Goal: Task Accomplishment & Management: Complete application form

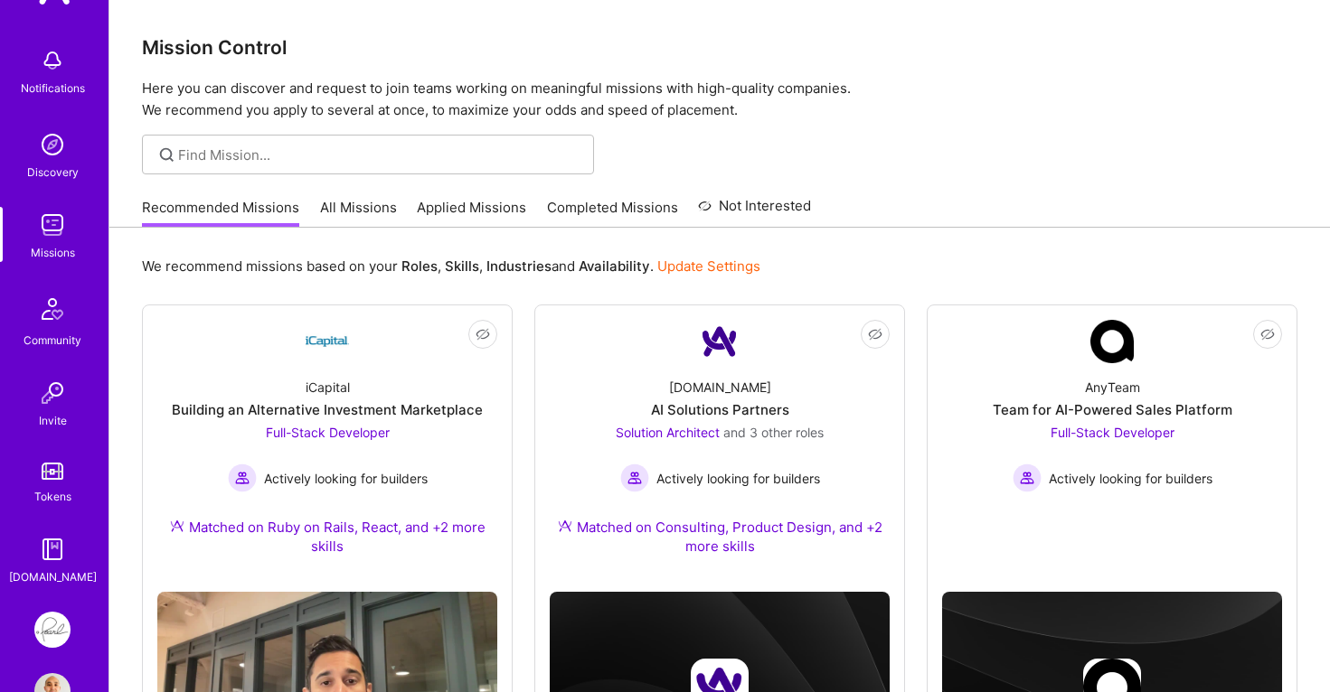
scroll to position [116, 0]
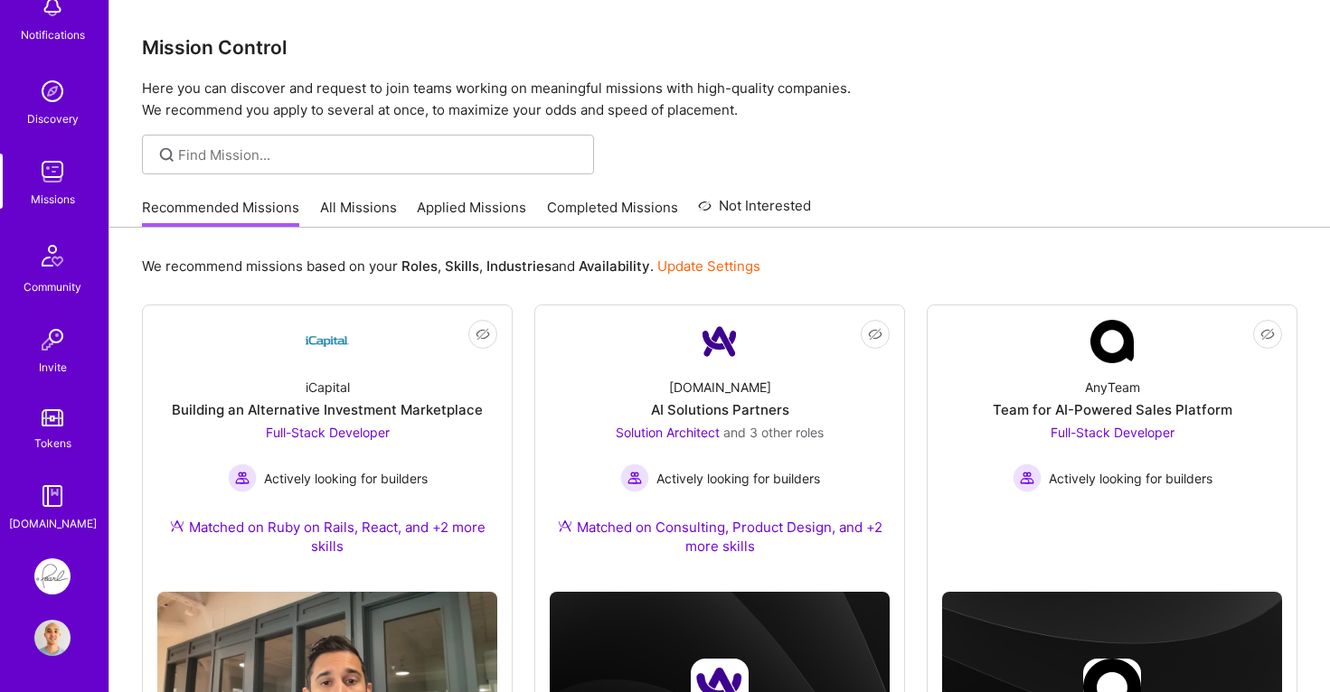
click at [49, 566] on img at bounding box center [52, 577] width 36 height 36
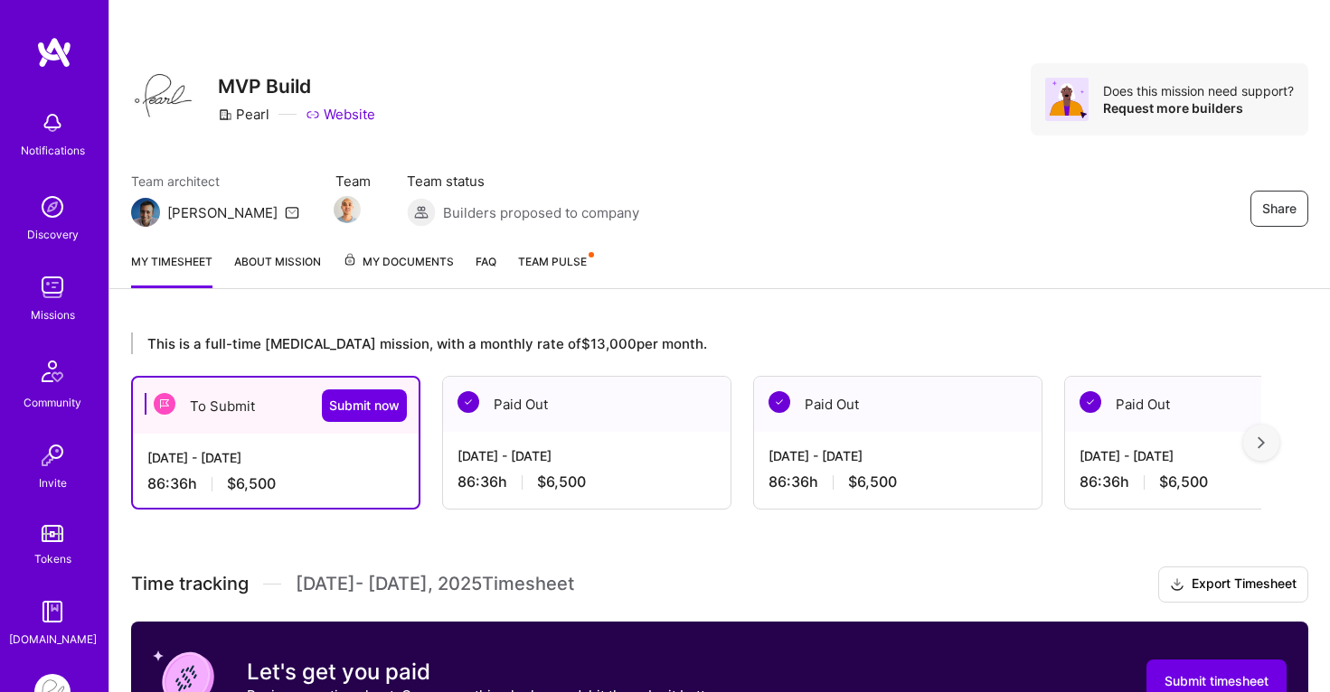
click at [273, 405] on div "To Submit Submit now" at bounding box center [276, 406] width 286 height 56
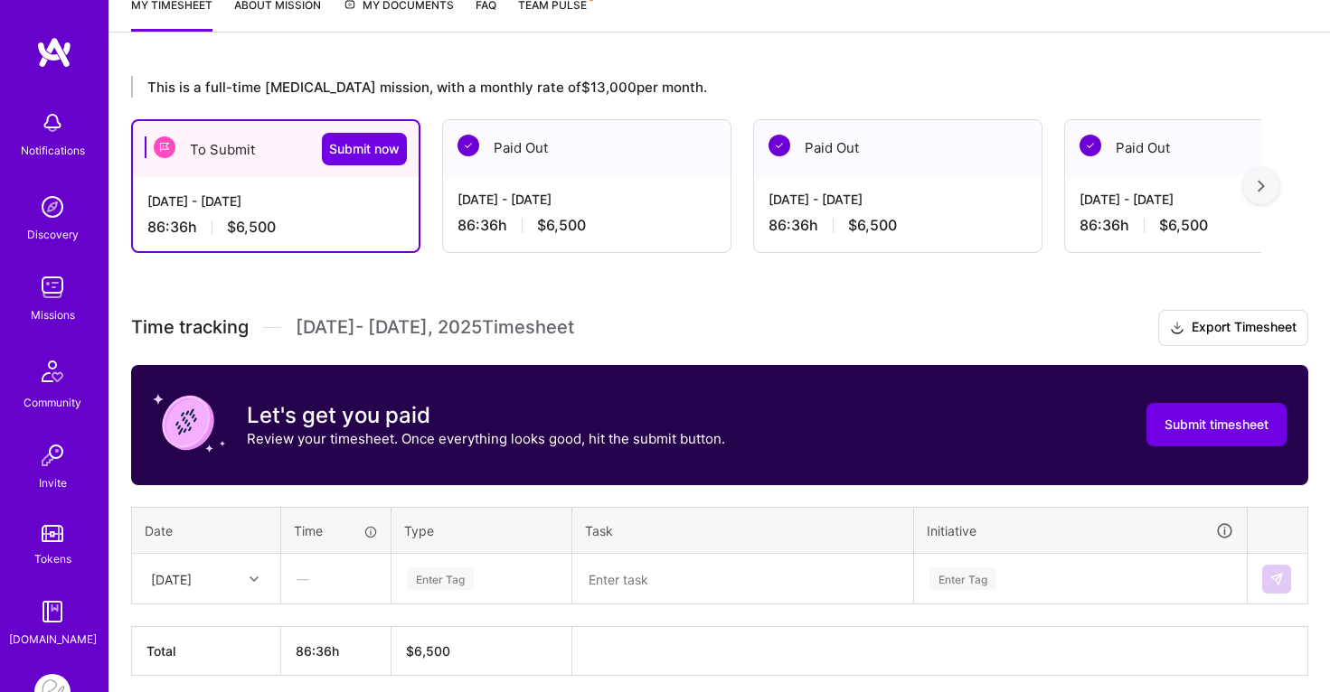
scroll to position [328, 0]
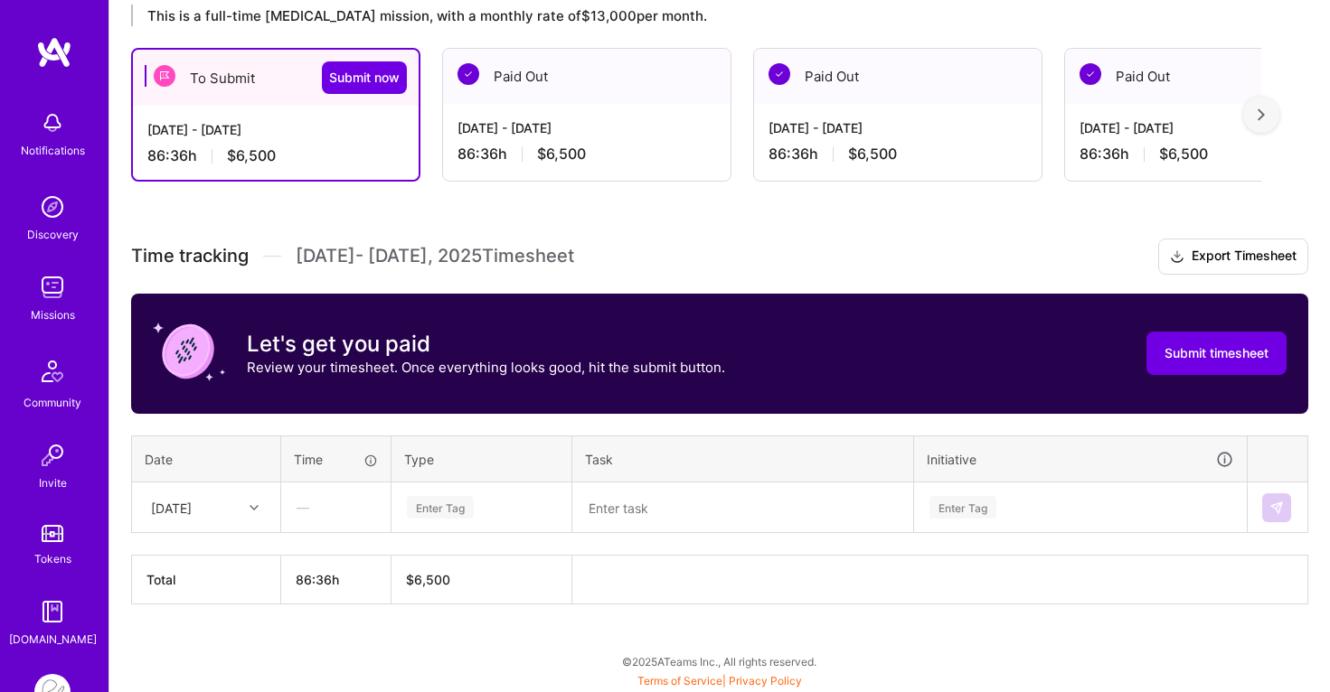
click at [254, 509] on icon at bounding box center [253, 507] width 9 height 9
click at [192, 555] on div "[DATE]" at bounding box center [206, 558] width 146 height 33
click at [457, 510] on div "Enter Tag" at bounding box center [440, 508] width 67 height 28
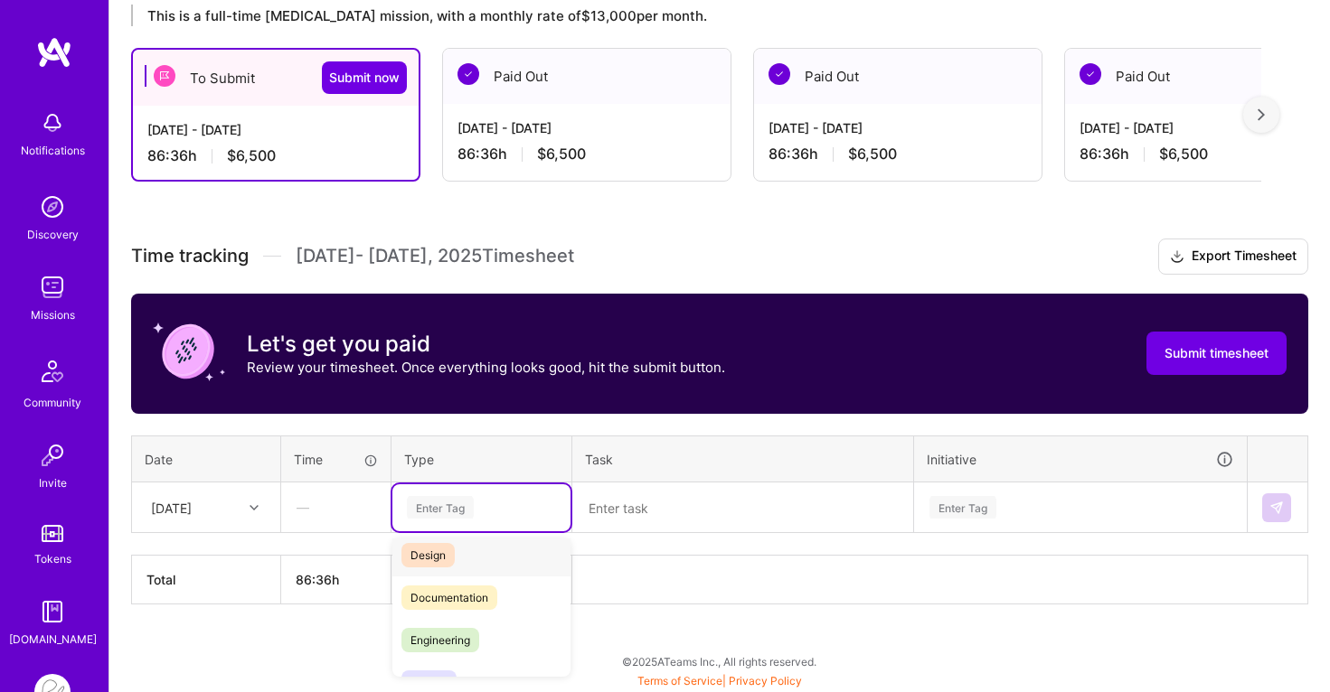
scroll to position [76, 0]
click at [463, 611] on span "Engineering" at bounding box center [440, 619] width 78 height 24
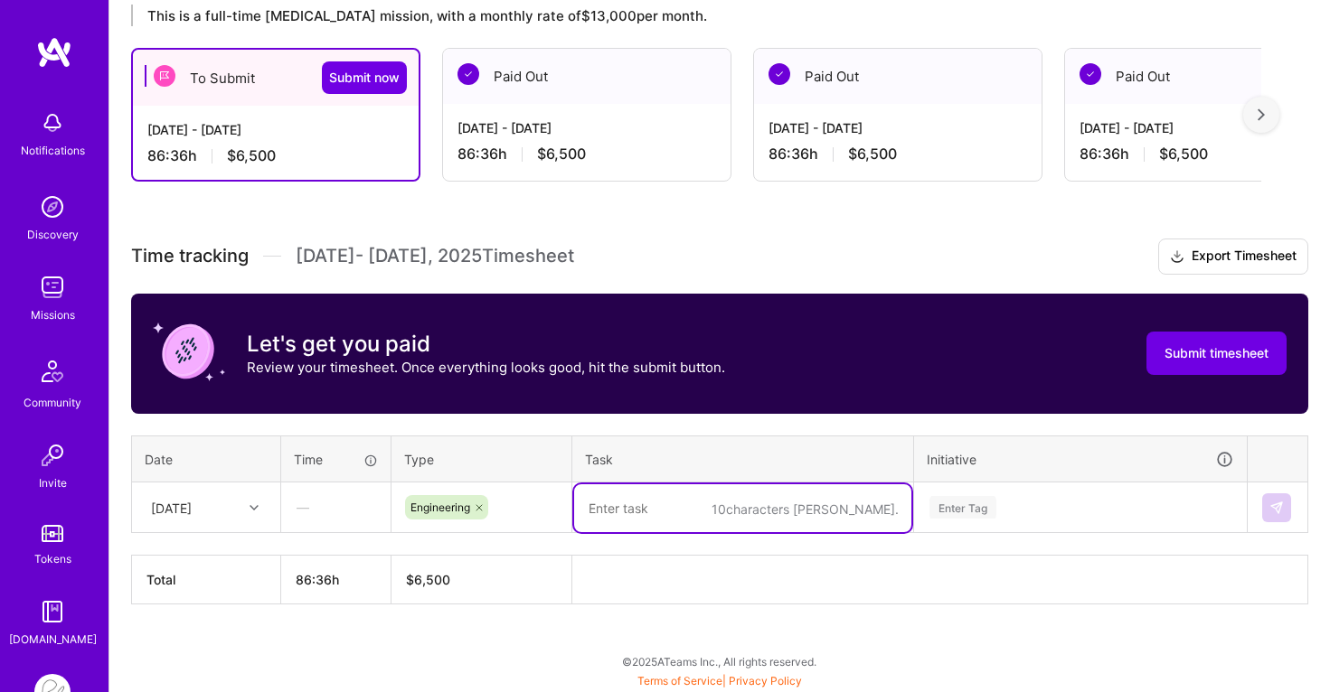
click at [651, 502] on textarea at bounding box center [742, 509] width 337 height 48
type textarea "RCM library"
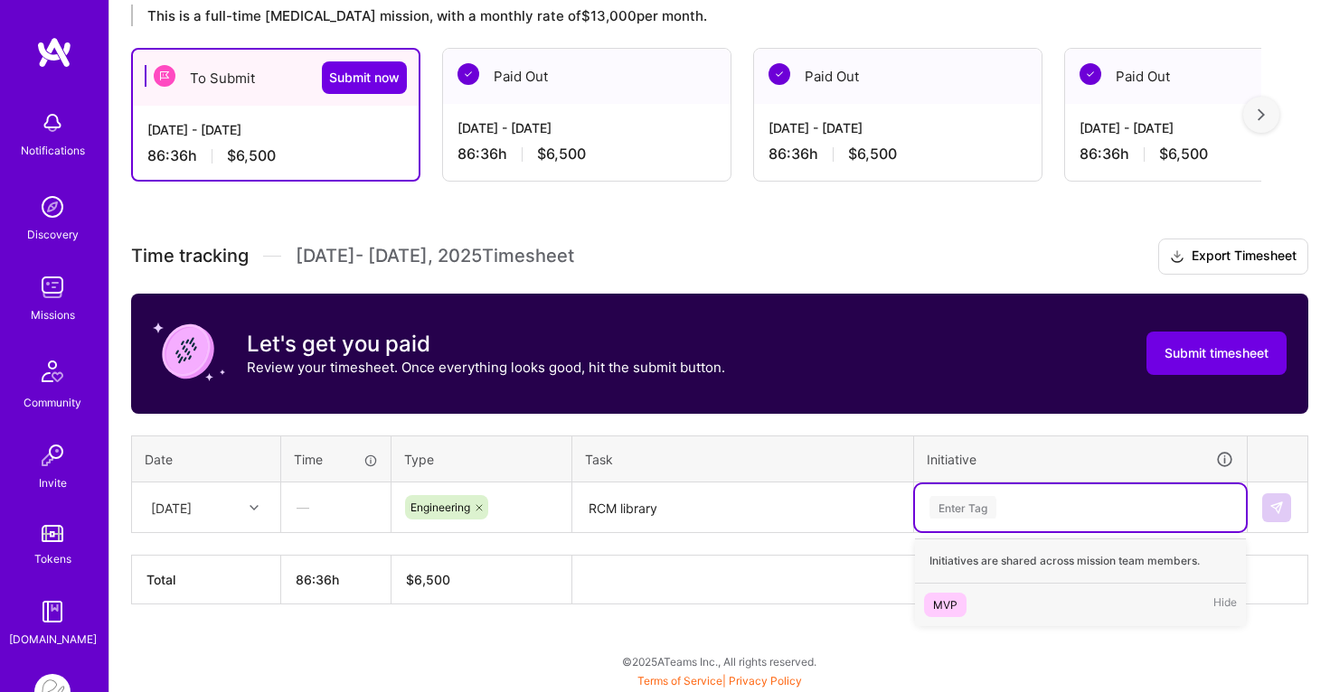
click at [962, 511] on div "Enter Tag" at bounding box center [962, 508] width 67 height 28
click at [945, 599] on div "MVP" at bounding box center [945, 605] width 24 height 19
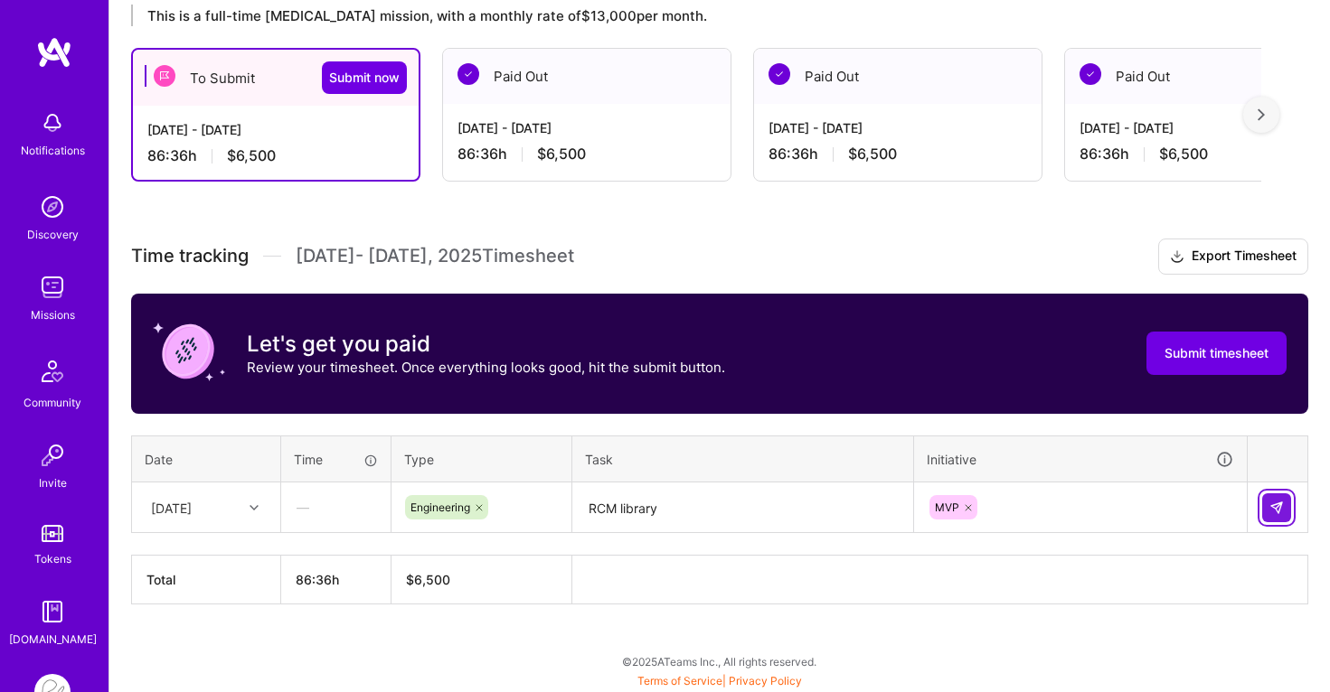
click at [1275, 504] on img at bounding box center [1276, 508] width 14 height 14
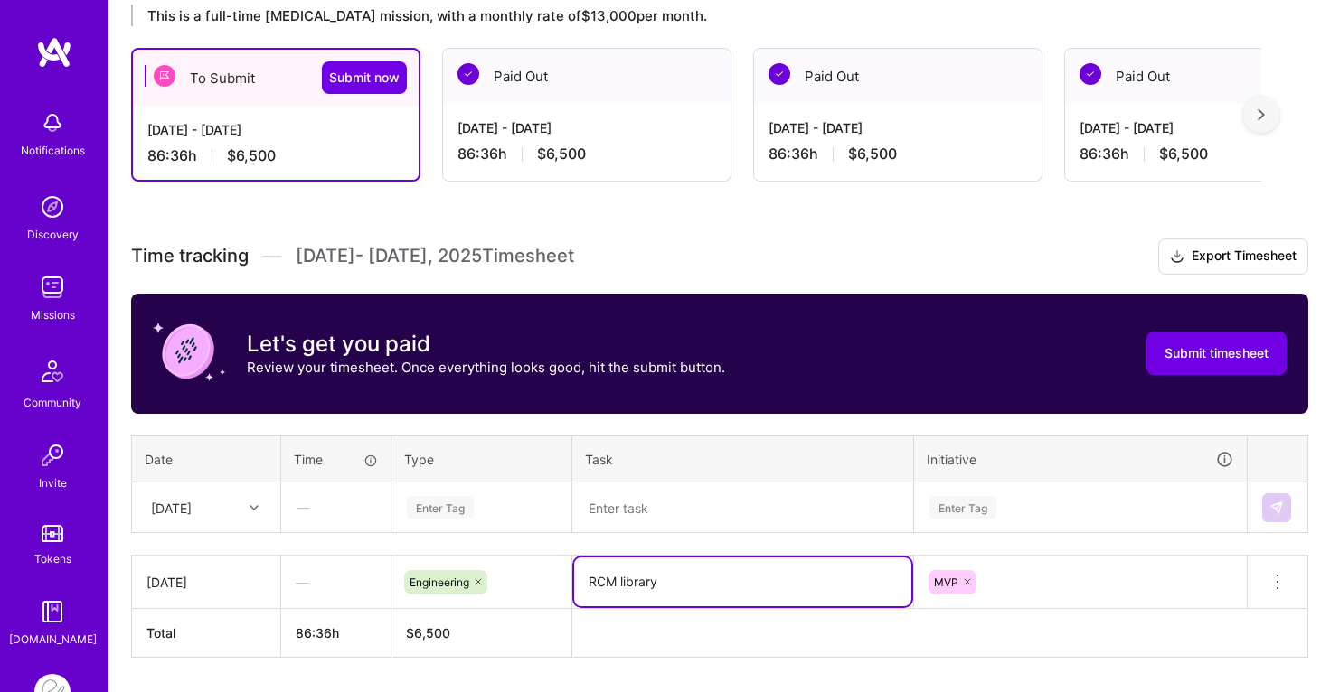
drag, startPoint x: 655, startPoint y: 582, endPoint x: 568, endPoint y: 582, distance: 87.7
click at [568, 582] on tr "[DATE] — Engineering RCM library MVP Delete row" at bounding box center [720, 582] width 1176 height 53
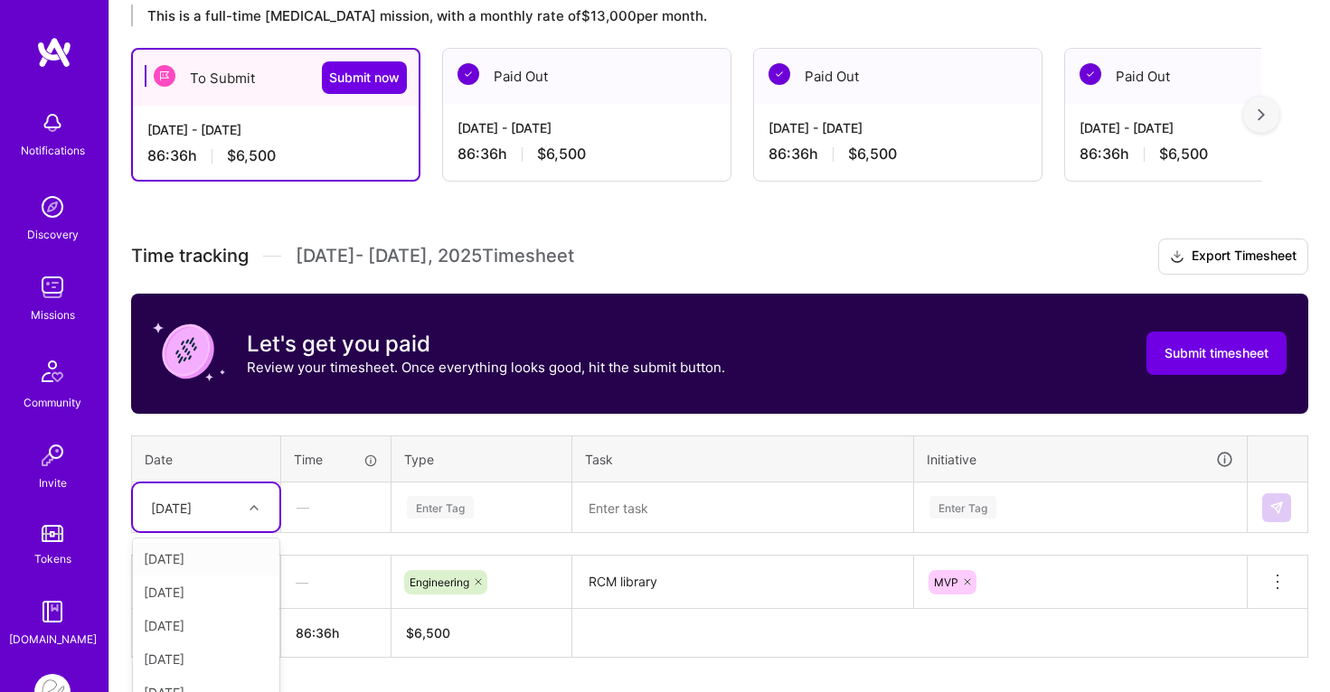
scroll to position [381, 0]
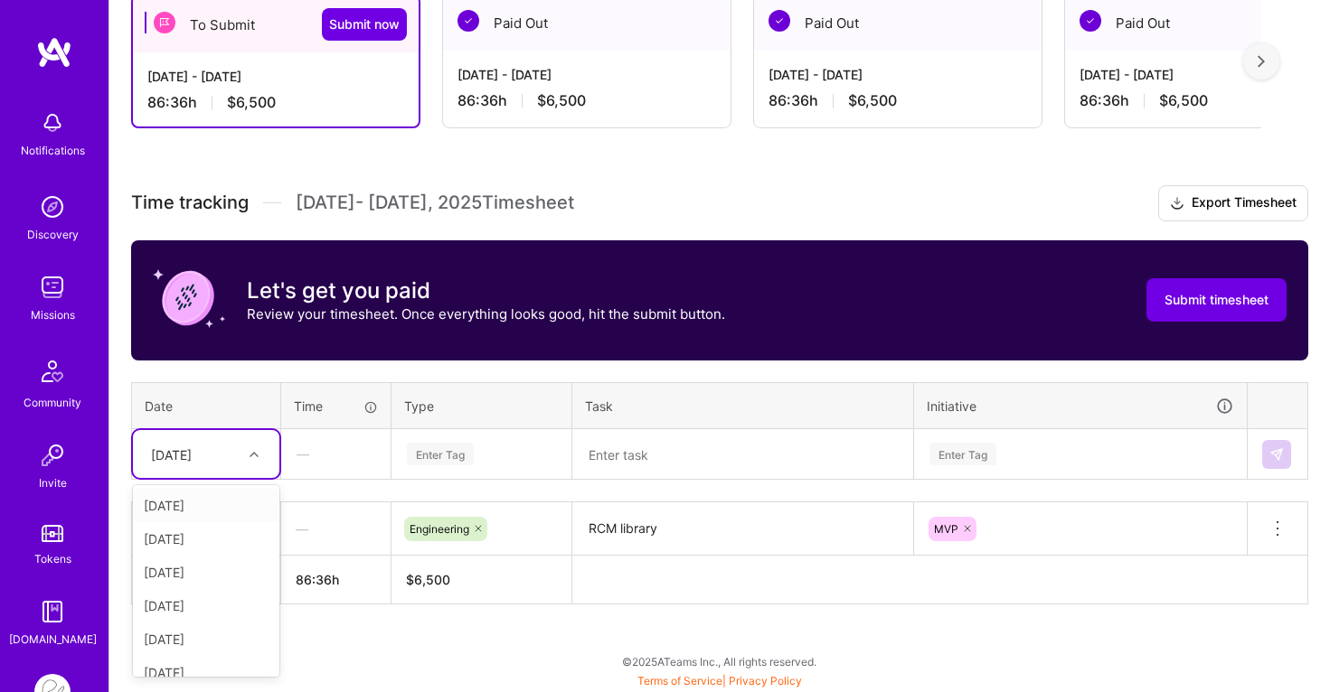
click at [255, 478] on div "option [DATE], selected. option [DATE] focused, 2 of 15. 14 results available. …" at bounding box center [206, 454] width 146 height 48
click at [227, 506] on div "[DATE]" at bounding box center [206, 505] width 146 height 33
click at [413, 456] on div "Enter Tag" at bounding box center [440, 454] width 67 height 28
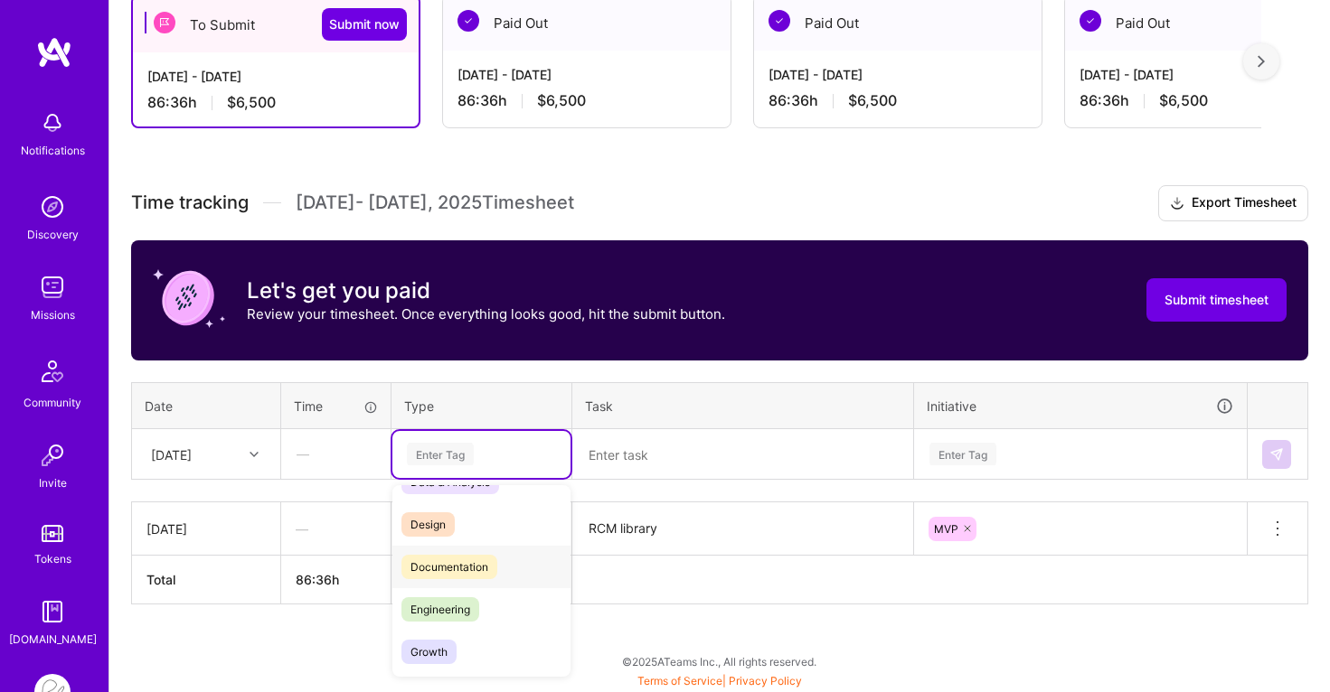
scroll to position [44, 0]
click at [481, 588] on div "Engineering" at bounding box center [481, 597] width 178 height 42
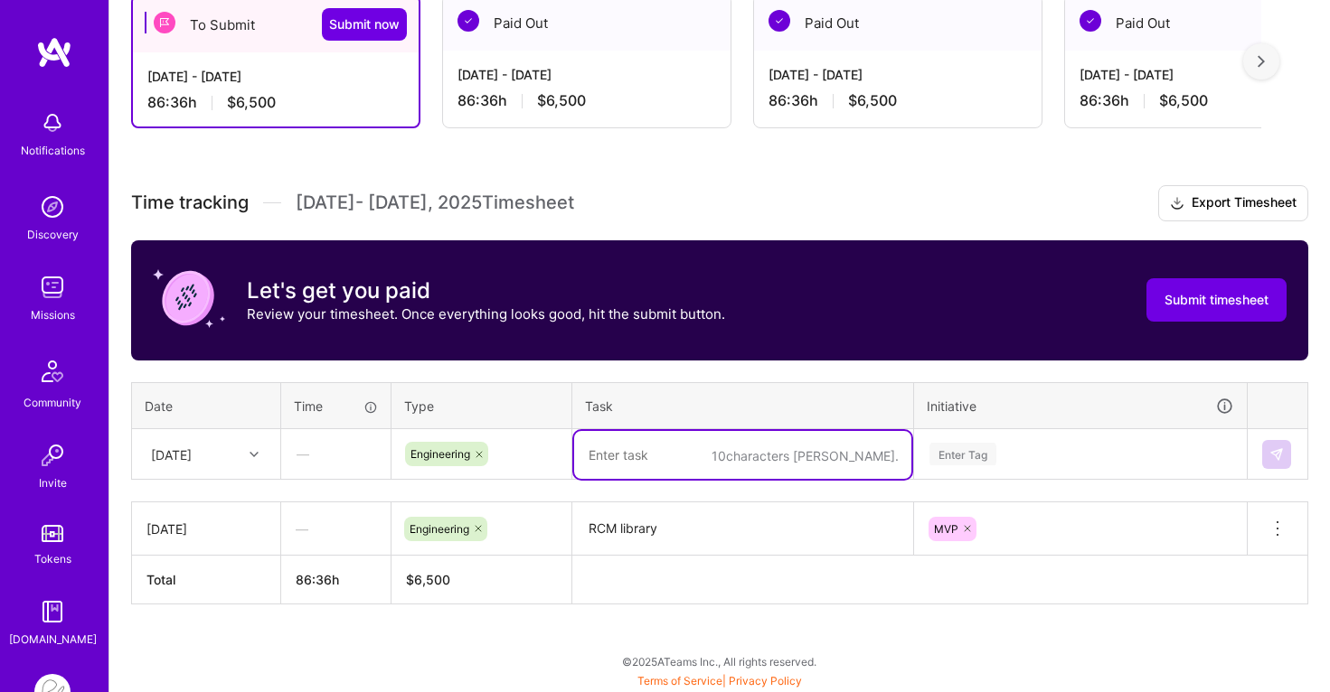
click at [617, 466] on textarea at bounding box center [742, 455] width 337 height 48
paste textarea "RCM library"
type textarea "RCM library"
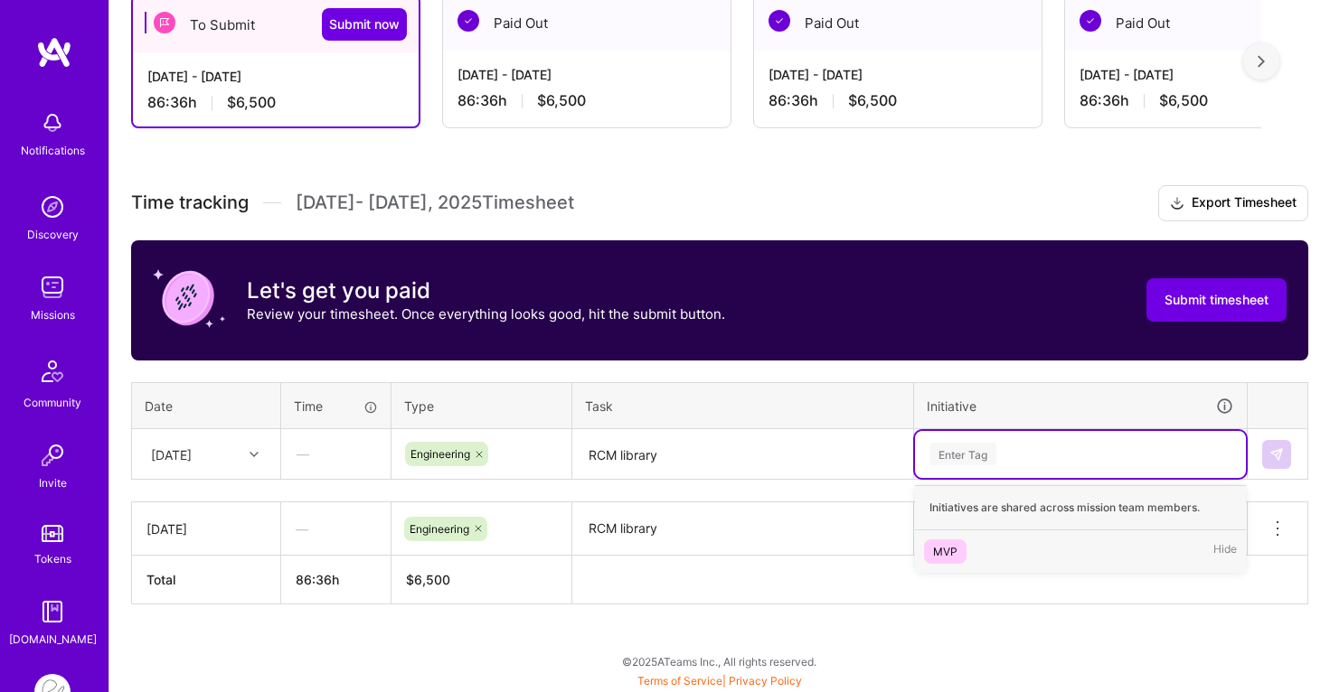
click at [982, 450] on div "Enter Tag" at bounding box center [962, 454] width 67 height 28
click at [939, 546] on div "MVP" at bounding box center [945, 551] width 24 height 19
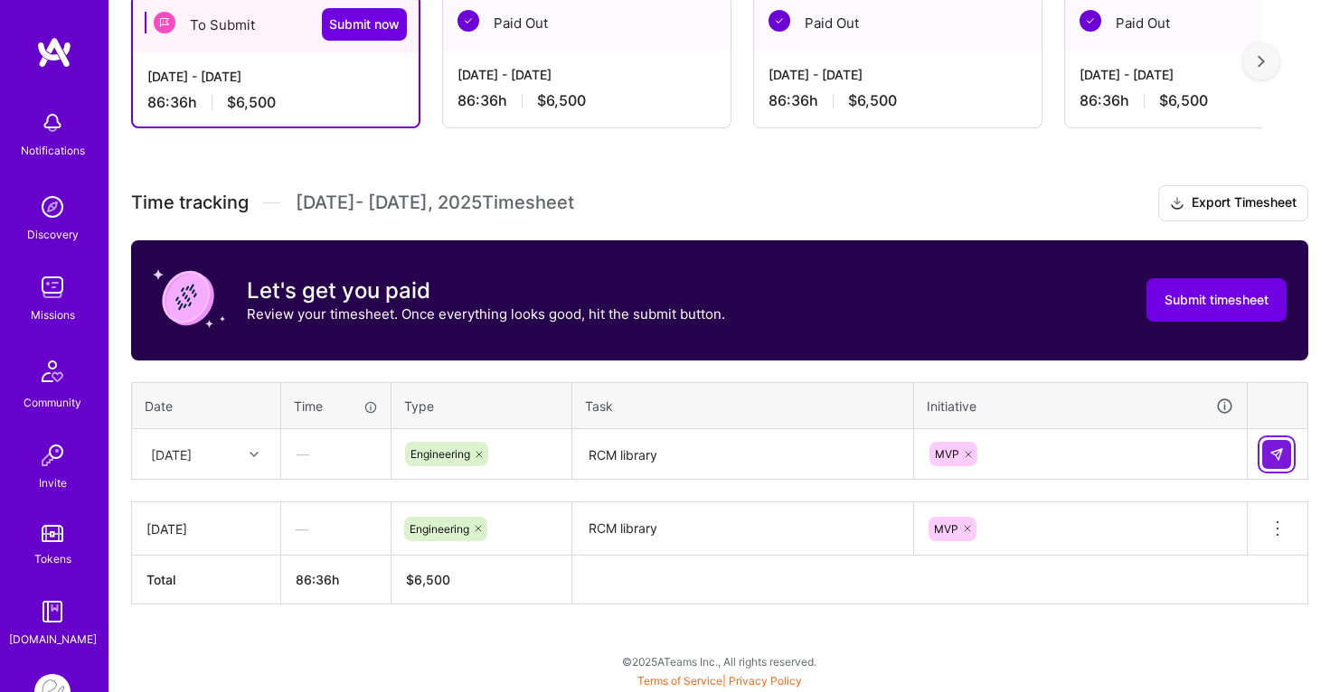
click at [1276, 450] on img at bounding box center [1276, 454] width 14 height 14
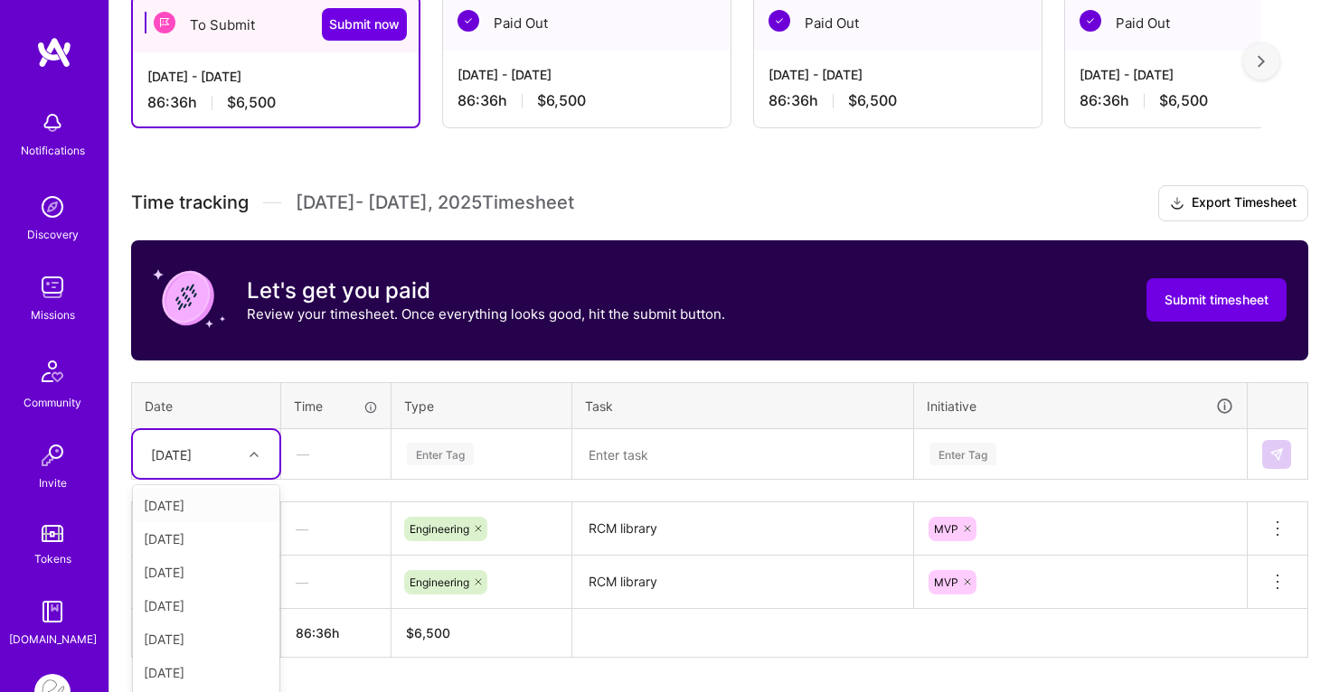
scroll to position [435, 0]
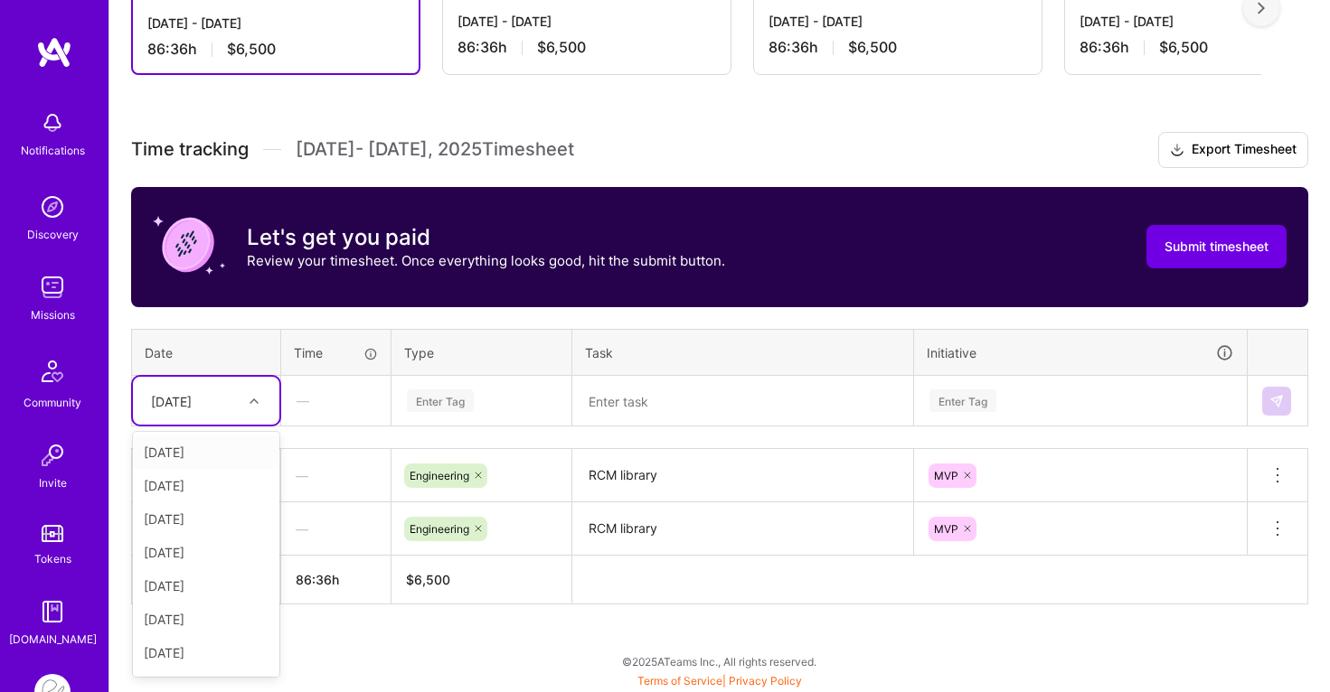
click at [257, 425] on div "option [DATE], selected. option [DATE] focused, 1 of 15. 14 results available. …" at bounding box center [206, 401] width 146 height 48
click at [220, 488] on div "[DATE]" at bounding box center [206, 485] width 146 height 33
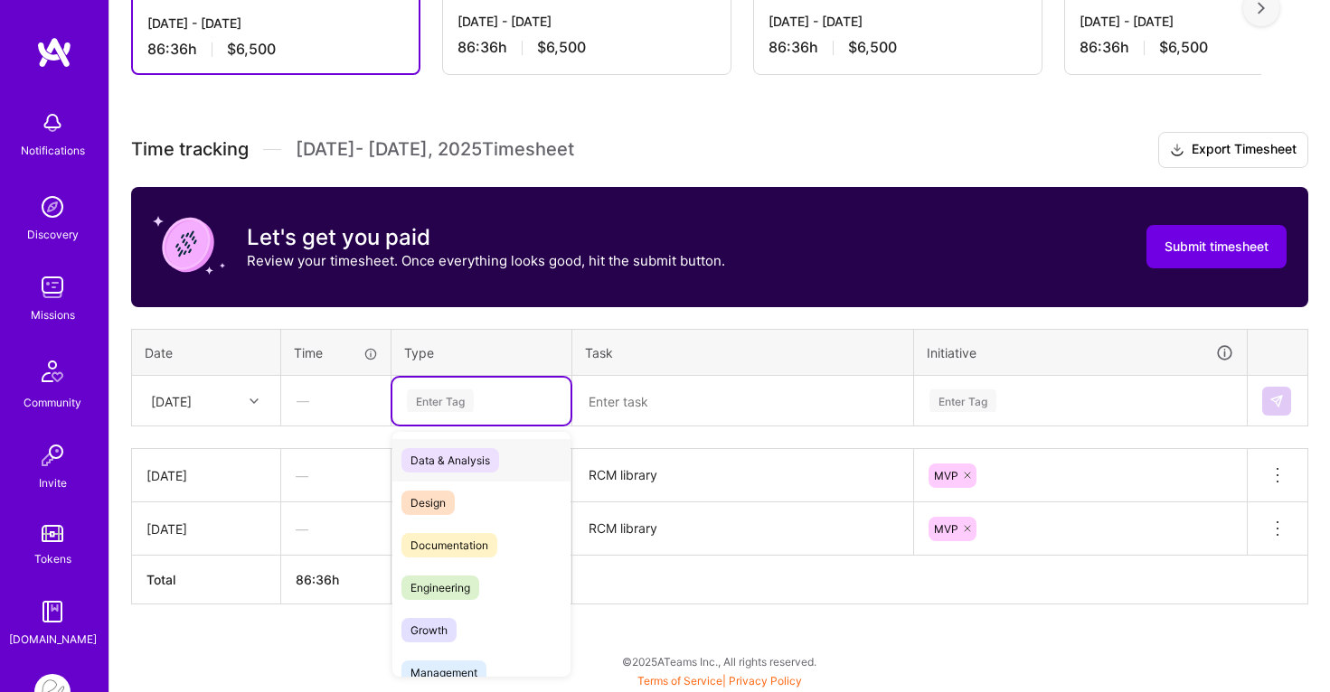
click at [422, 400] on div "Enter Tag" at bounding box center [440, 401] width 67 height 28
click at [432, 588] on span "Engineering" at bounding box center [440, 588] width 78 height 24
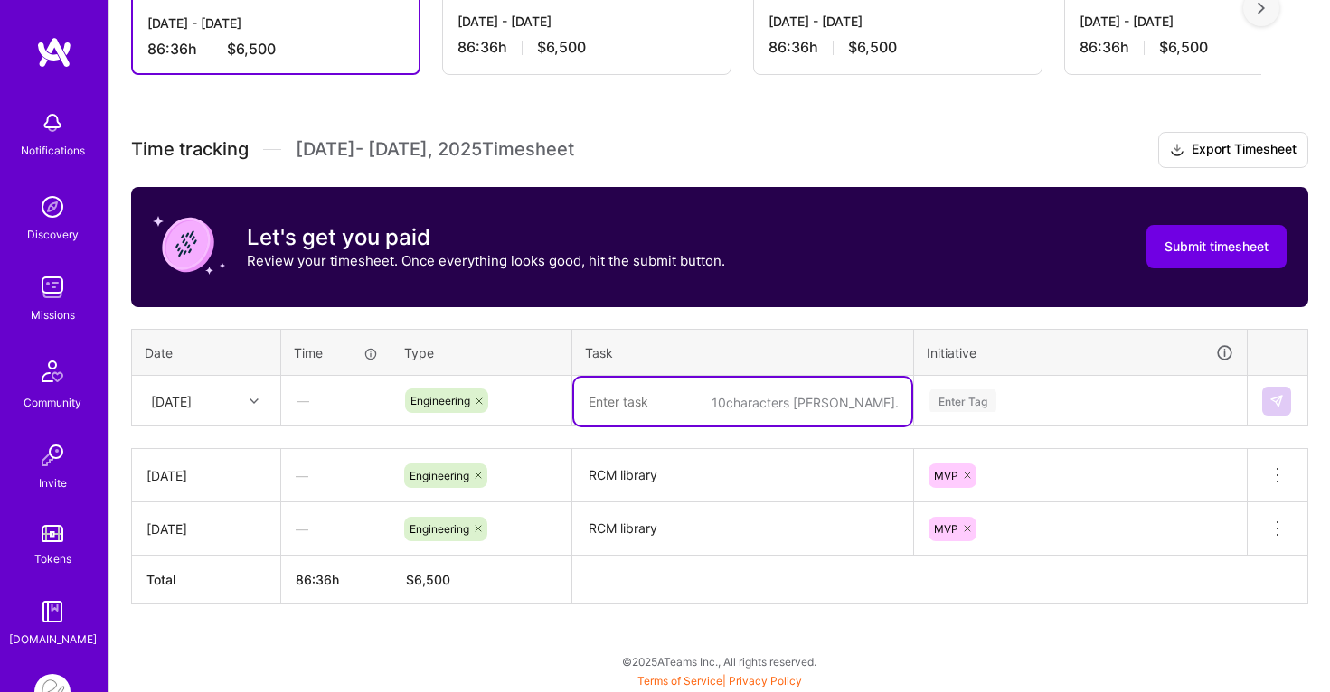
click at [661, 411] on textarea at bounding box center [742, 402] width 337 height 48
paste textarea "RCM library"
type textarea "RCM library"
click at [966, 396] on div "Enter Tag" at bounding box center [962, 401] width 67 height 28
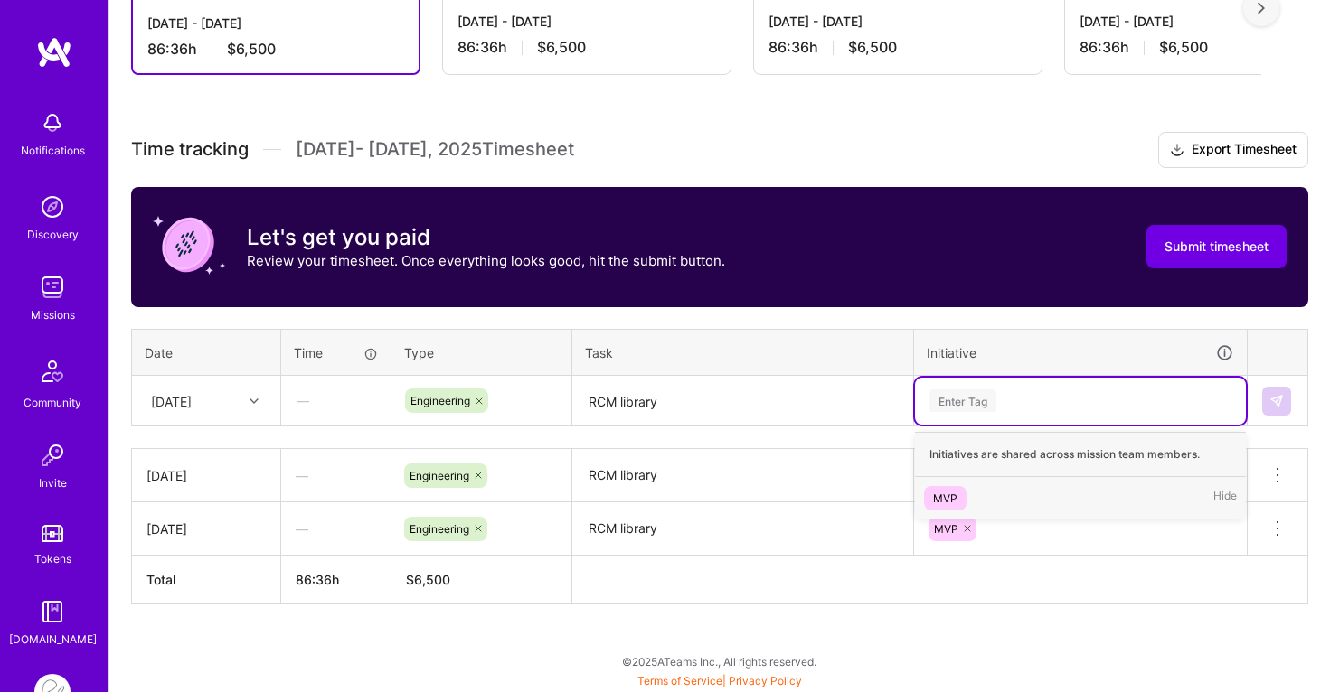
click at [955, 484] on div "MVP Hide" at bounding box center [1080, 498] width 331 height 42
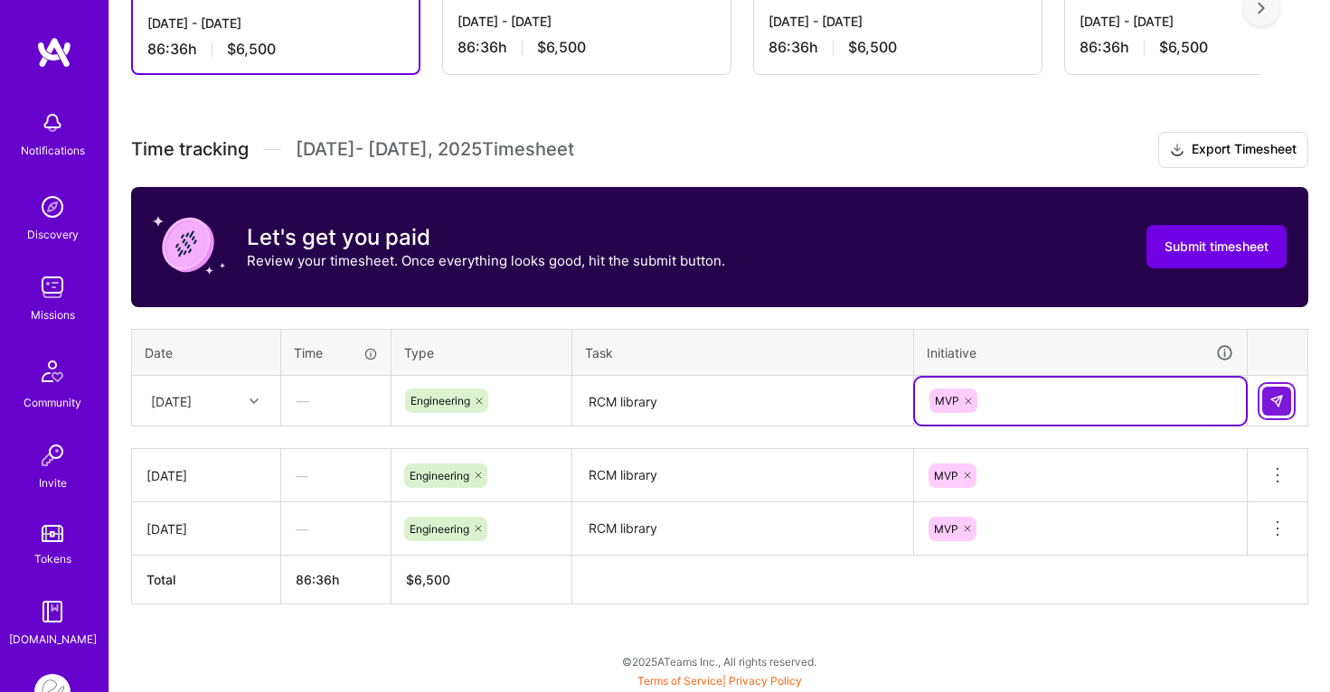
click at [1270, 394] on img at bounding box center [1276, 401] width 14 height 14
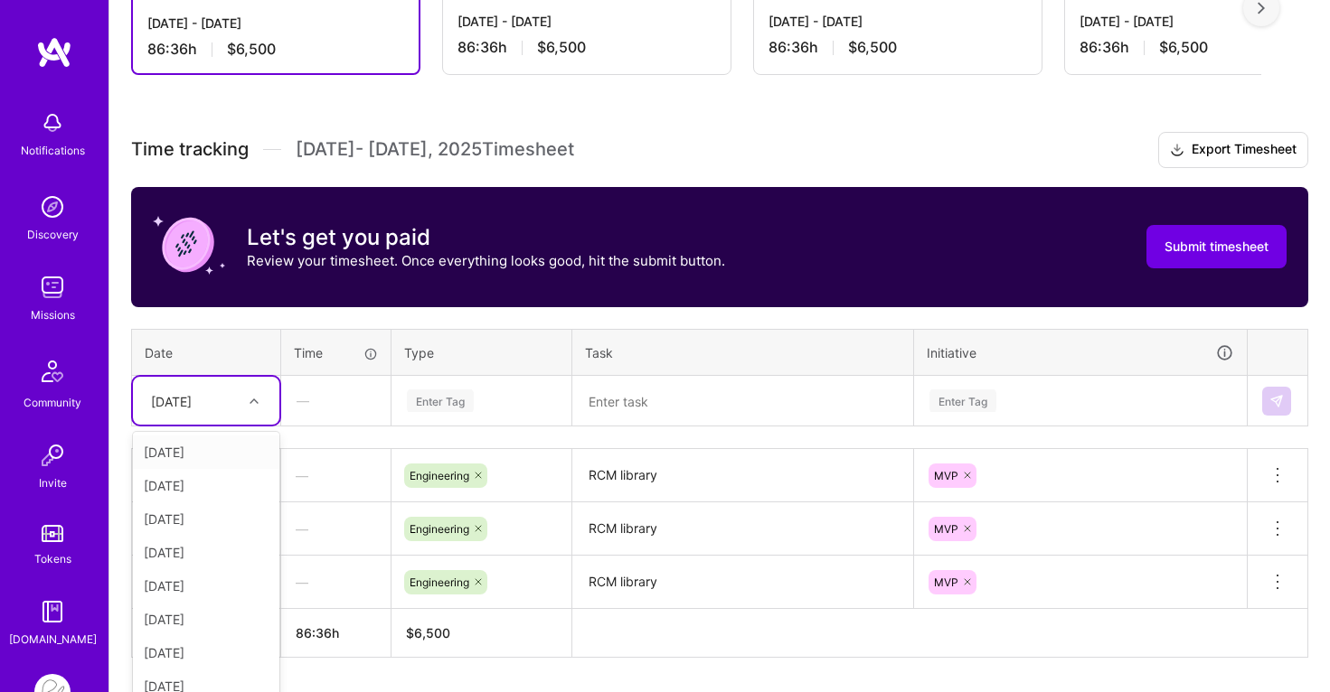
scroll to position [452, 0]
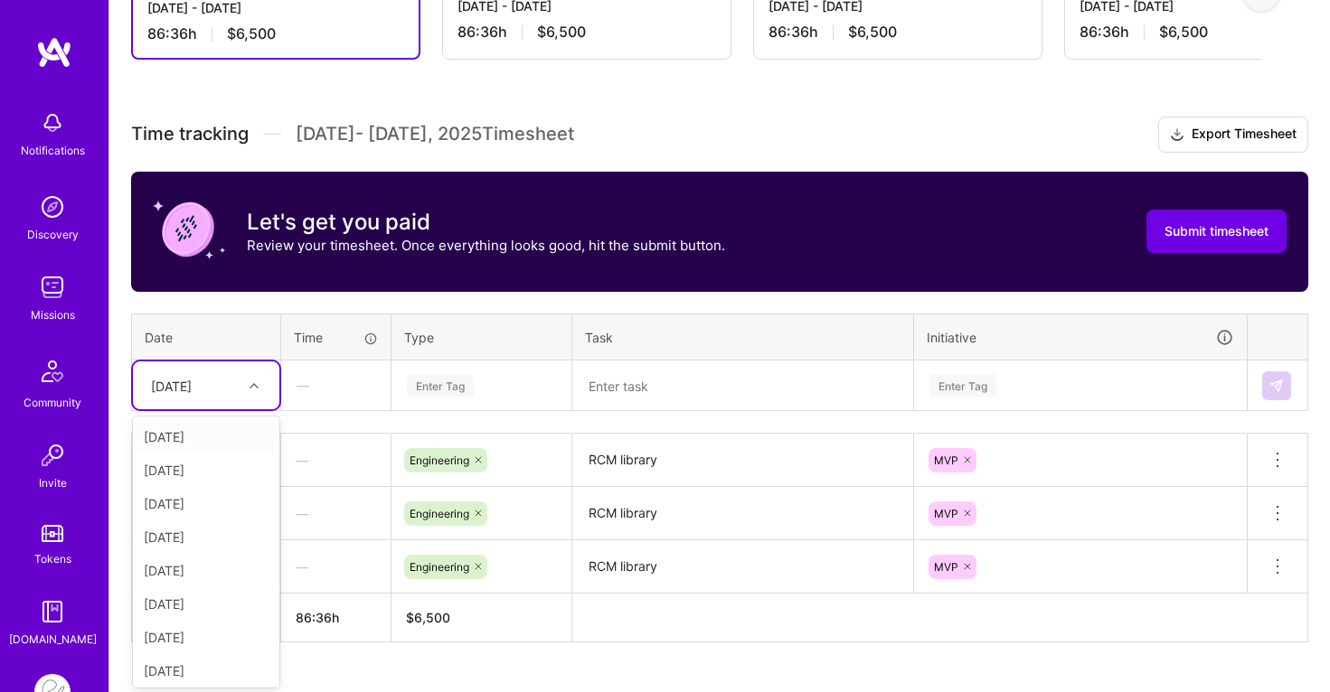
click at [260, 400] on div "[DATE]" at bounding box center [206, 386] width 146 height 48
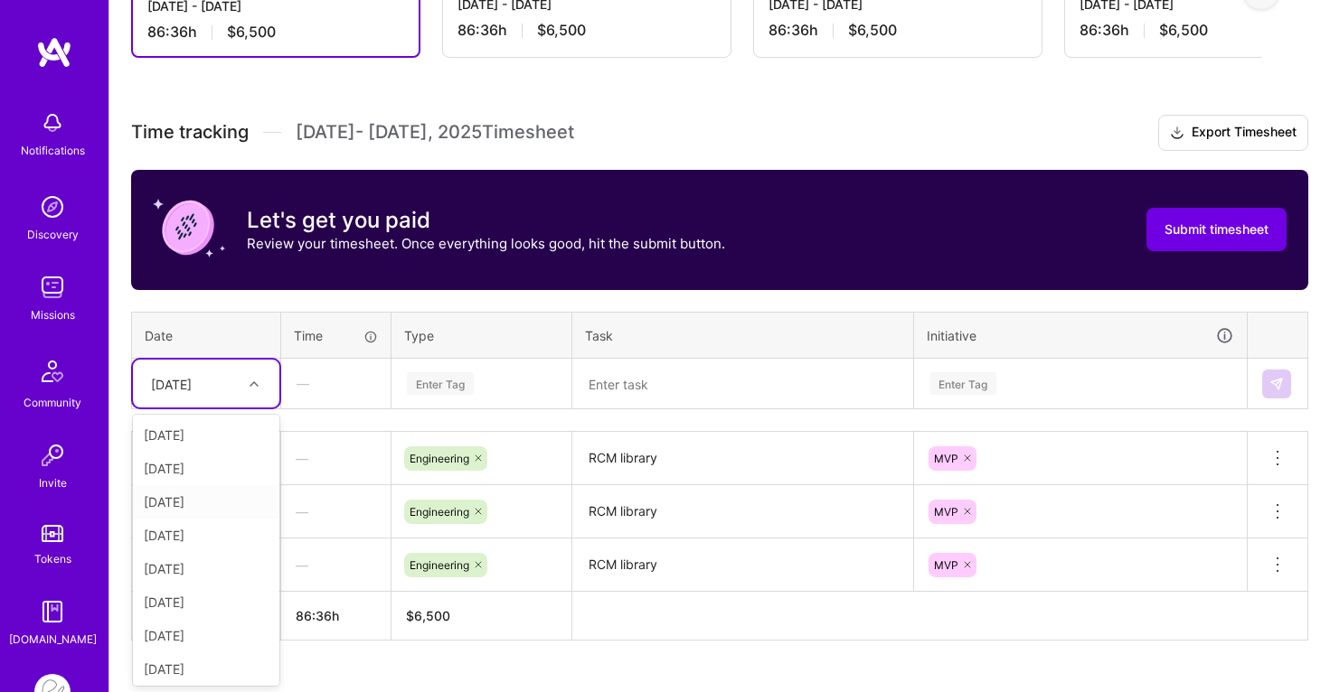
click at [206, 504] on div "[DATE]" at bounding box center [206, 501] width 146 height 33
click at [306, 384] on div "—" at bounding box center [336, 384] width 108 height 48
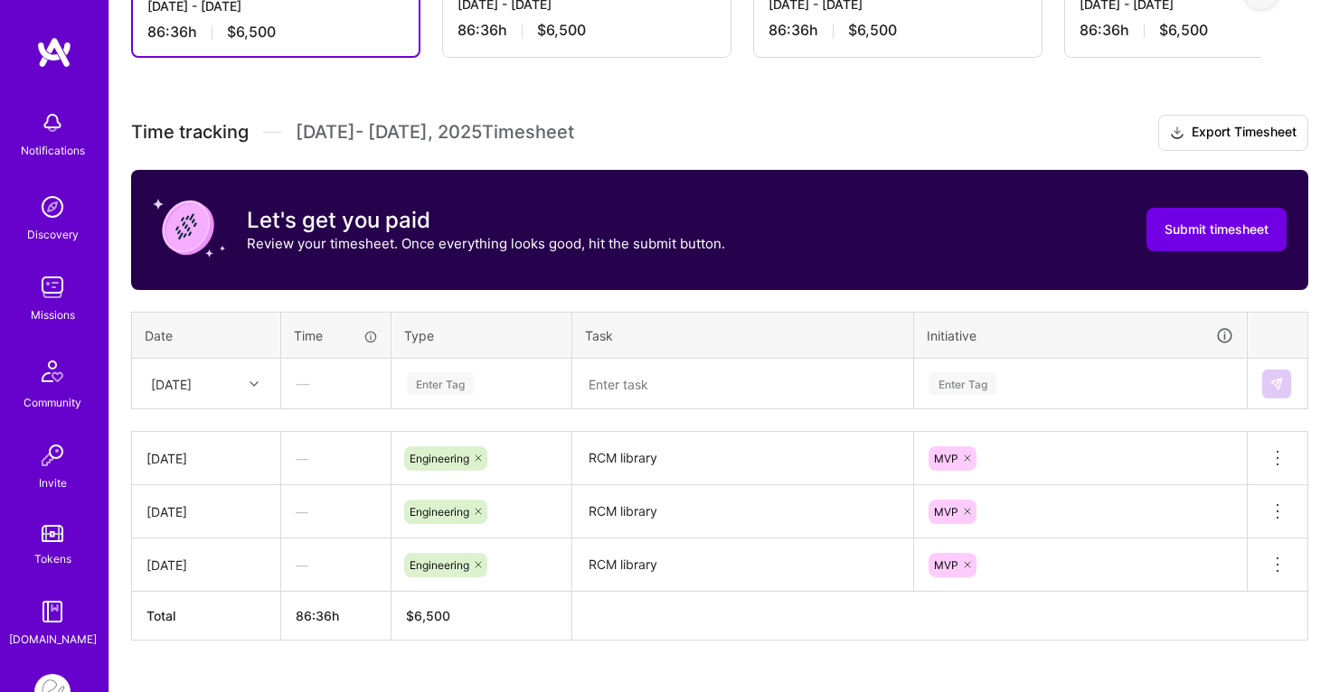
click at [422, 375] on div "Enter Tag" at bounding box center [440, 384] width 67 height 28
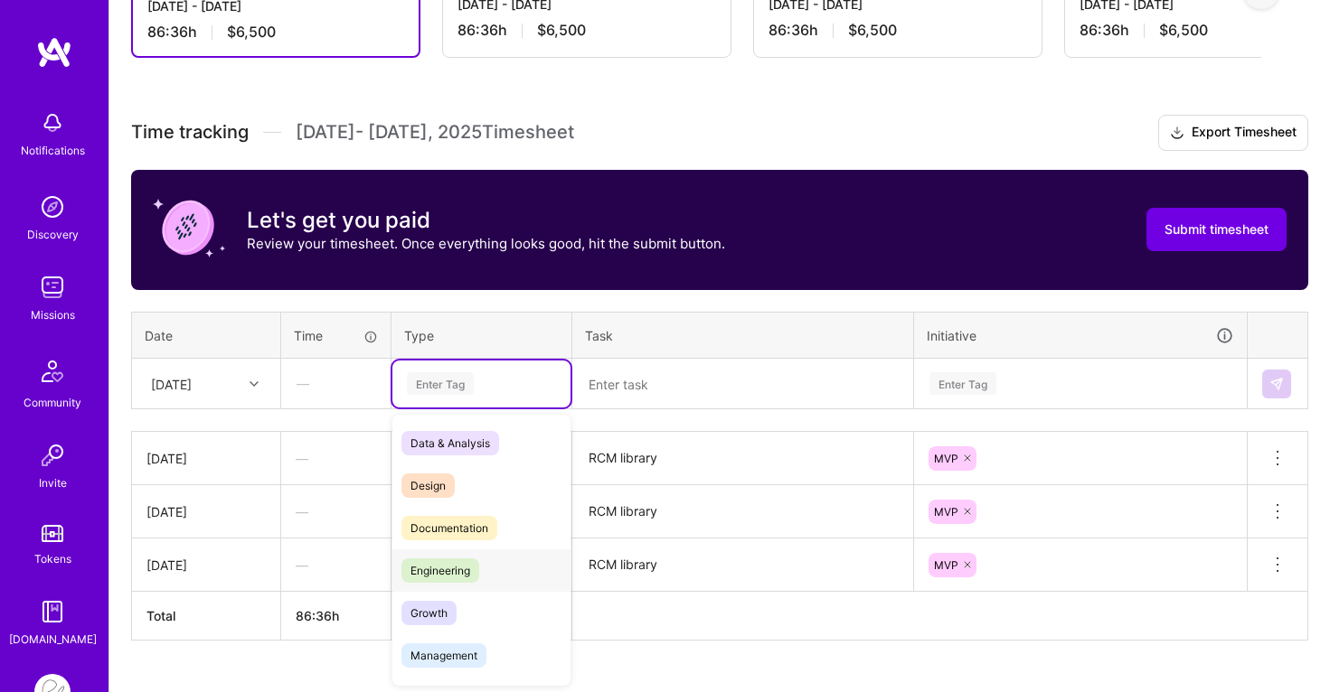
click at [441, 567] on span "Engineering" at bounding box center [440, 571] width 78 height 24
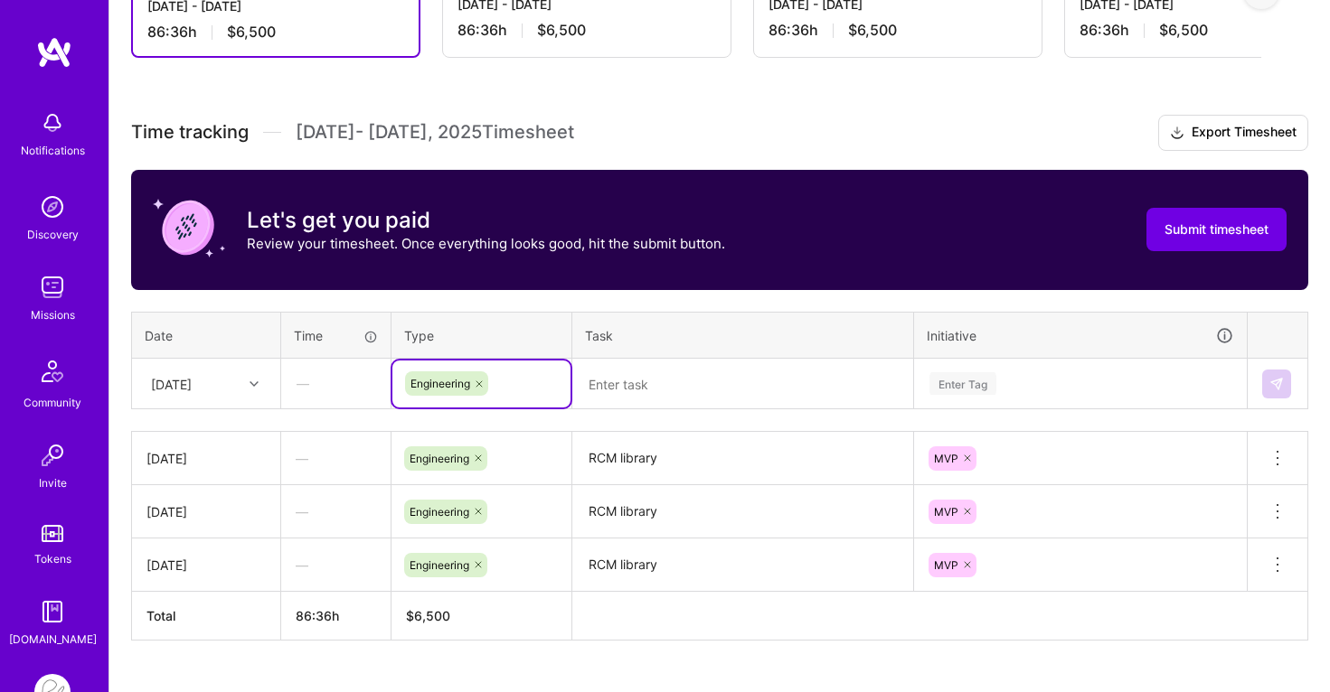
click at [663, 381] on textarea at bounding box center [742, 385] width 337 height 48
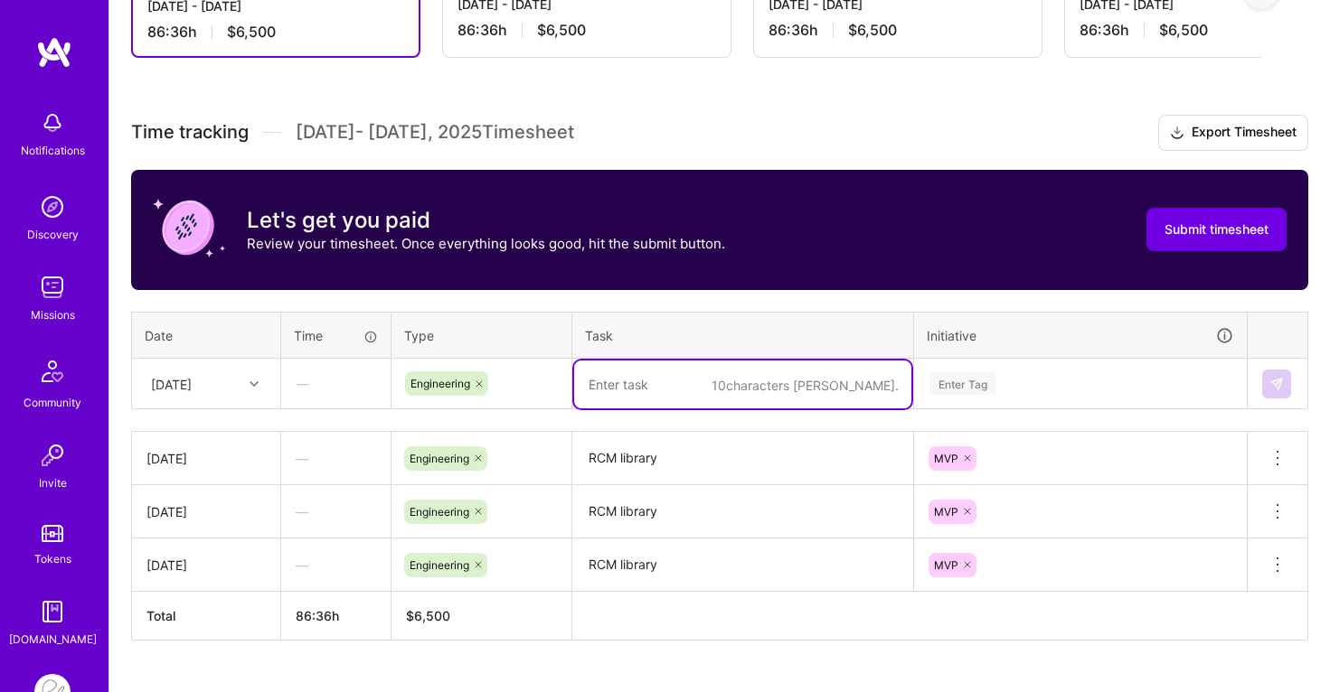
paste textarea "RCM library"
type textarea "RCM library"
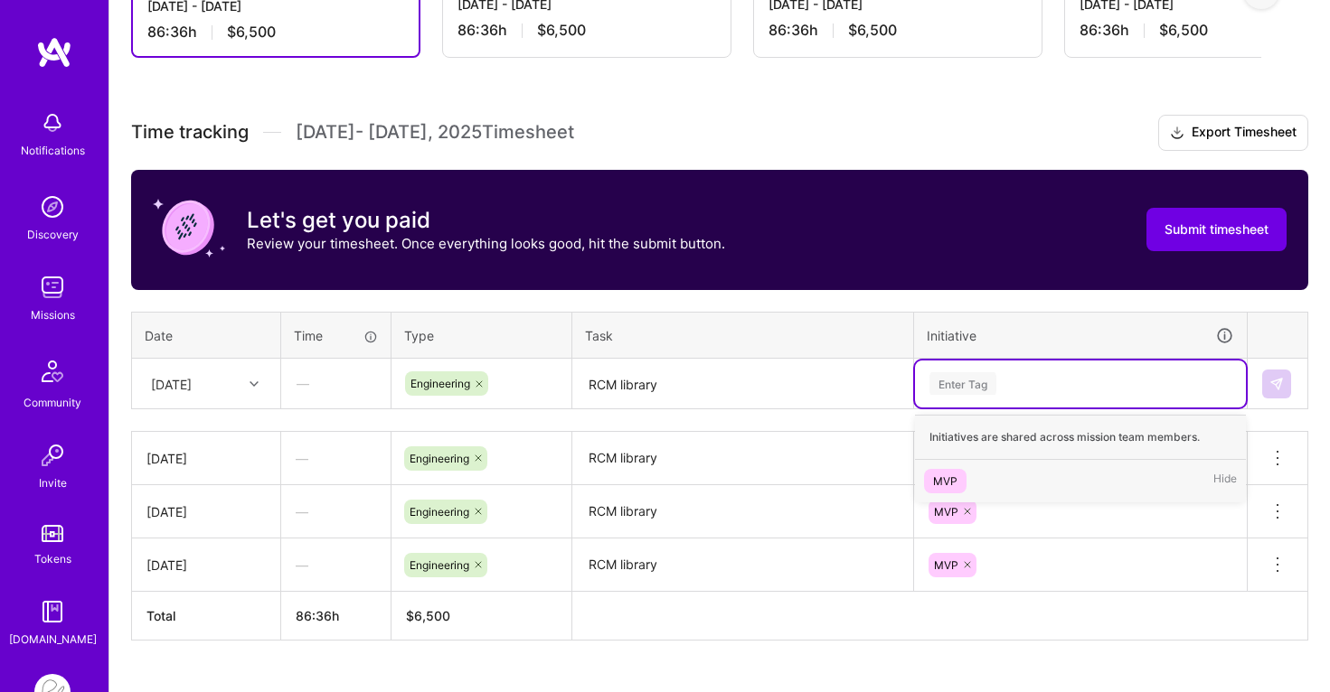
click at [967, 380] on div "Enter Tag" at bounding box center [962, 384] width 67 height 28
click at [944, 481] on div "MVP" at bounding box center [945, 481] width 24 height 19
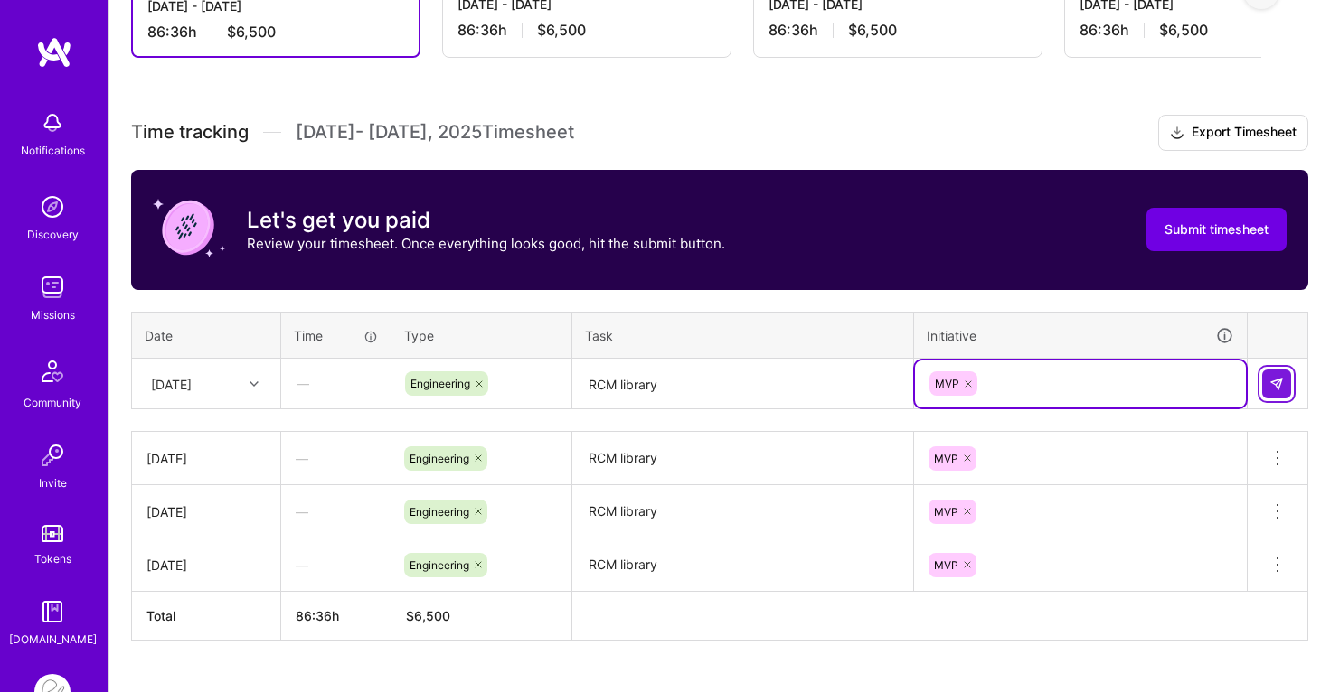
click at [1275, 377] on img at bounding box center [1276, 384] width 14 height 14
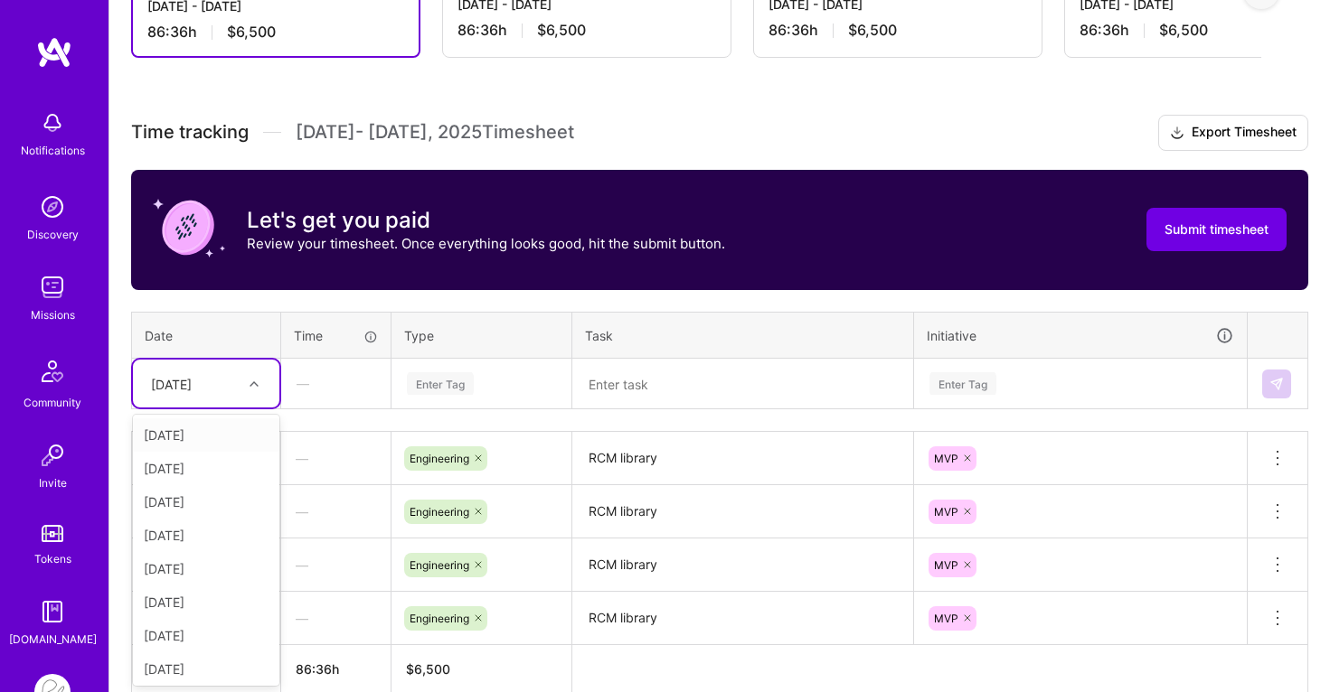
click at [262, 386] on div at bounding box center [256, 384] width 28 height 24
click at [212, 537] on div "[DATE]" at bounding box center [206, 535] width 146 height 33
click at [456, 385] on div "Enter Tag" at bounding box center [440, 384] width 67 height 28
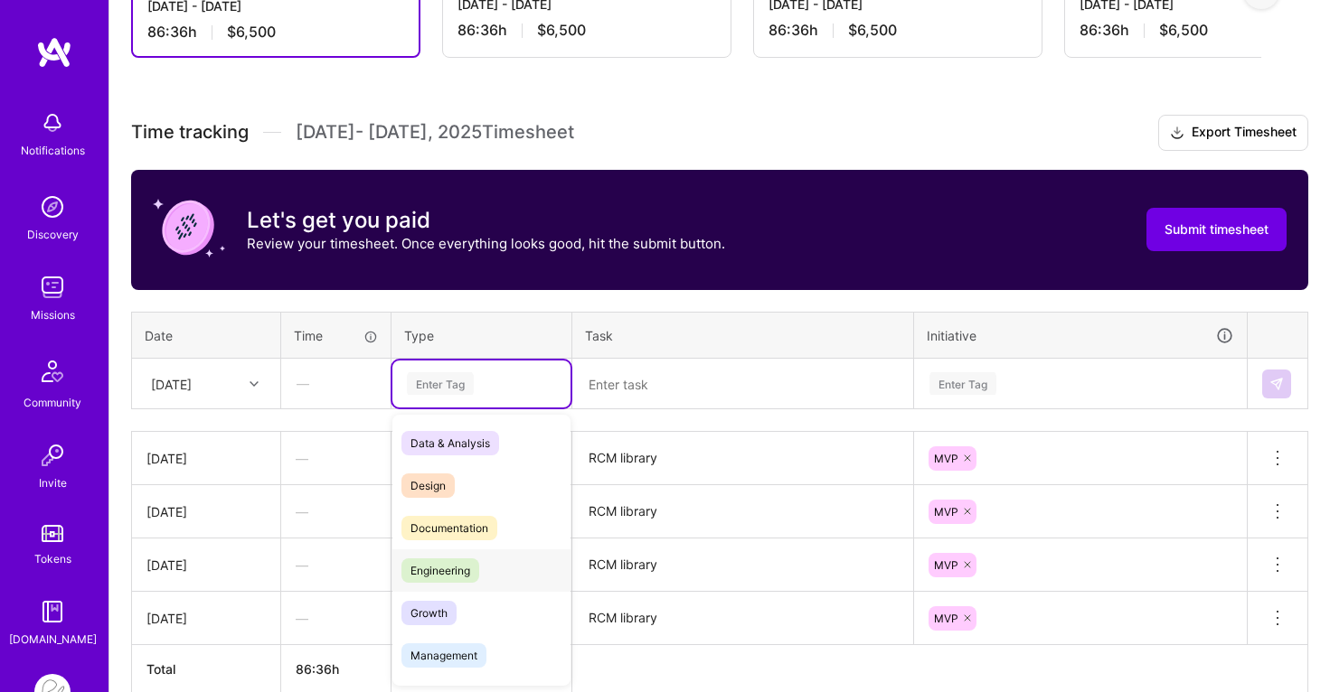
click at [439, 565] on span "Engineering" at bounding box center [440, 571] width 78 height 24
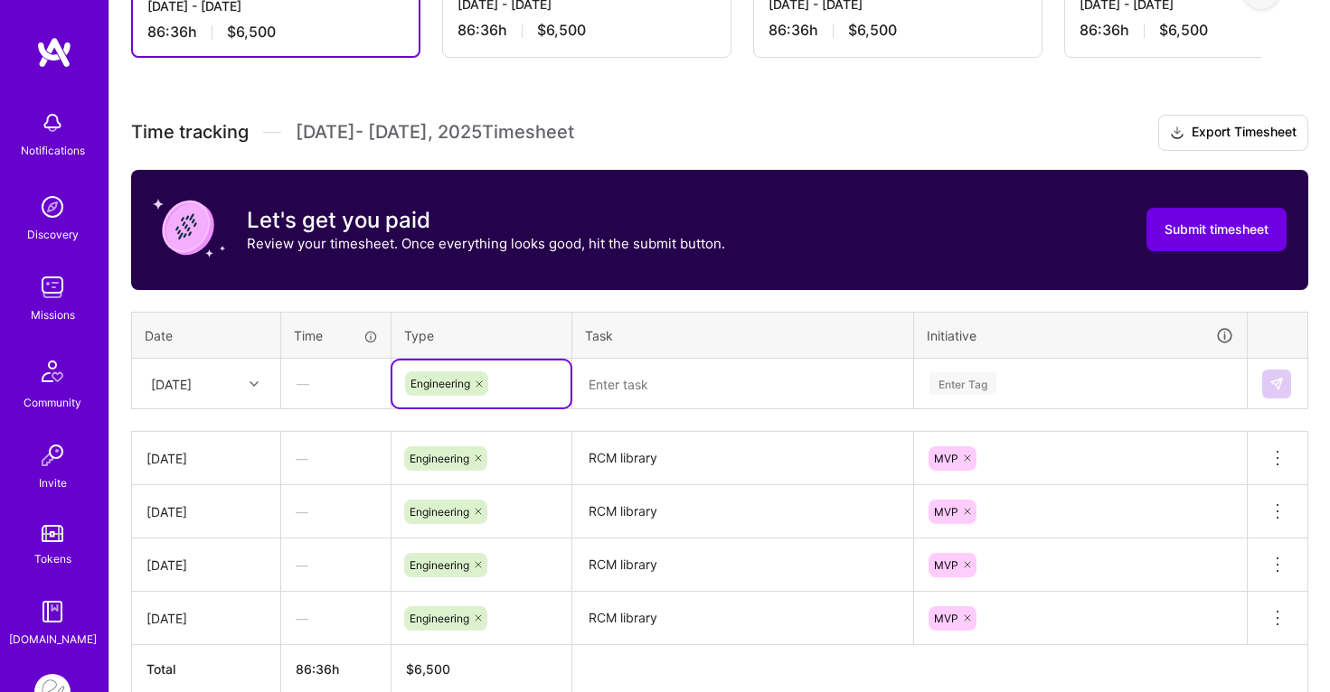
click at [702, 381] on textarea at bounding box center [742, 385] width 337 height 48
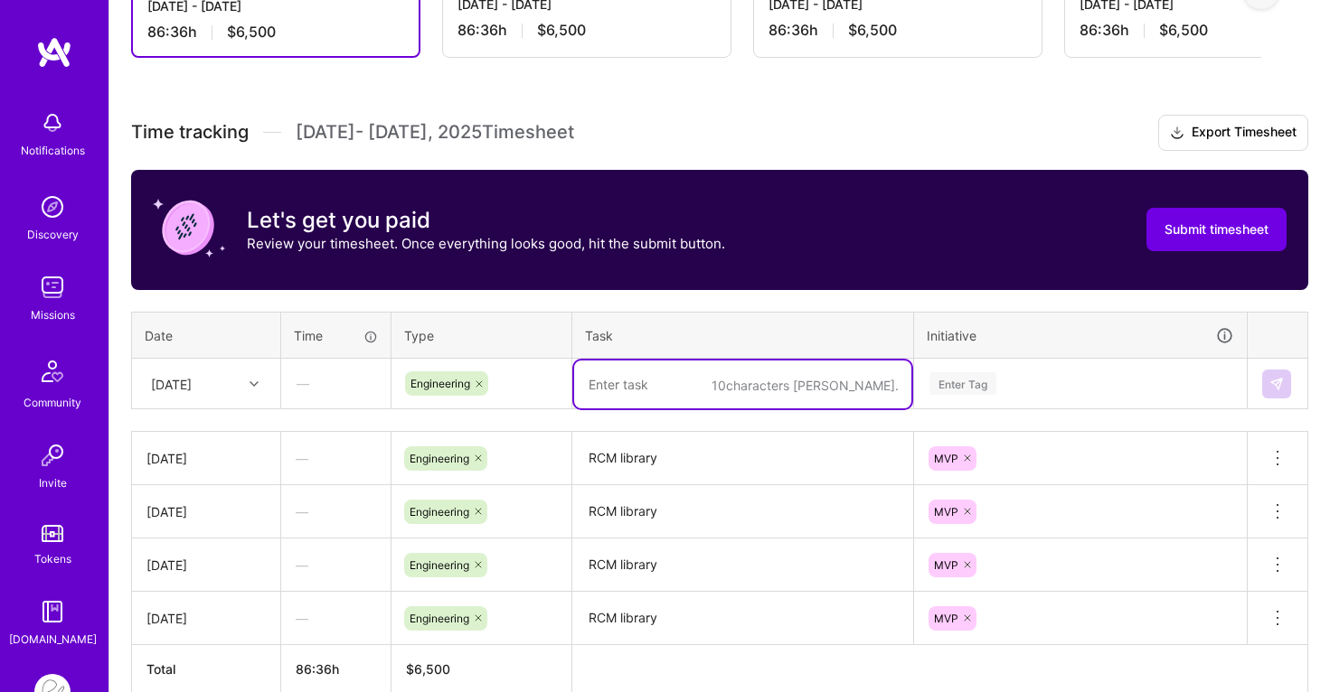
paste textarea "RCM library"
type textarea "RCM library"
click at [978, 384] on div "Enter Tag" at bounding box center [962, 384] width 67 height 28
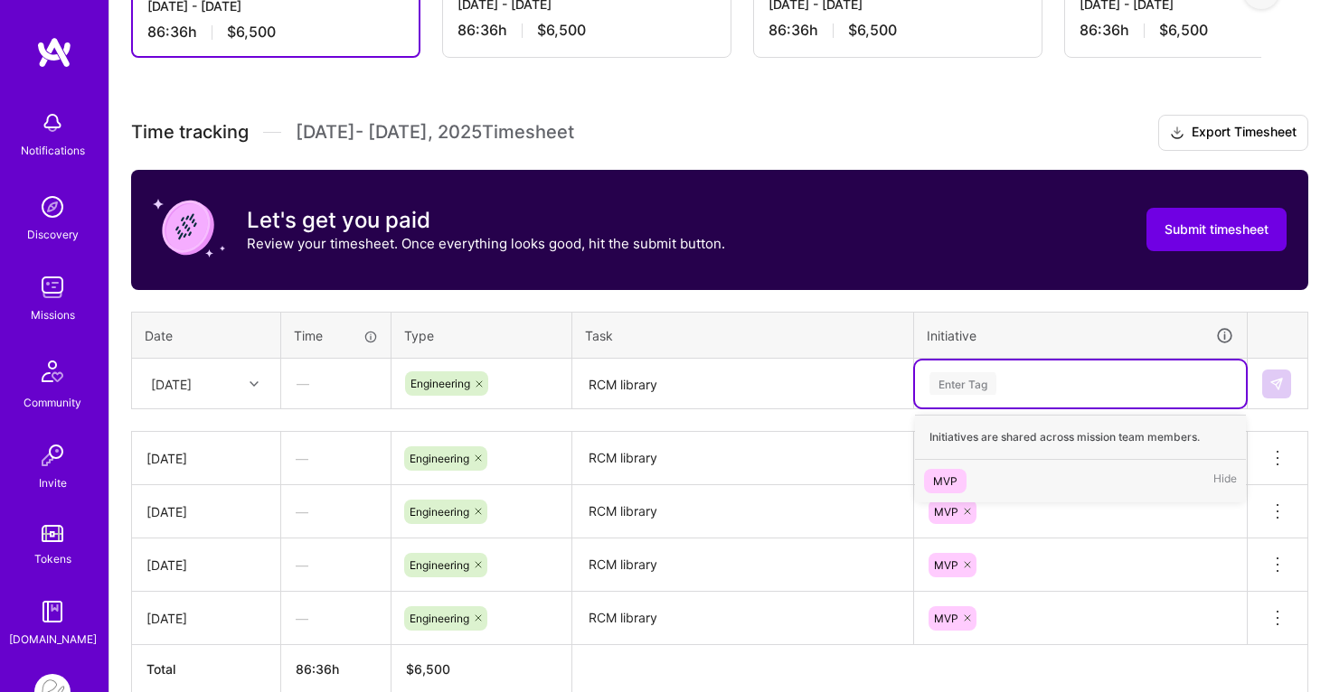
click at [949, 476] on div "MVP" at bounding box center [945, 481] width 24 height 19
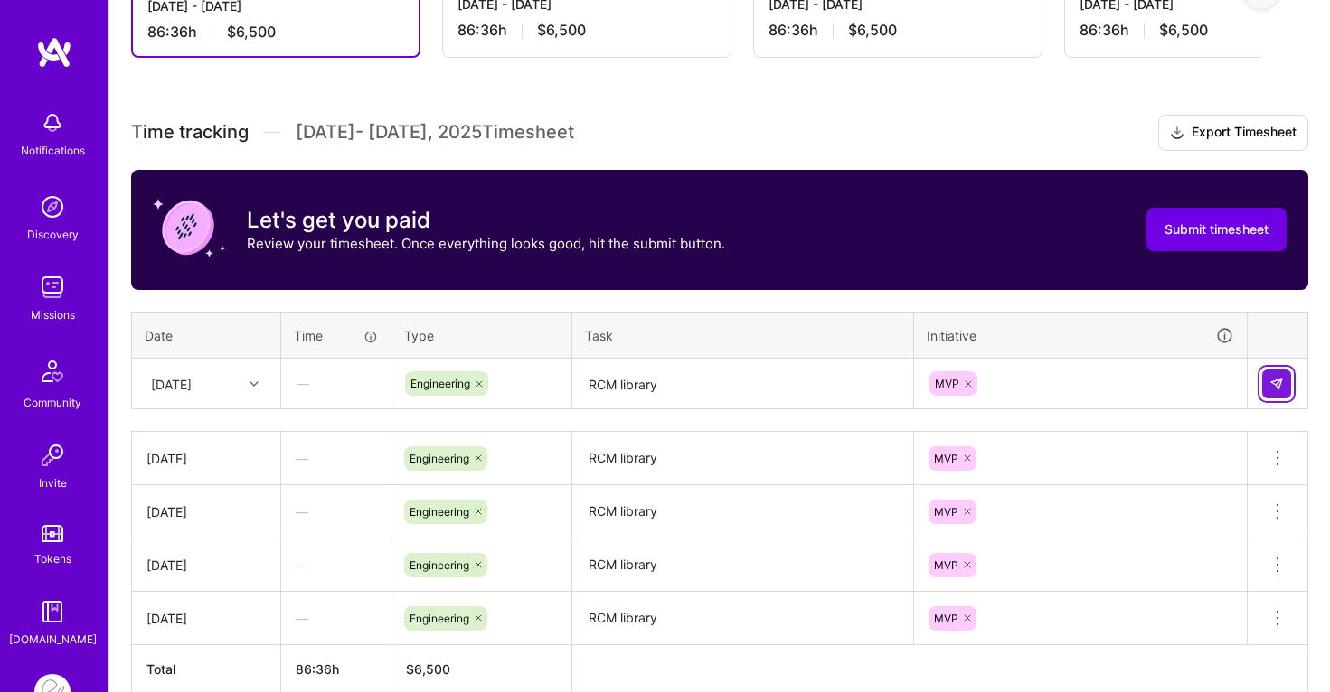
click at [1276, 377] on img at bounding box center [1276, 384] width 14 height 14
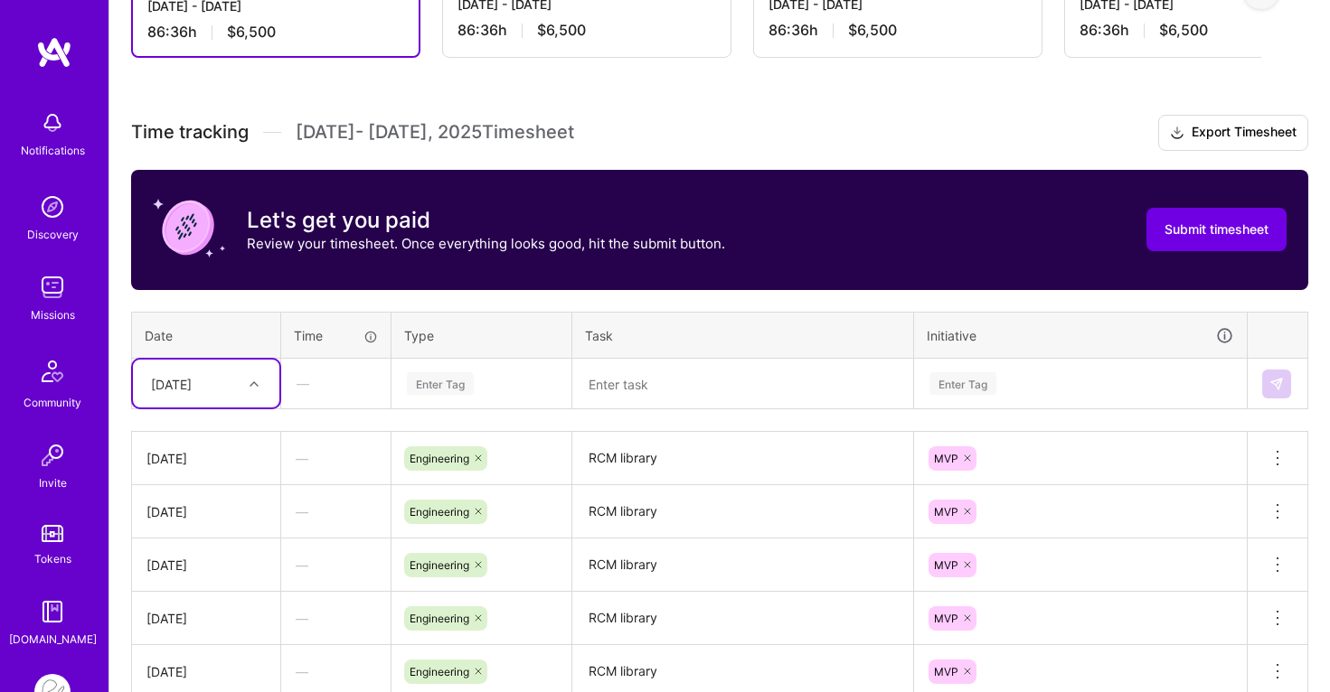
click at [252, 388] on div at bounding box center [256, 384] width 28 height 24
click at [203, 572] on div "[DATE]" at bounding box center [206, 568] width 146 height 33
click at [462, 377] on div "Enter Tag" at bounding box center [440, 384] width 67 height 28
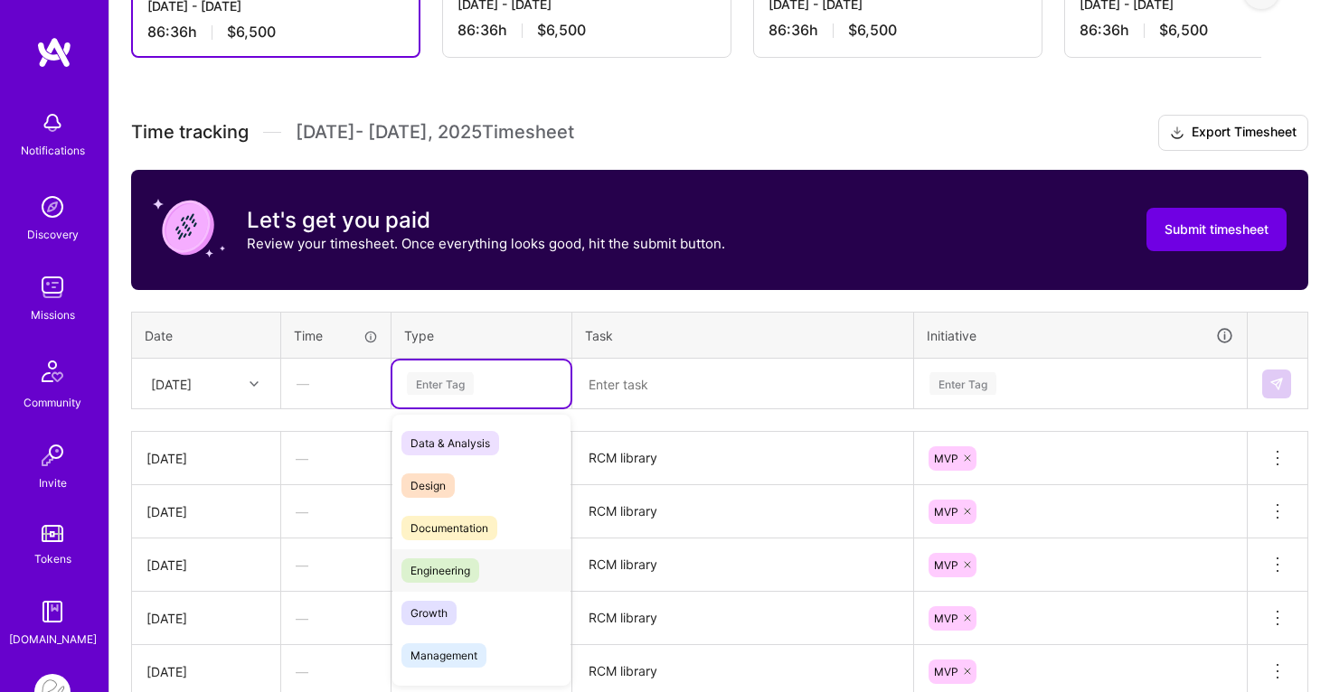
click at [432, 560] on span "Engineering" at bounding box center [440, 571] width 78 height 24
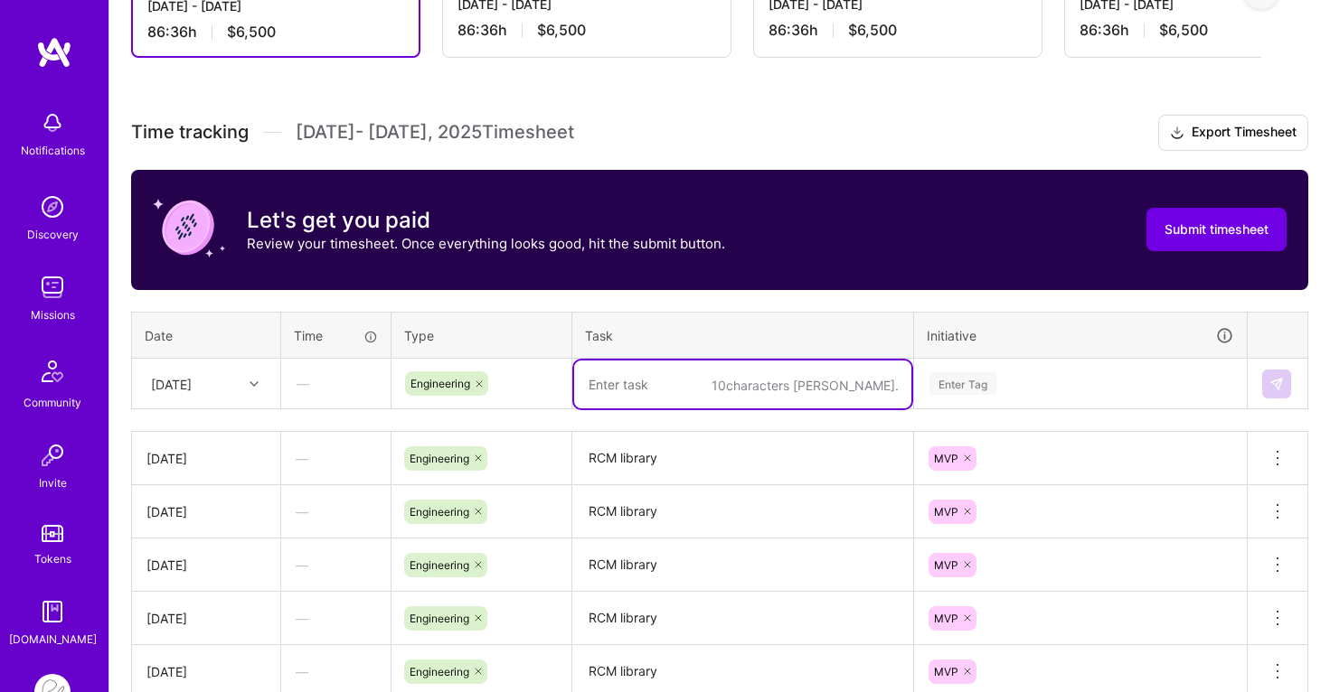
click at [636, 387] on textarea at bounding box center [742, 385] width 337 height 48
paste textarea "RCM library"
type textarea "RCM library"
click at [998, 383] on div "Enter Tag" at bounding box center [1080, 383] width 306 height 23
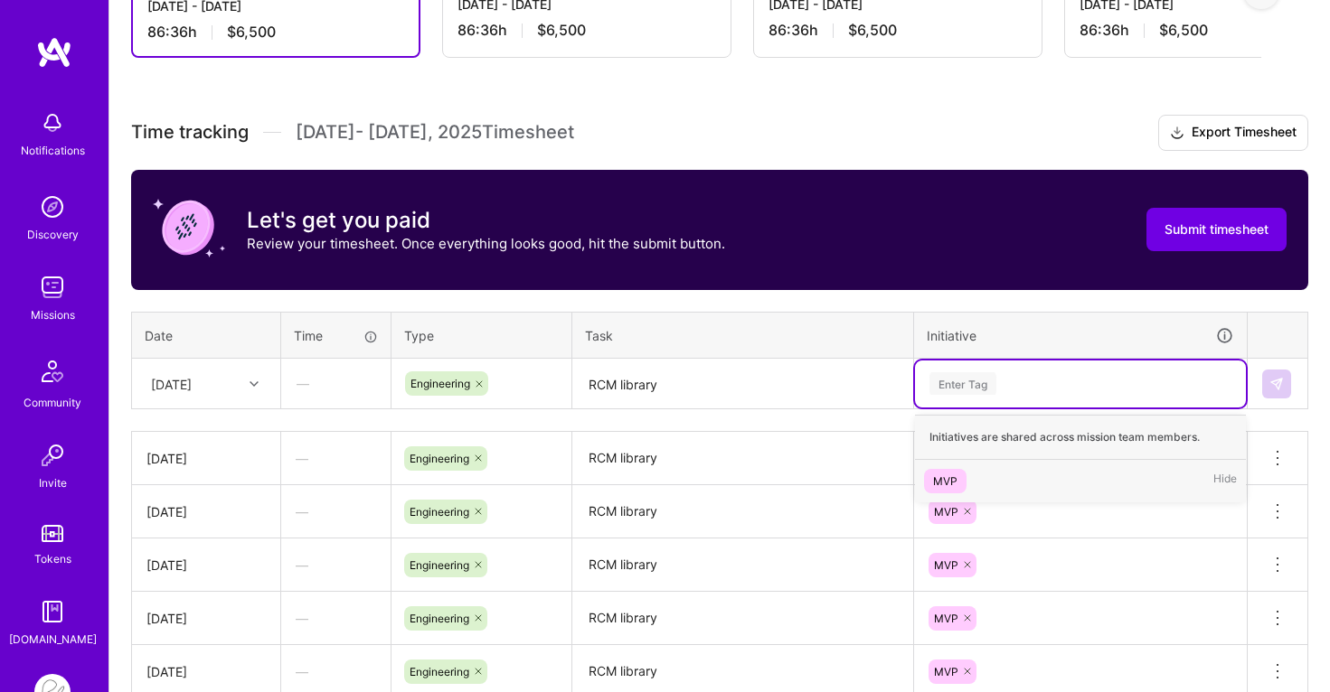
click at [946, 474] on div "MVP" at bounding box center [945, 481] width 24 height 19
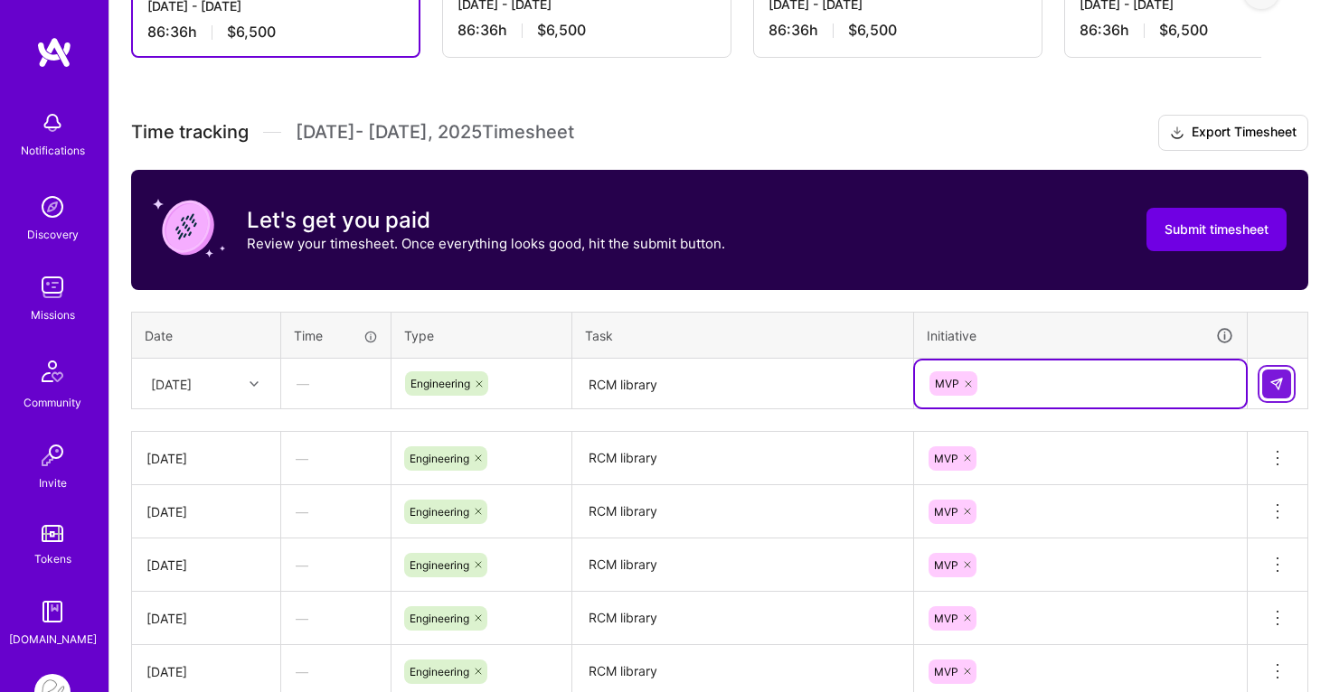
click at [1278, 382] on img at bounding box center [1276, 384] width 14 height 14
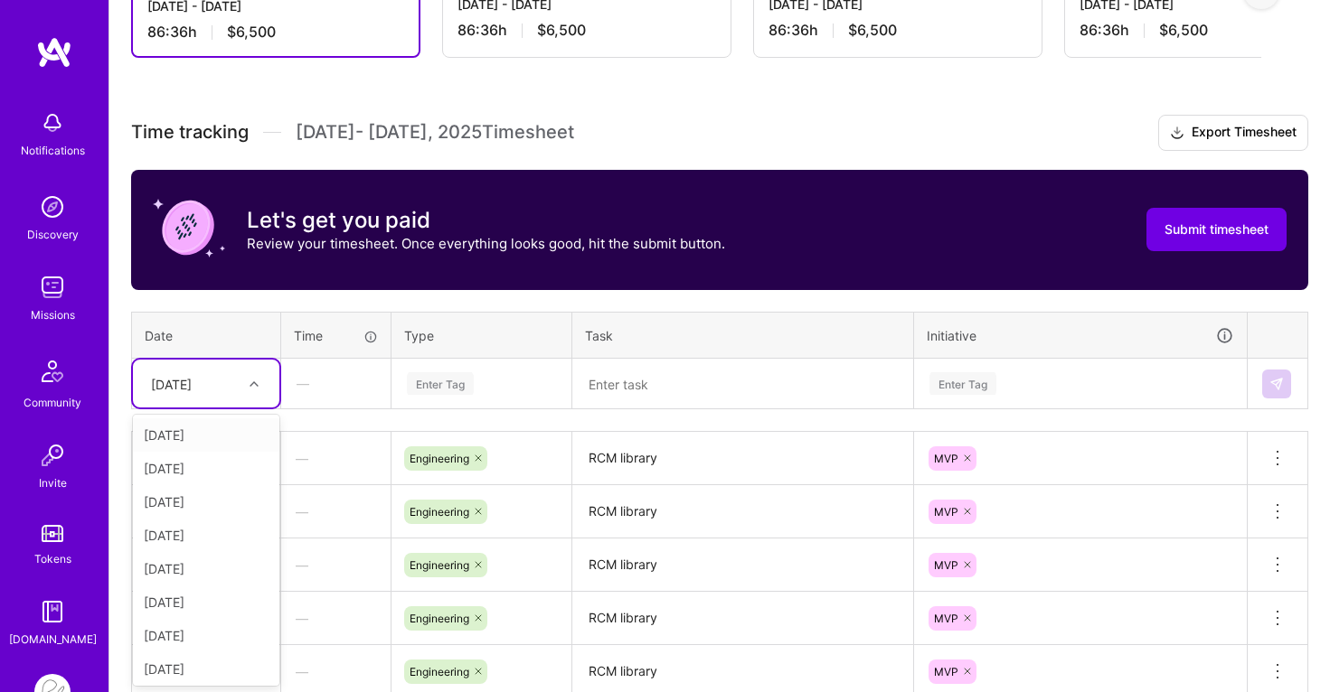
click at [255, 380] on icon at bounding box center [253, 384] width 9 height 9
click at [203, 601] on div "[DATE]" at bounding box center [206, 602] width 146 height 33
click at [430, 389] on div "Enter Tag" at bounding box center [440, 384] width 67 height 28
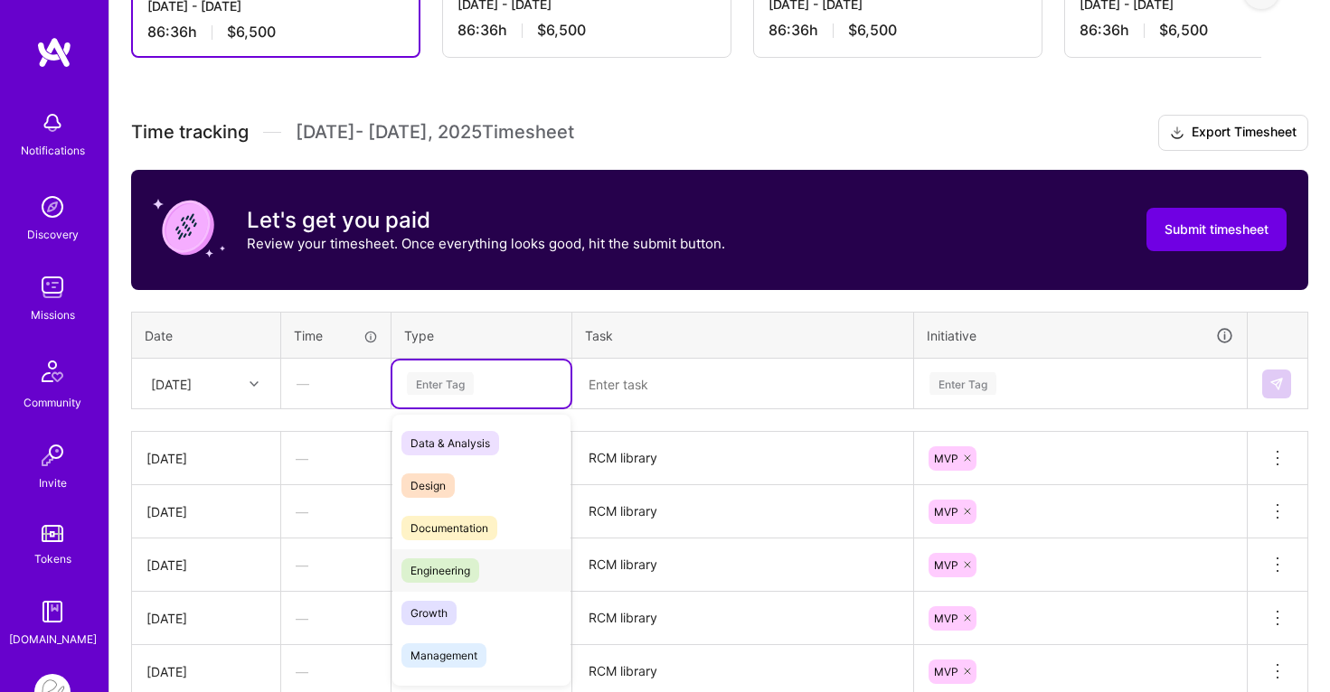
click at [433, 567] on span "Engineering" at bounding box center [440, 571] width 78 height 24
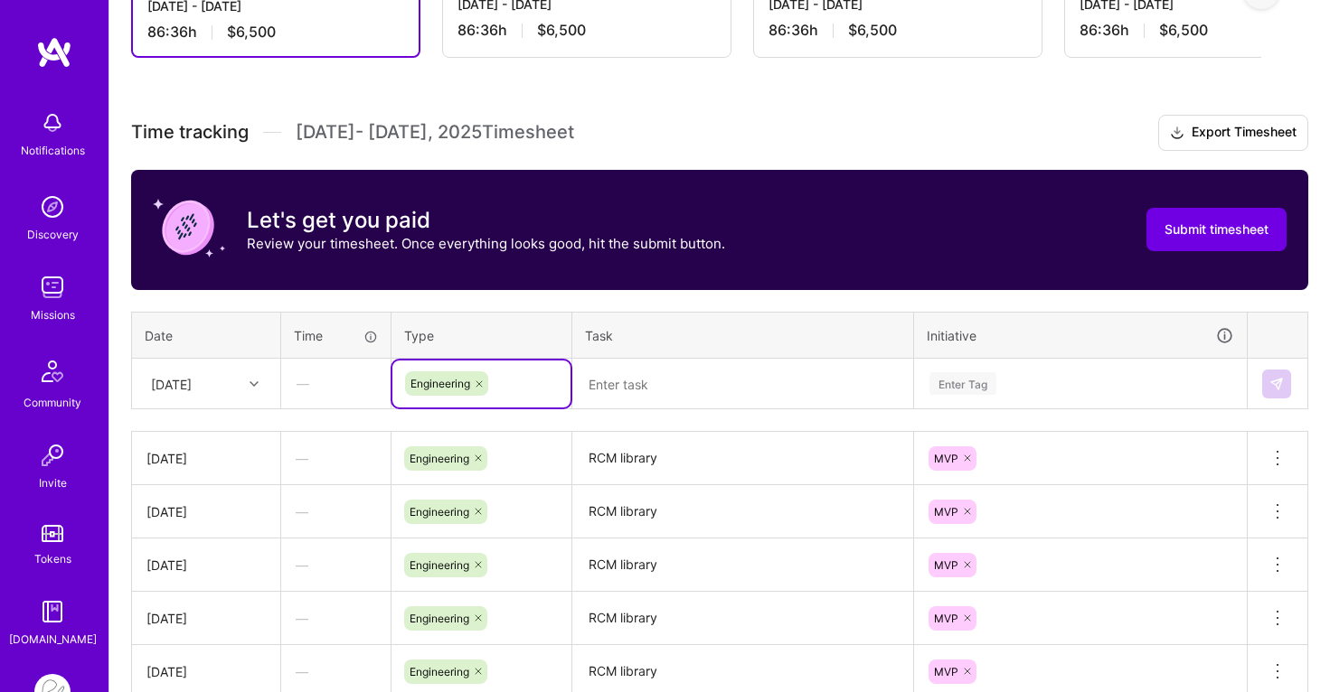
click at [662, 378] on textarea at bounding box center [742, 385] width 337 height 48
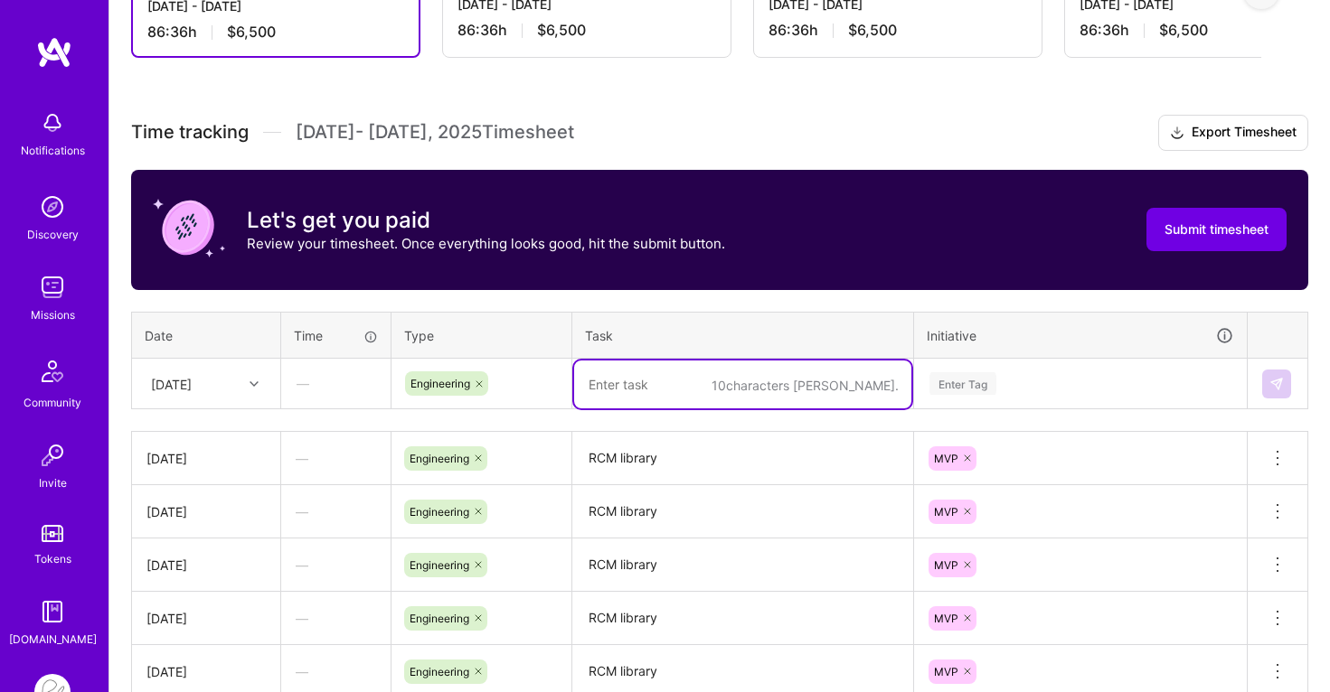
paste textarea "RCM library"
type textarea "RCM library"
click at [970, 382] on div "Enter Tag" at bounding box center [962, 384] width 67 height 28
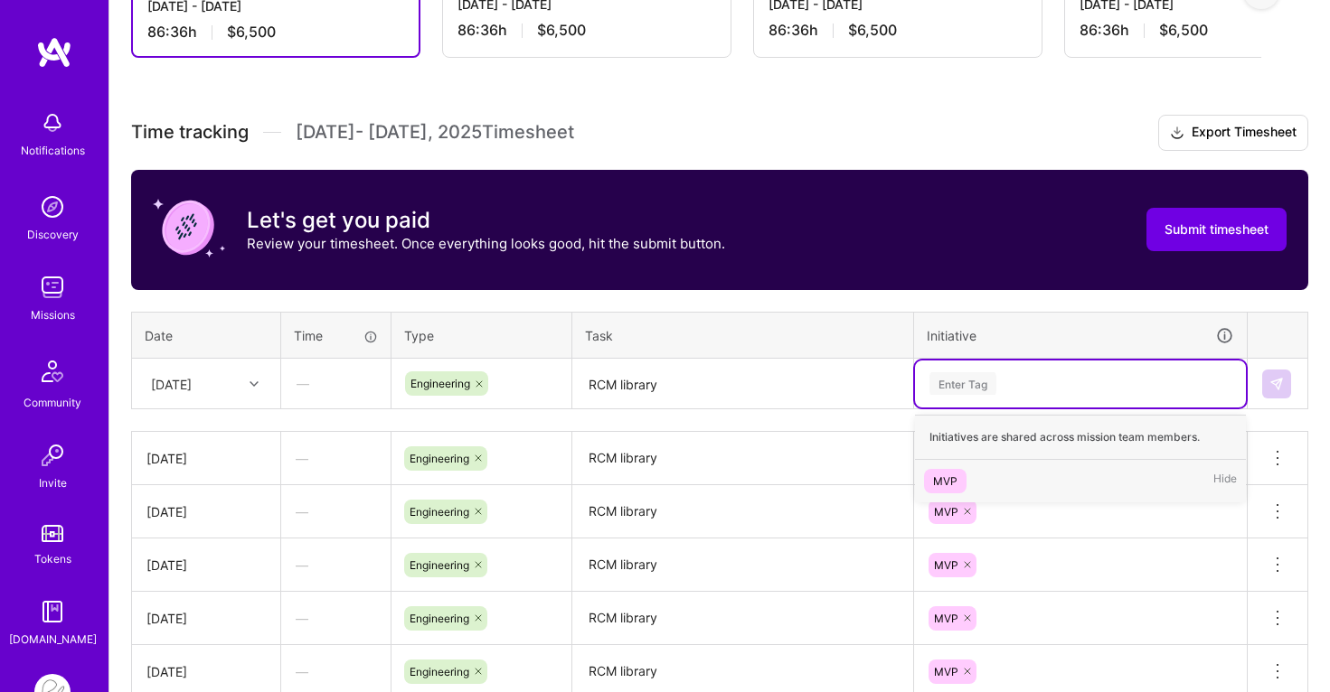
click at [946, 483] on div "MVP" at bounding box center [945, 481] width 24 height 19
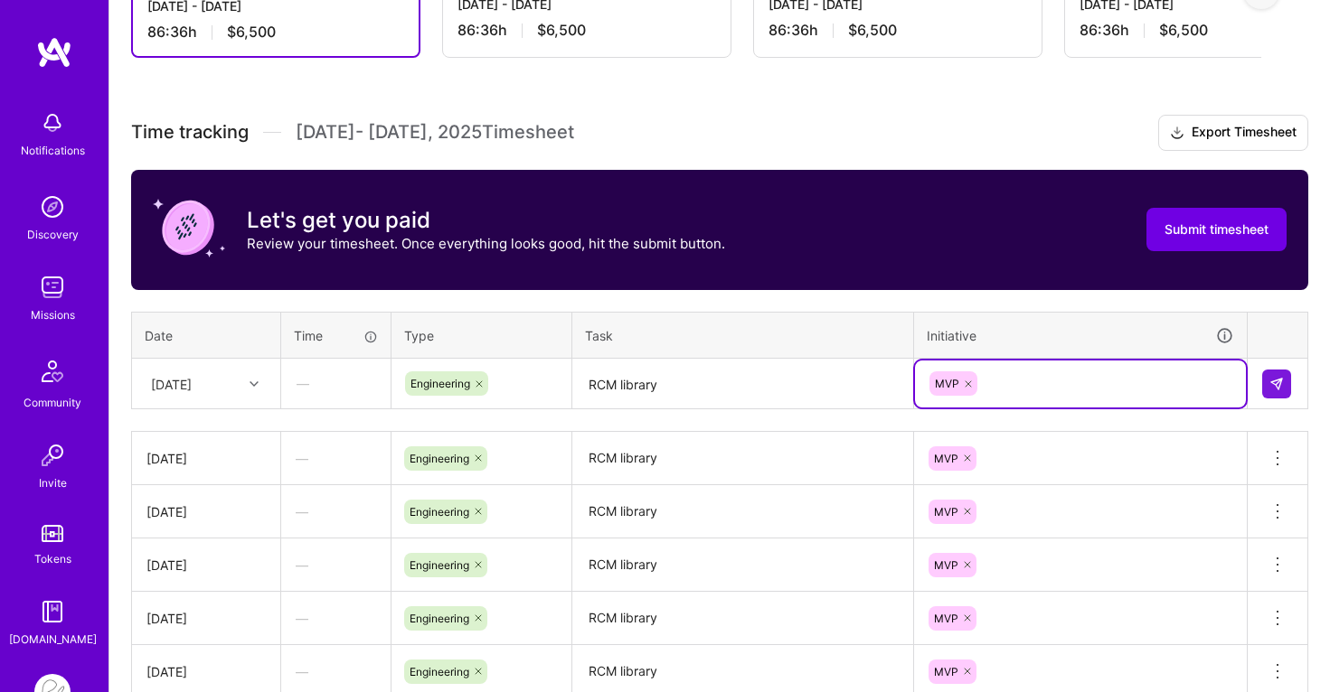
click at [1261, 376] on td at bounding box center [1277, 384] width 61 height 51
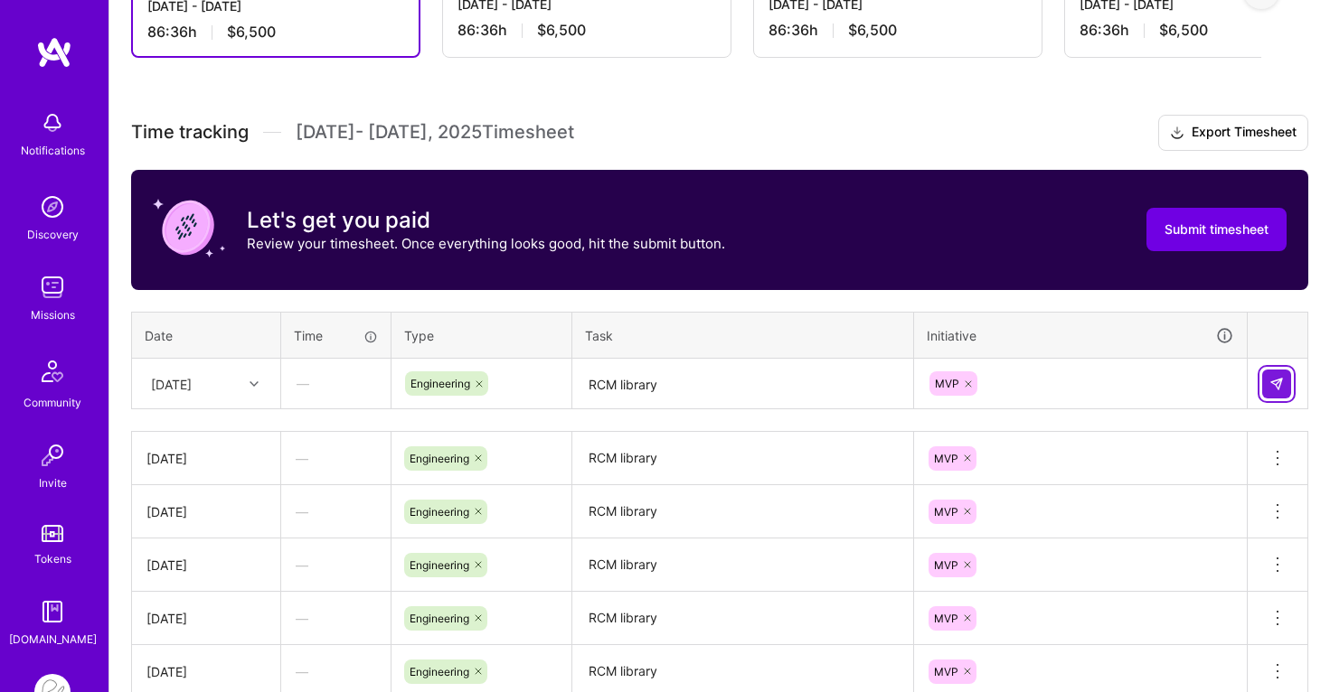
click at [1270, 379] on img at bounding box center [1276, 384] width 14 height 14
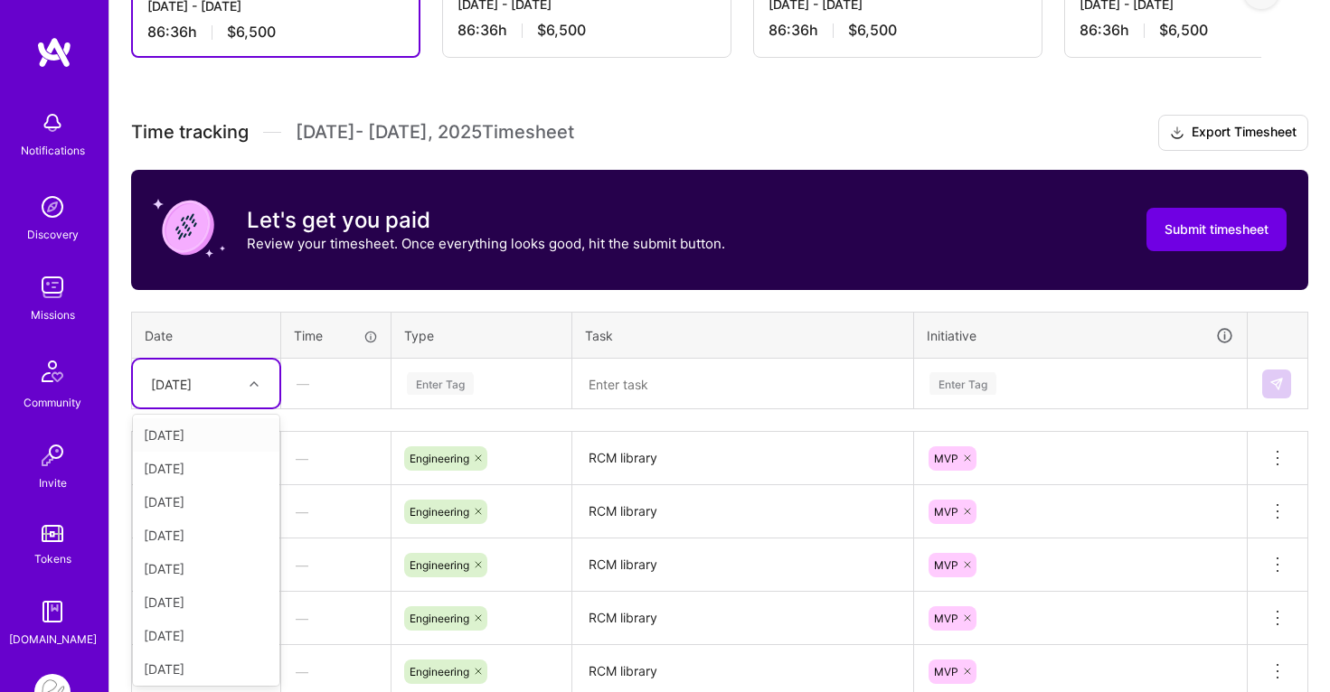
click at [262, 386] on div at bounding box center [256, 384] width 28 height 24
click at [209, 638] on div "[DATE]" at bounding box center [206, 635] width 146 height 33
click at [444, 366] on div "Enter Tag" at bounding box center [481, 384] width 178 height 47
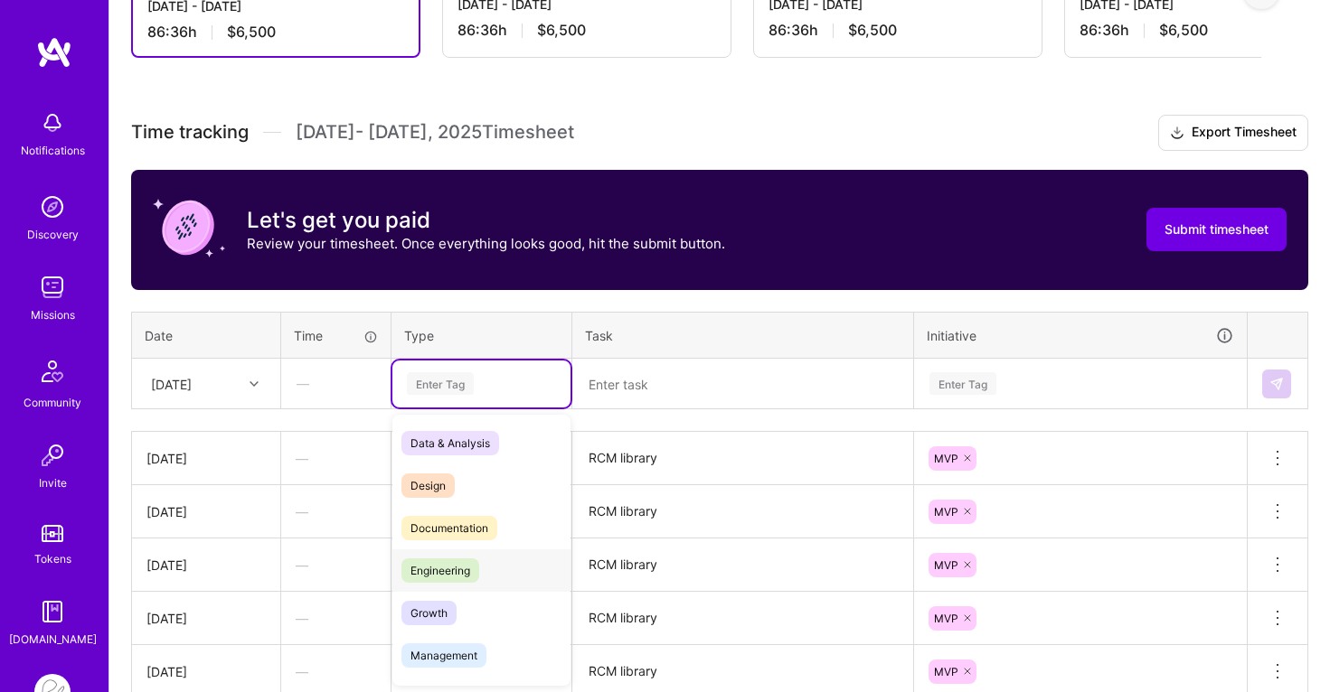
click at [429, 575] on span "Engineering" at bounding box center [440, 571] width 78 height 24
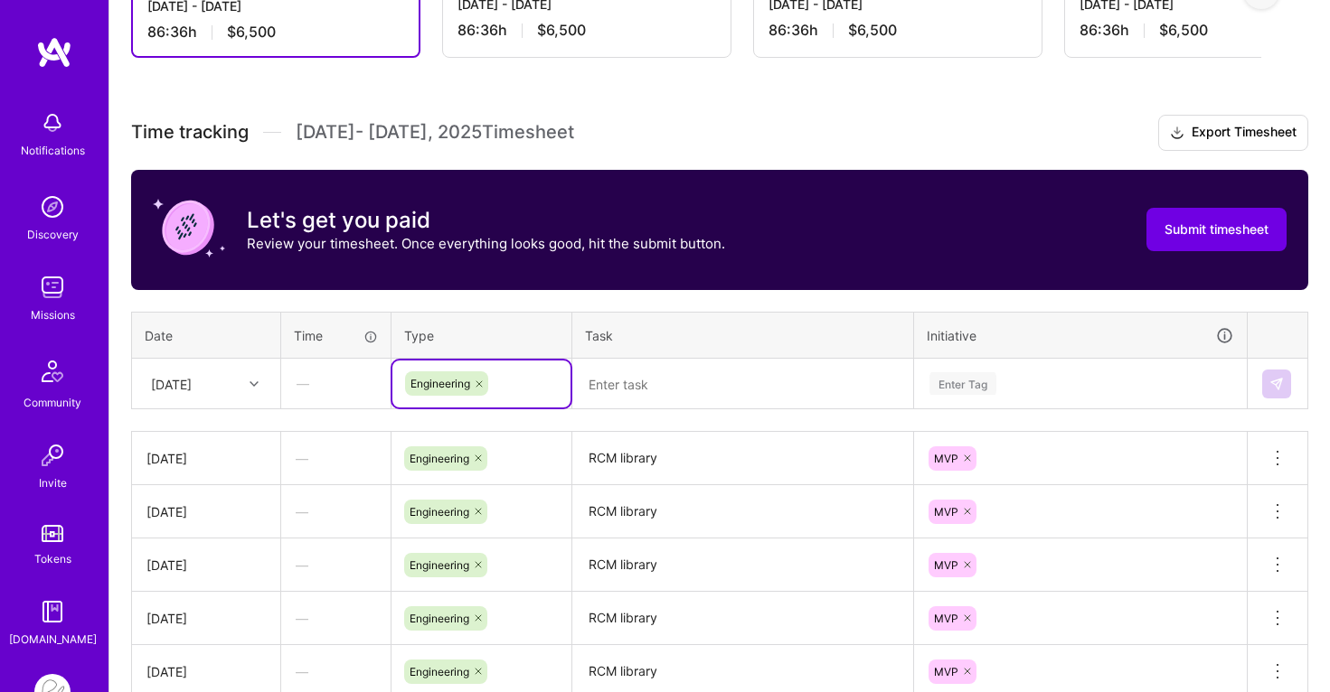
click at [665, 375] on textarea at bounding box center [742, 385] width 337 height 48
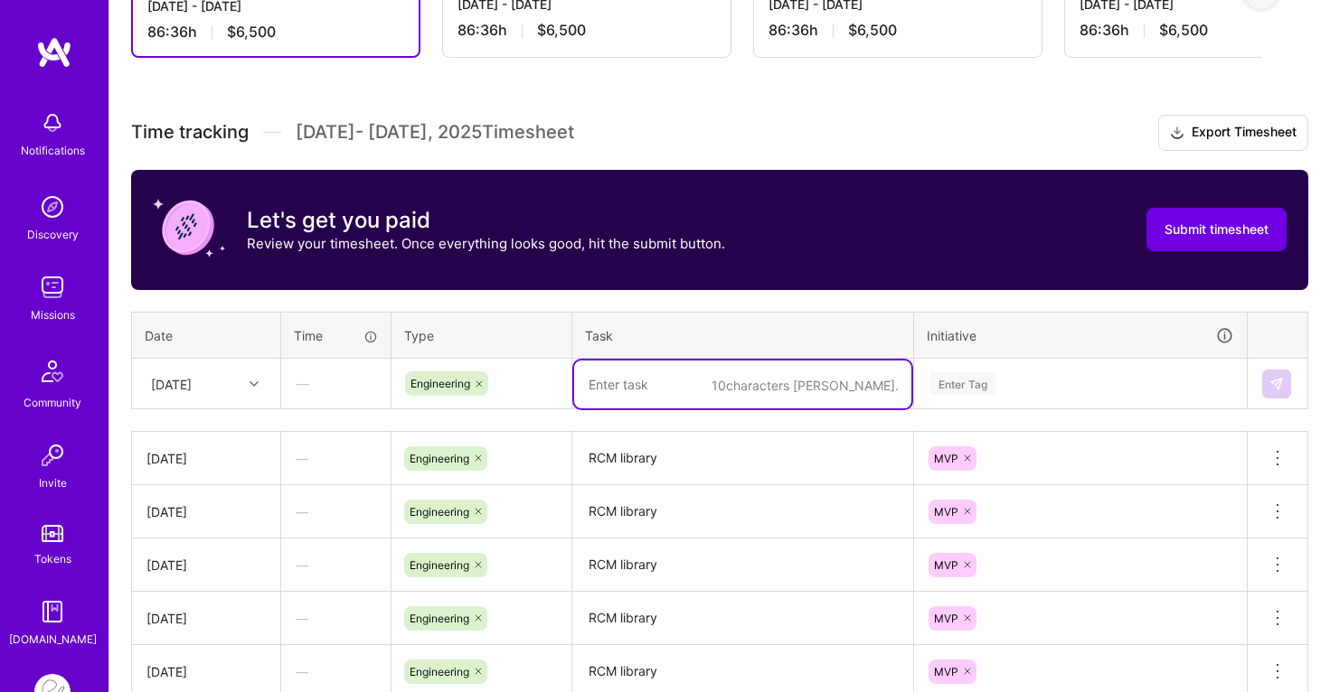
paste textarea "RCM library"
type textarea "RCM library"
click at [953, 375] on div "Enter Tag" at bounding box center [962, 384] width 67 height 28
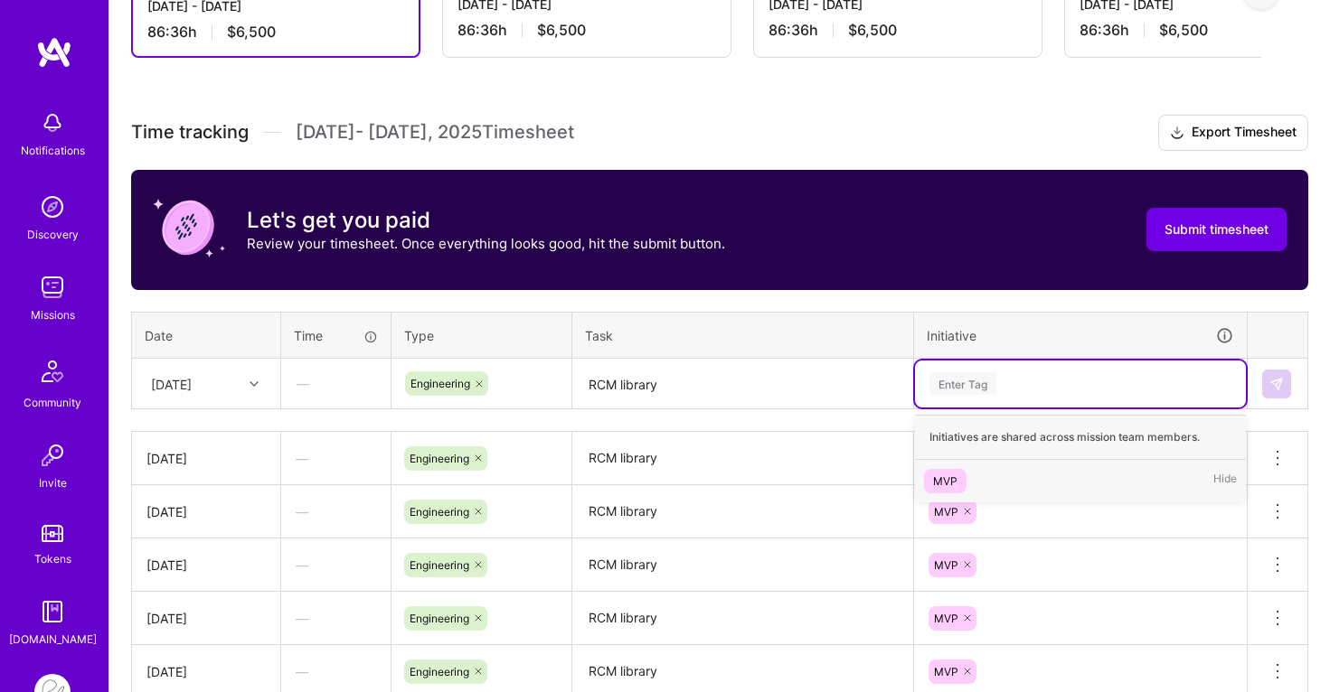
click at [953, 476] on div "MVP" at bounding box center [945, 481] width 24 height 19
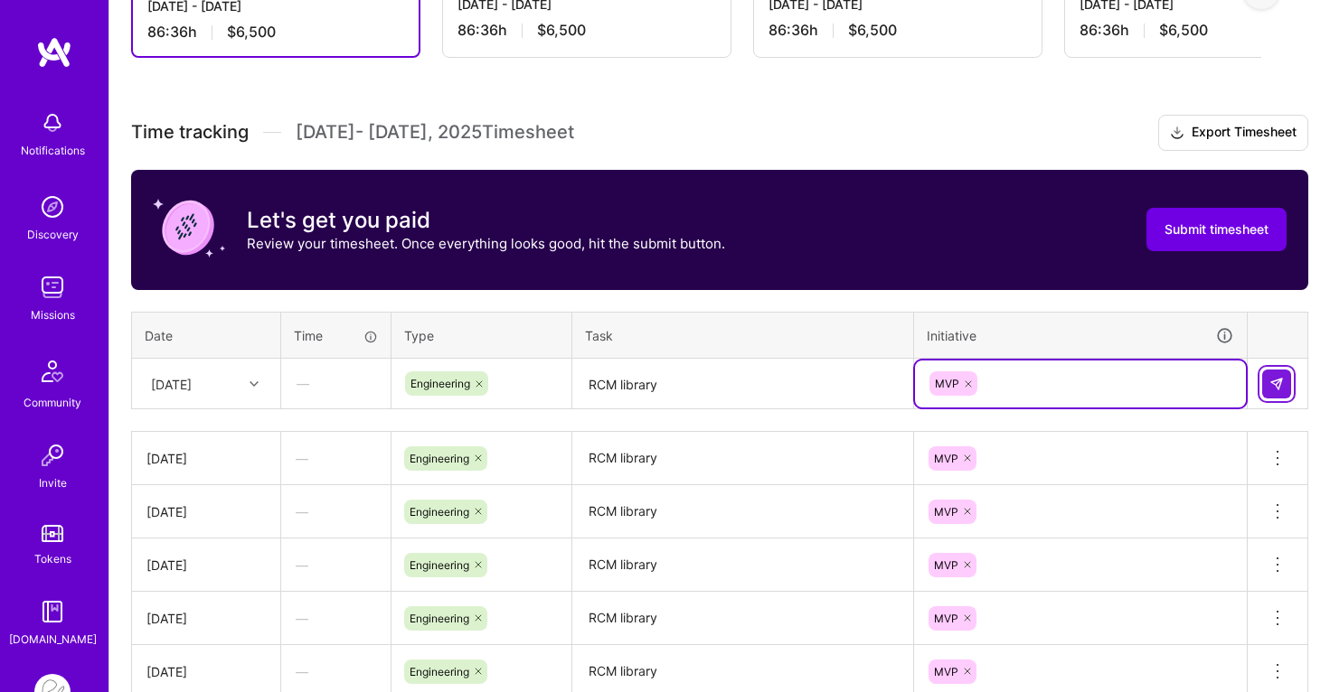
click at [1278, 379] on img at bounding box center [1276, 384] width 14 height 14
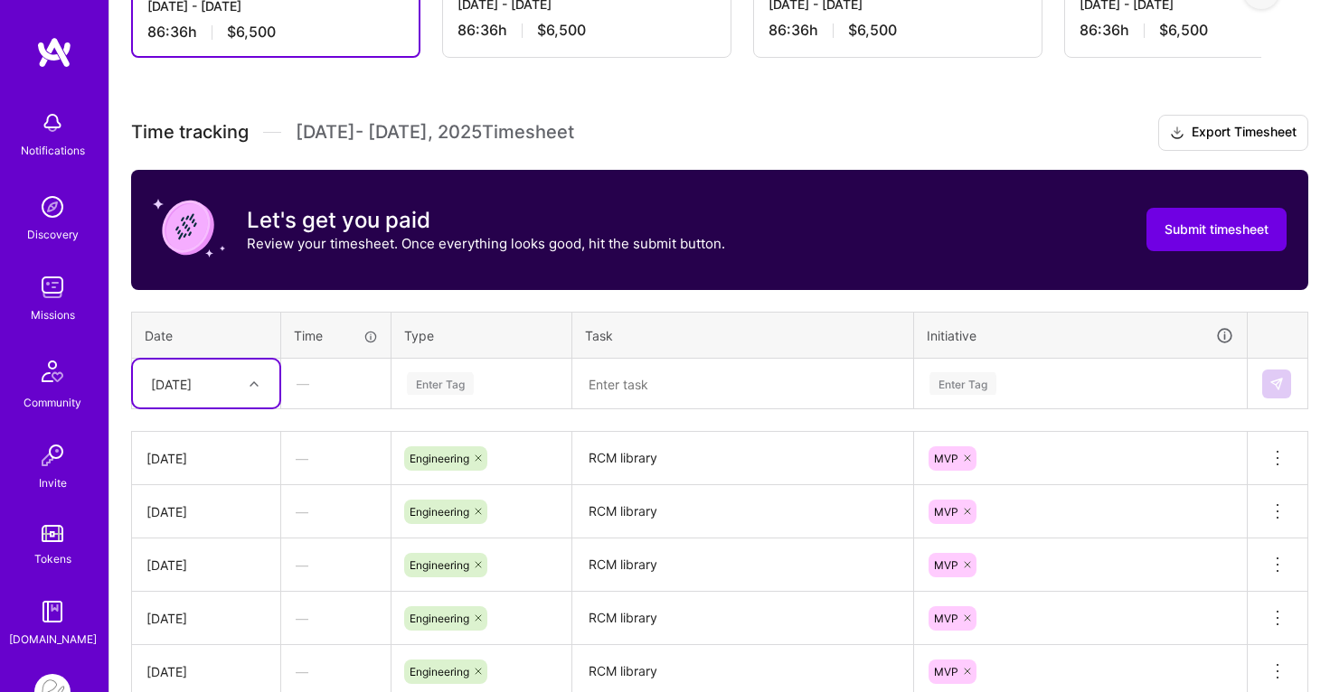
click at [256, 385] on icon at bounding box center [253, 384] width 9 height 9
click at [216, 613] on div "[DATE]" at bounding box center [206, 606] width 146 height 33
click at [460, 388] on div "Enter Tag" at bounding box center [440, 384] width 67 height 28
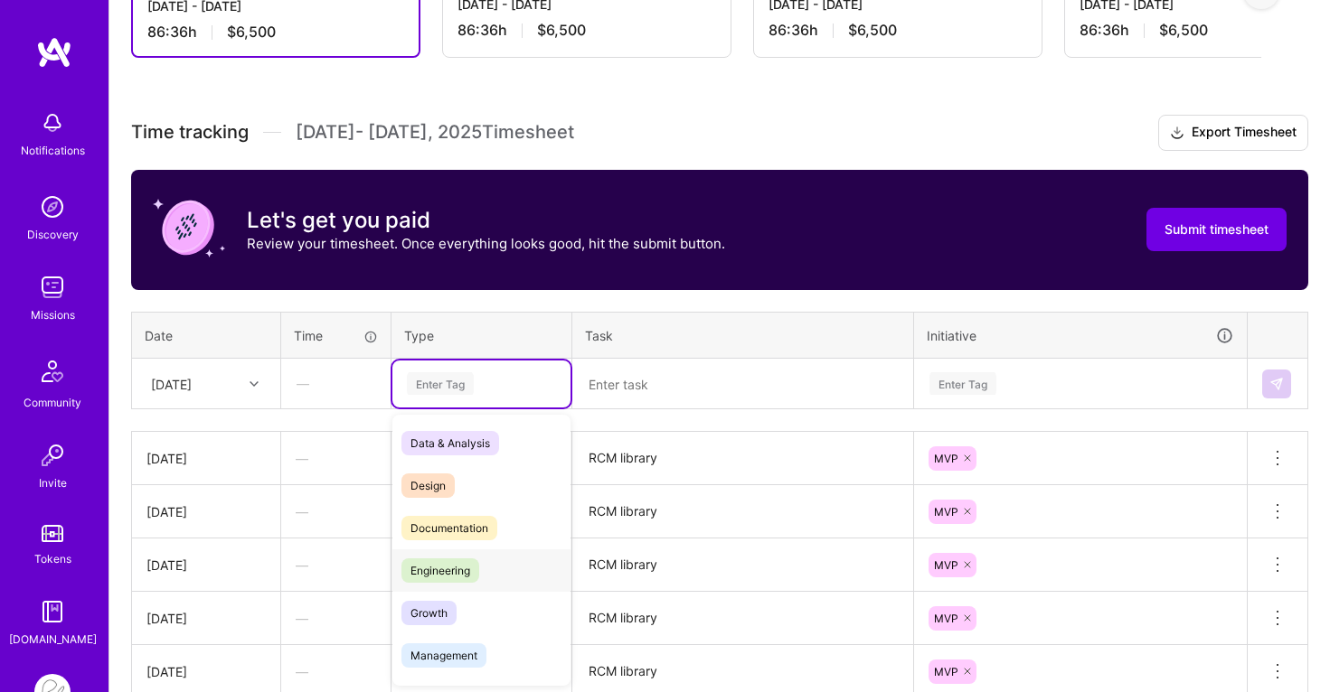
click at [445, 569] on span "Engineering" at bounding box center [440, 571] width 78 height 24
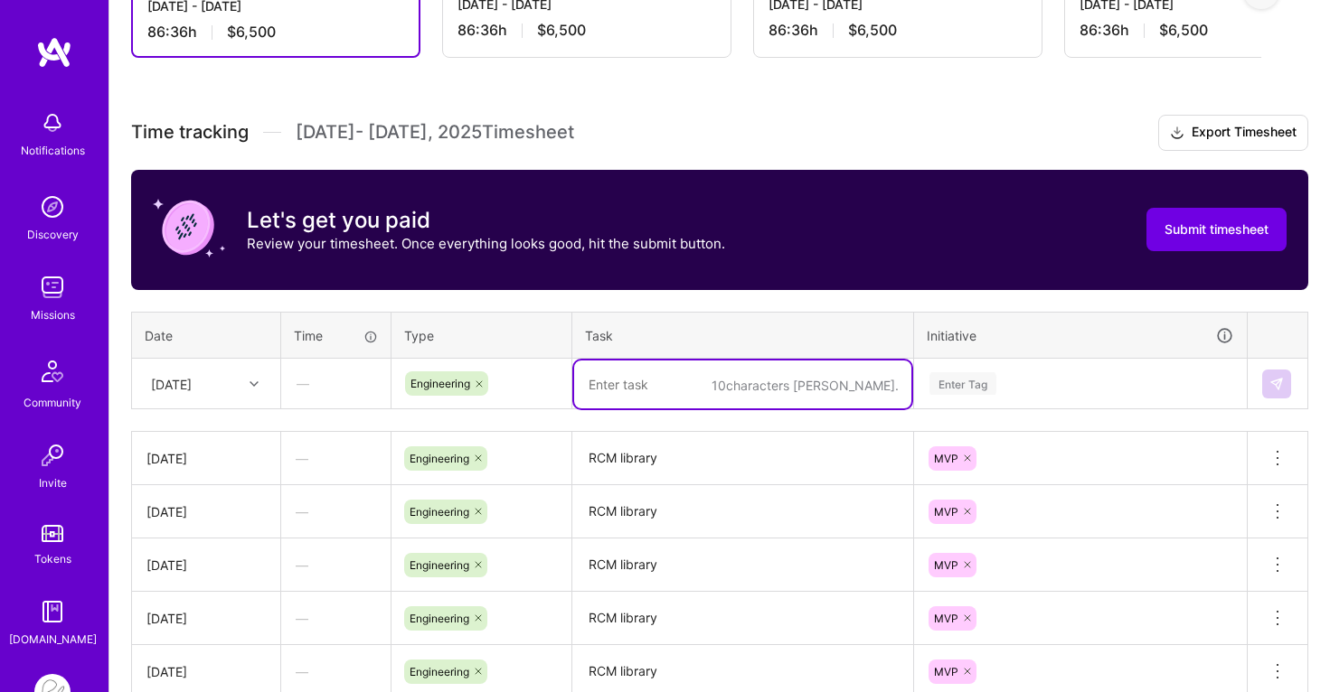
click at [651, 390] on textarea at bounding box center [742, 385] width 337 height 48
paste textarea "RCM library"
type textarea "RCM library"
click at [990, 386] on div "Enter Tag" at bounding box center [962, 384] width 67 height 28
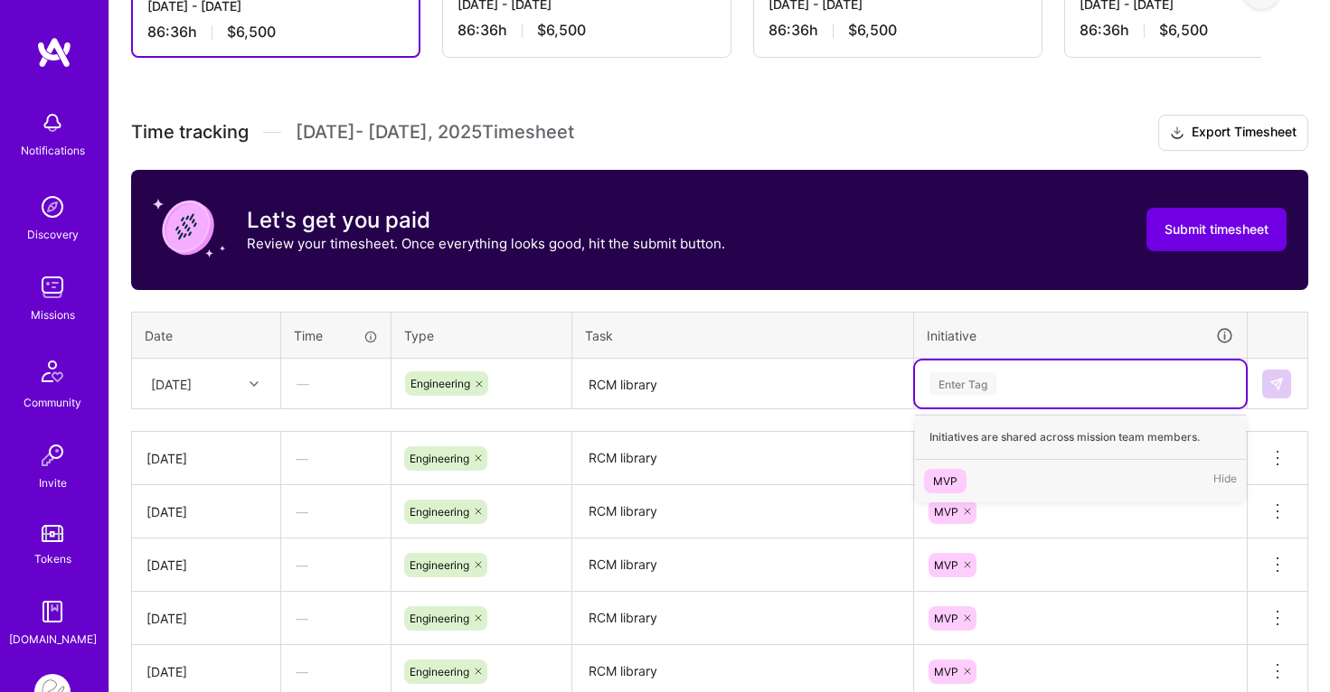
click at [961, 481] on span "MVP" at bounding box center [945, 481] width 42 height 24
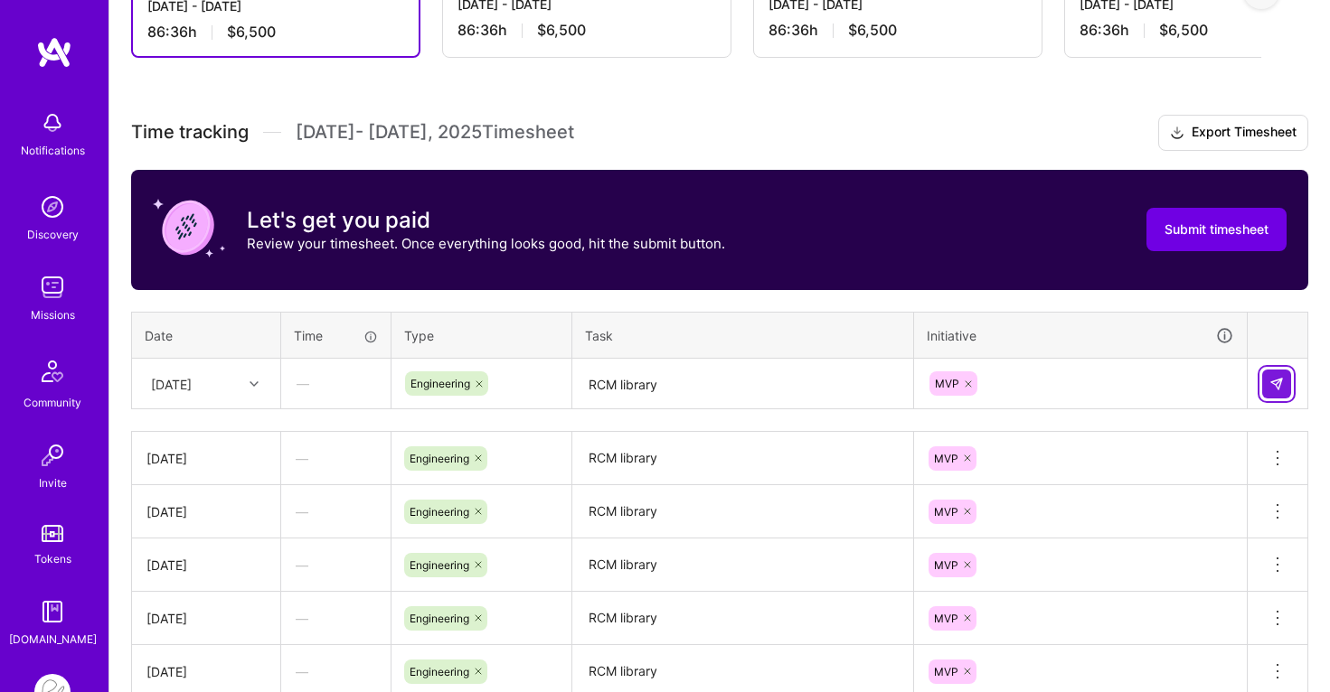
click at [1274, 391] on button at bounding box center [1276, 384] width 29 height 29
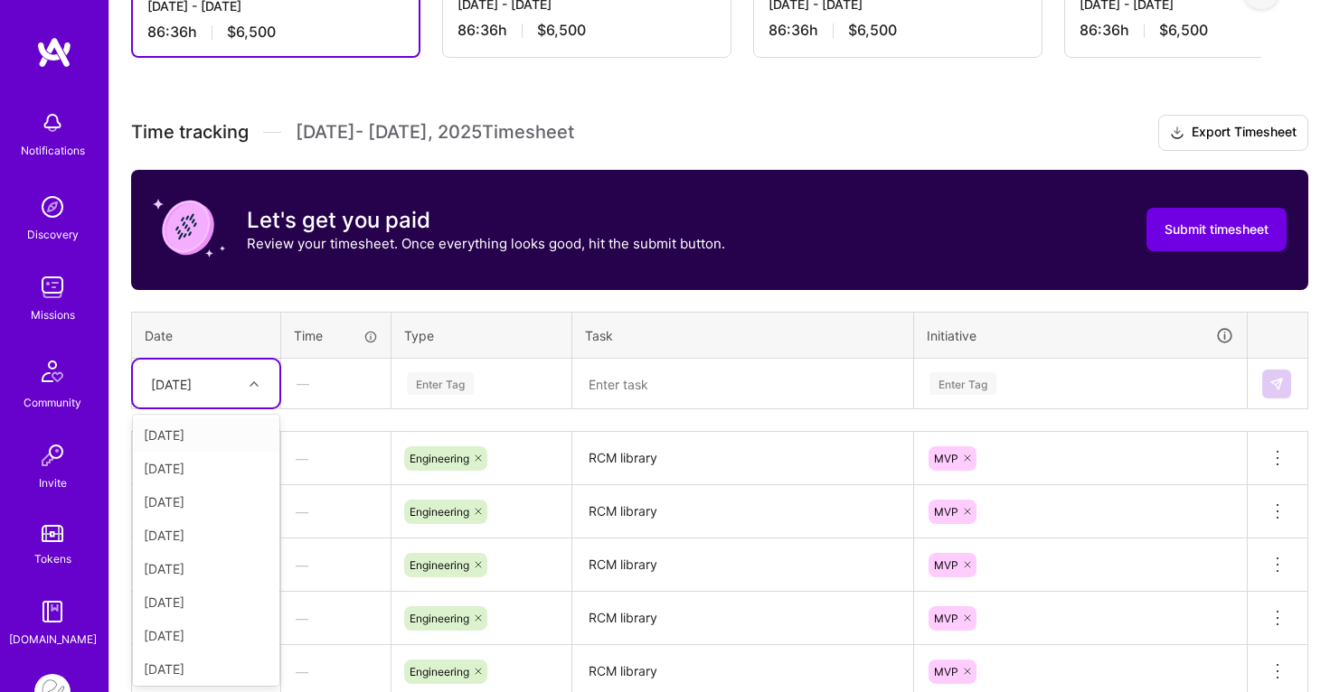
click at [256, 384] on icon at bounding box center [253, 384] width 9 height 9
click at [201, 583] on div "[DATE]" at bounding box center [206, 584] width 146 height 33
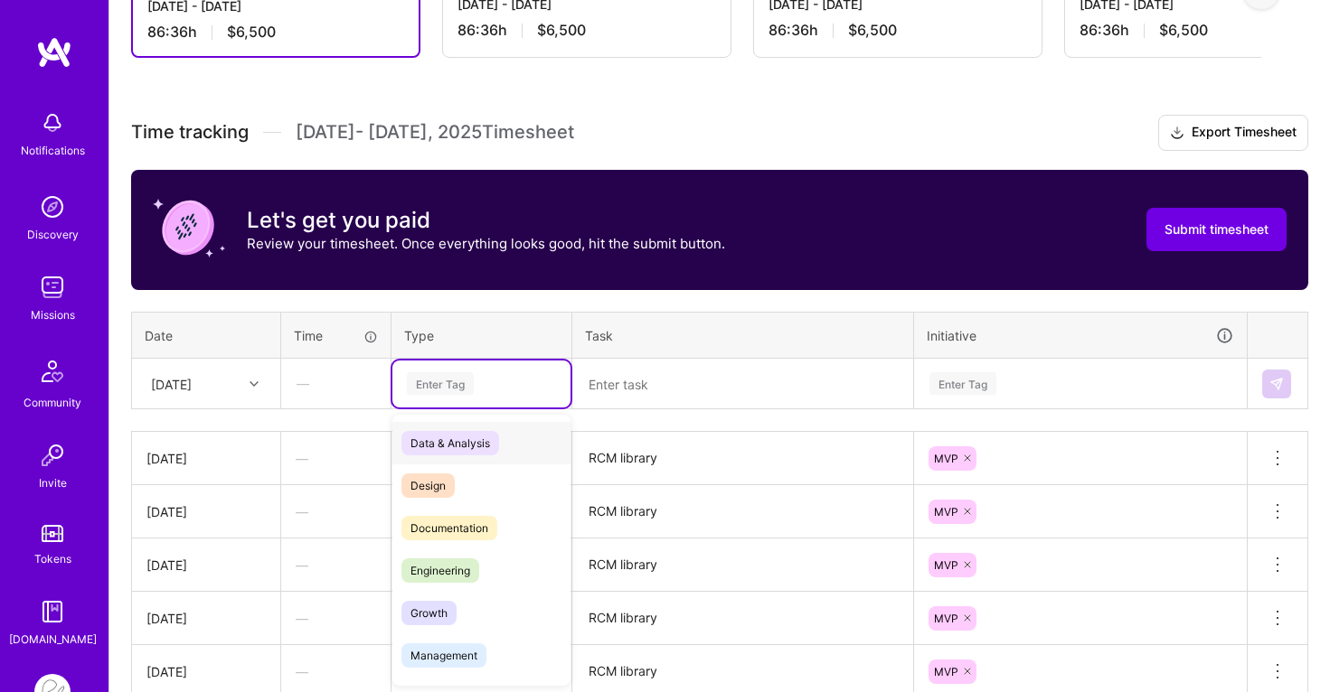
click at [464, 375] on div "Enter Tag" at bounding box center [440, 384] width 67 height 28
click at [428, 572] on span "Engineering" at bounding box center [440, 571] width 78 height 24
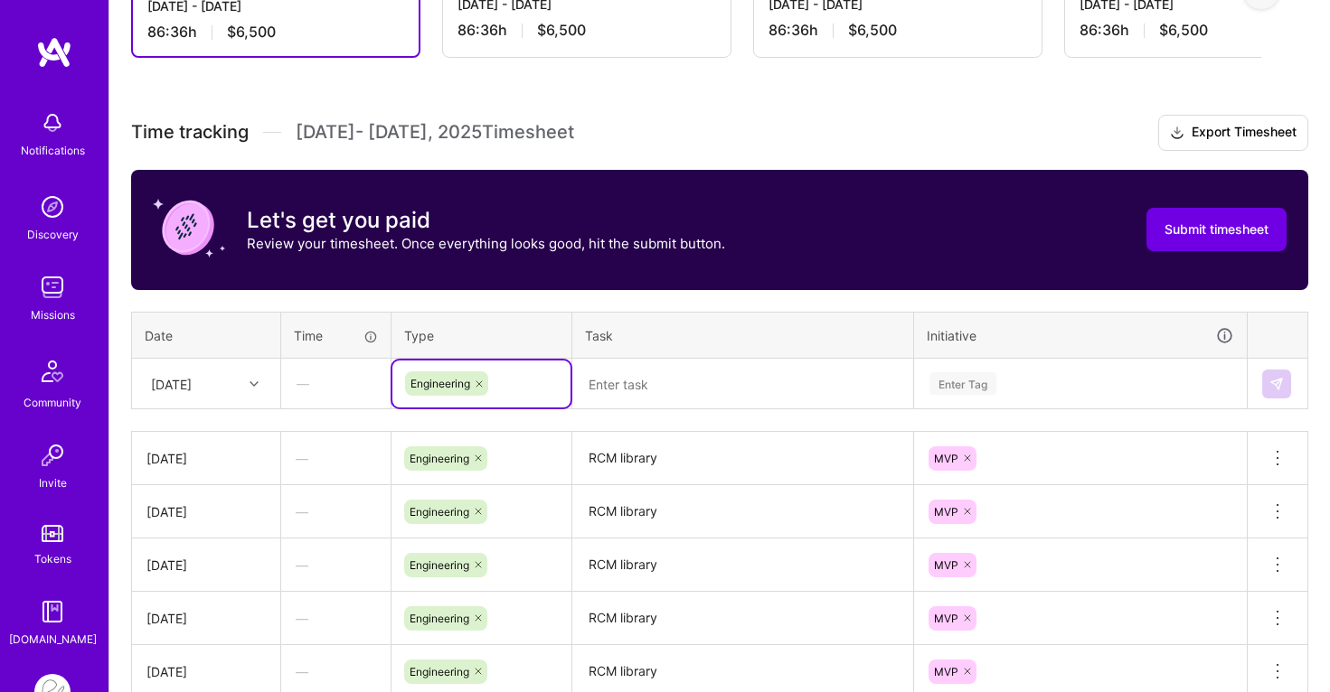
click at [616, 409] on div "Time tracking [DATE] - [DATE] Timesheet Export Timesheet Let's get you paid Rev…" at bounding box center [719, 538] width 1177 height 846
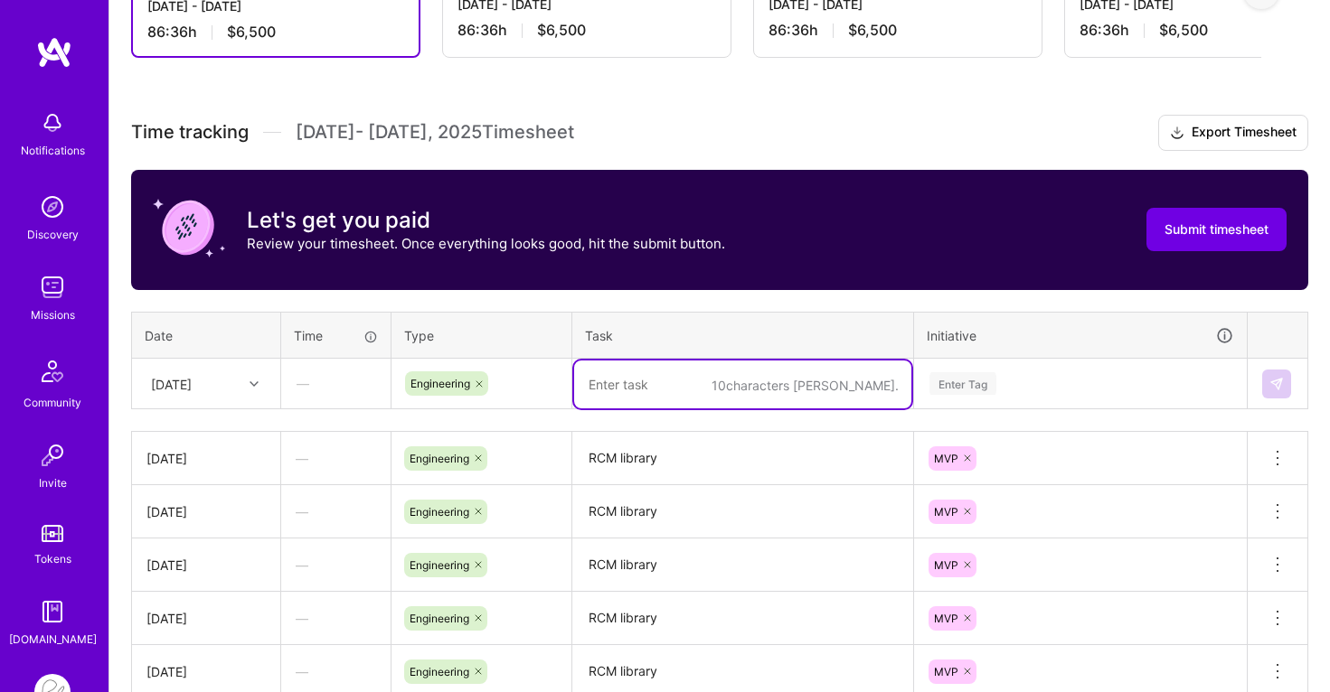
click at [629, 390] on textarea at bounding box center [742, 385] width 337 height 48
paste textarea "RCM library"
type textarea "RCM library"
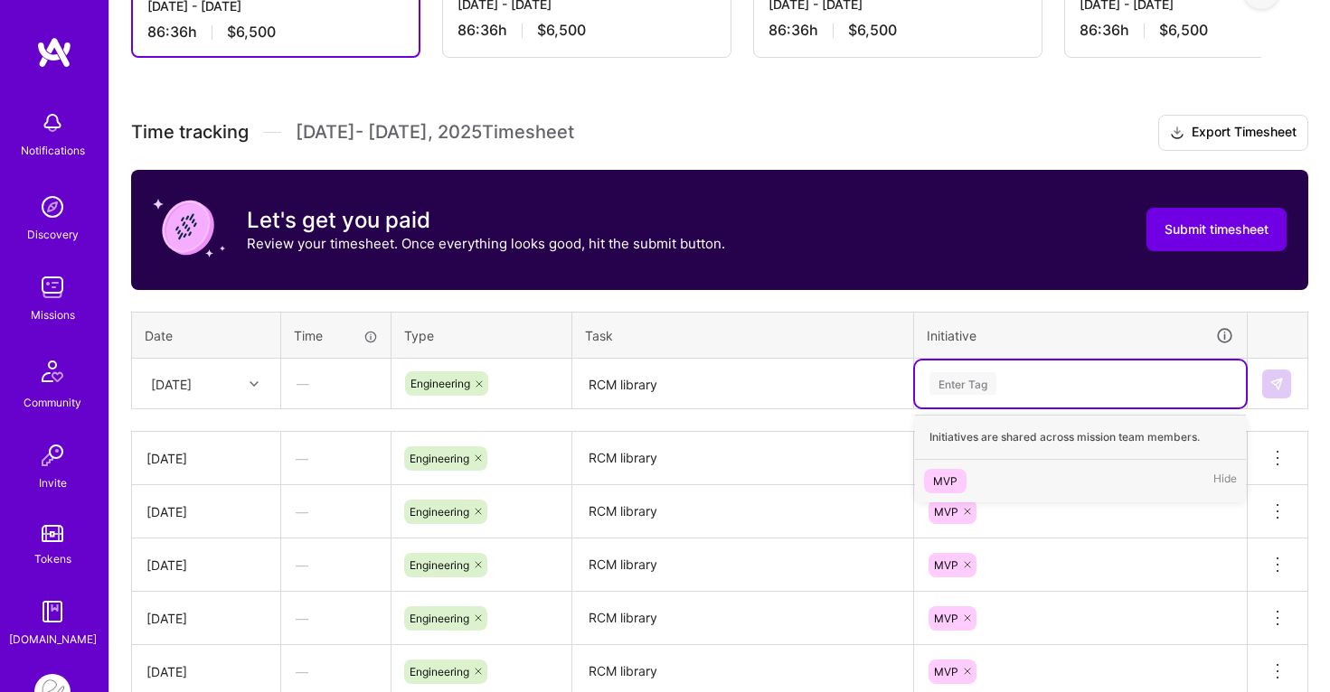
click at [963, 377] on div "Enter Tag" at bounding box center [962, 384] width 67 height 28
click at [950, 475] on div "MVP" at bounding box center [945, 481] width 24 height 19
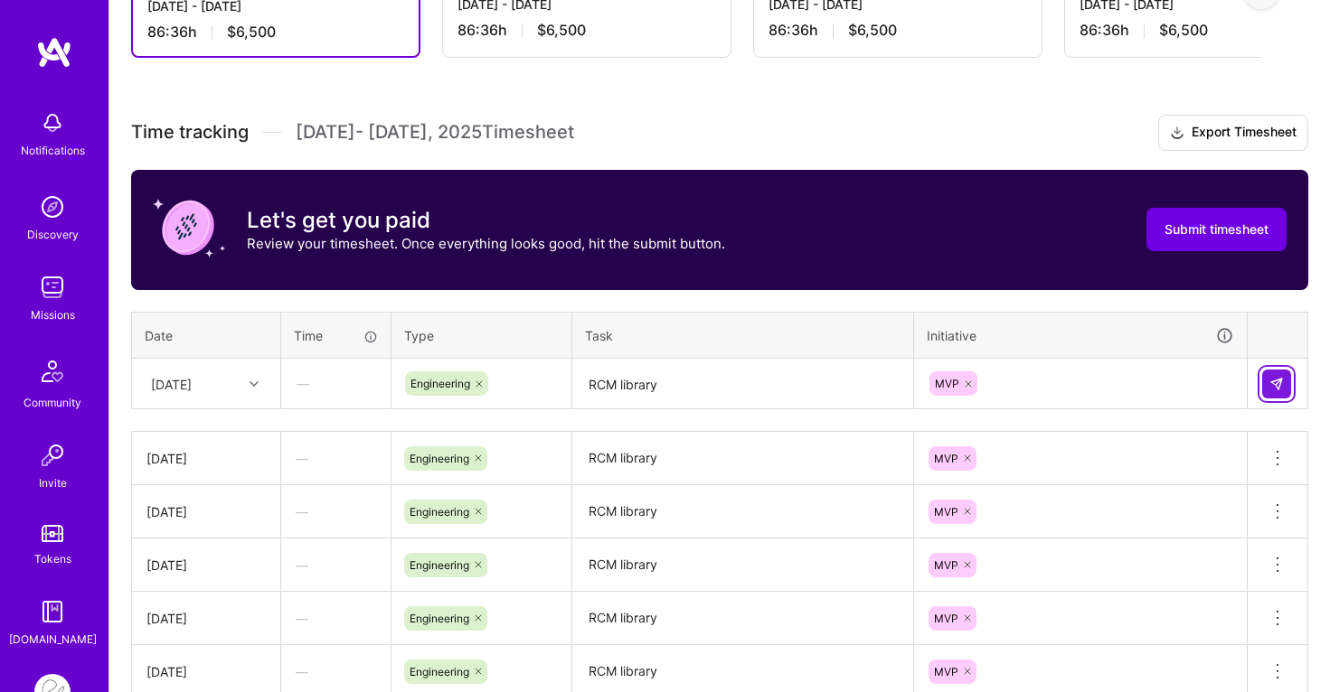
click at [1272, 381] on img at bounding box center [1276, 384] width 14 height 14
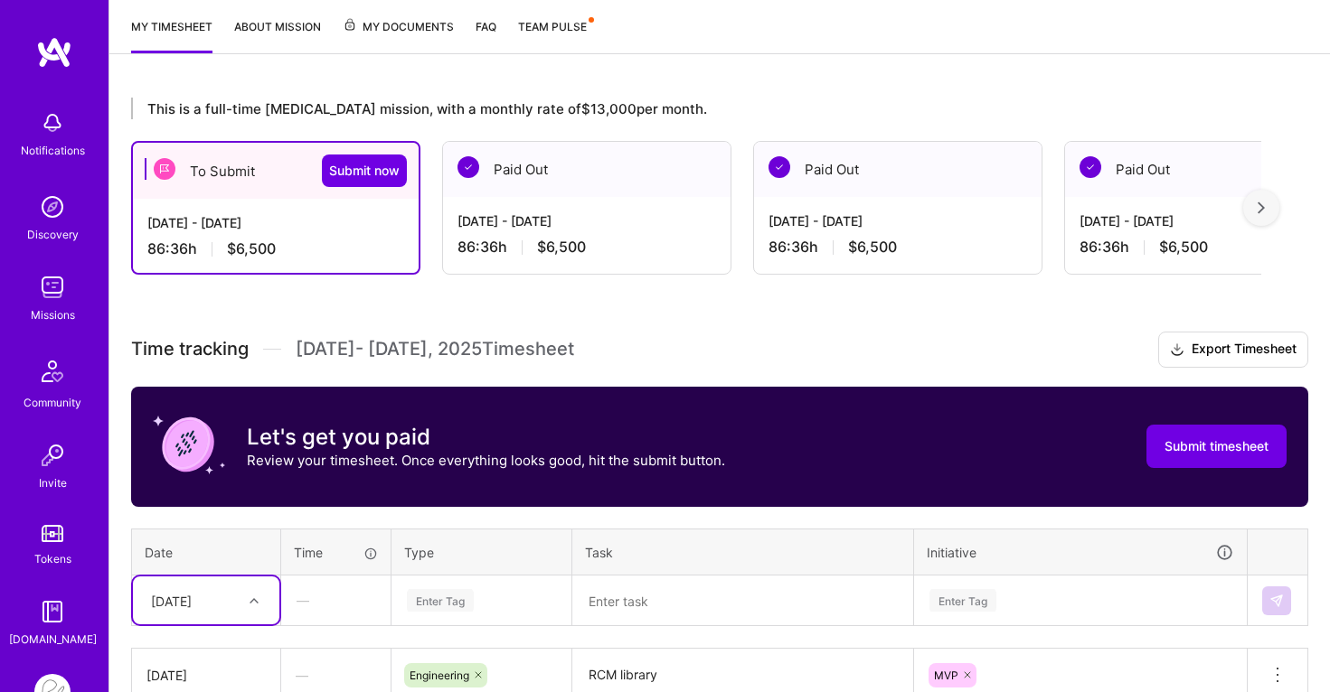
scroll to position [0, 0]
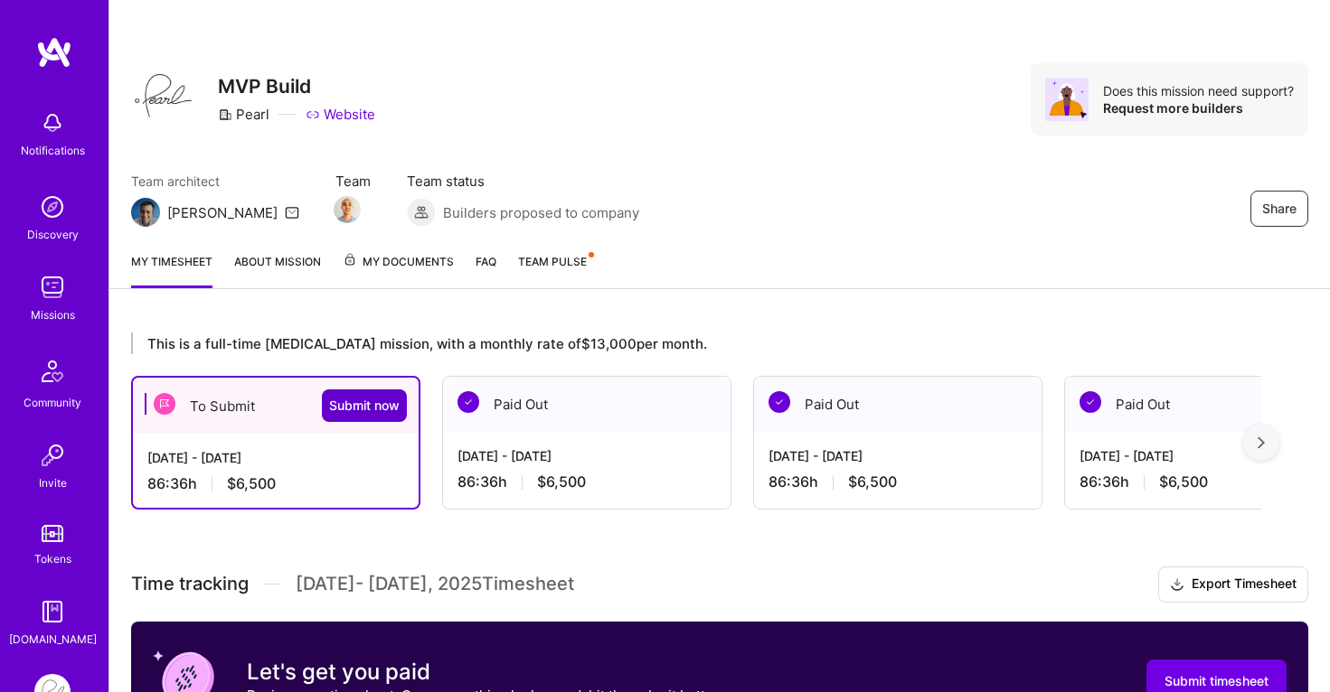
click at [371, 400] on span "Submit now" at bounding box center [364, 406] width 71 height 18
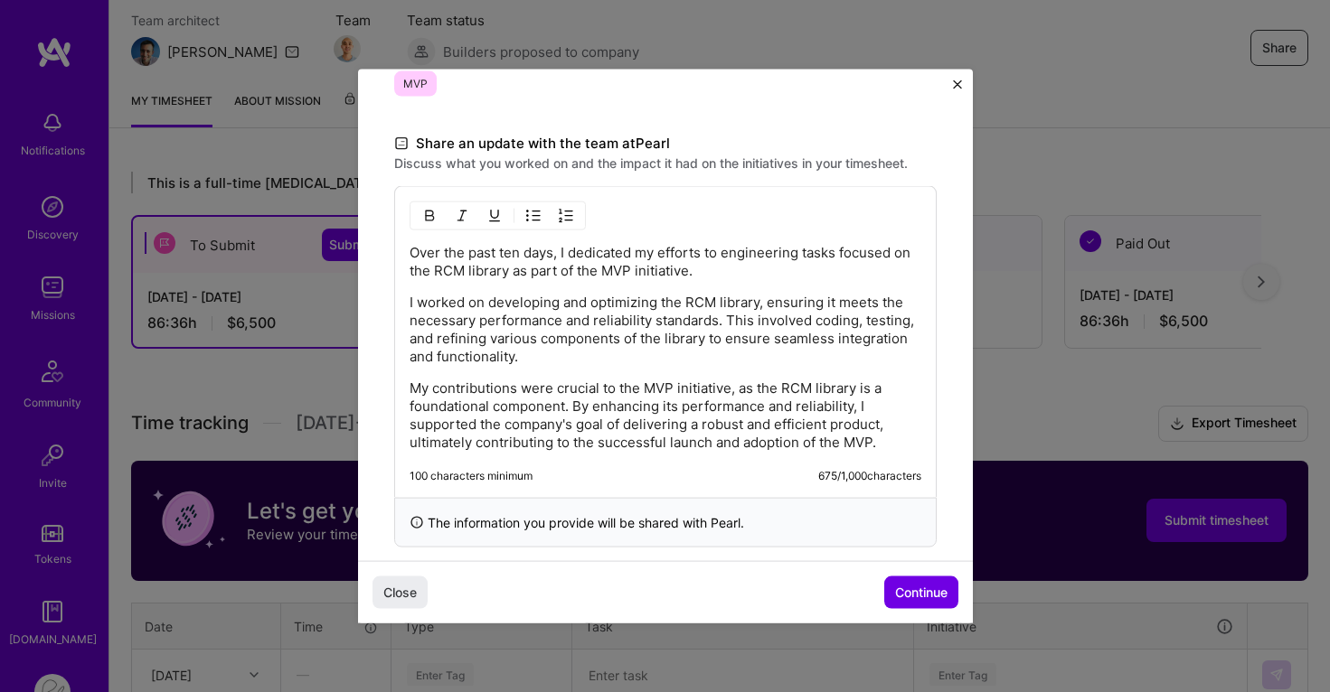
scroll to position [523, 0]
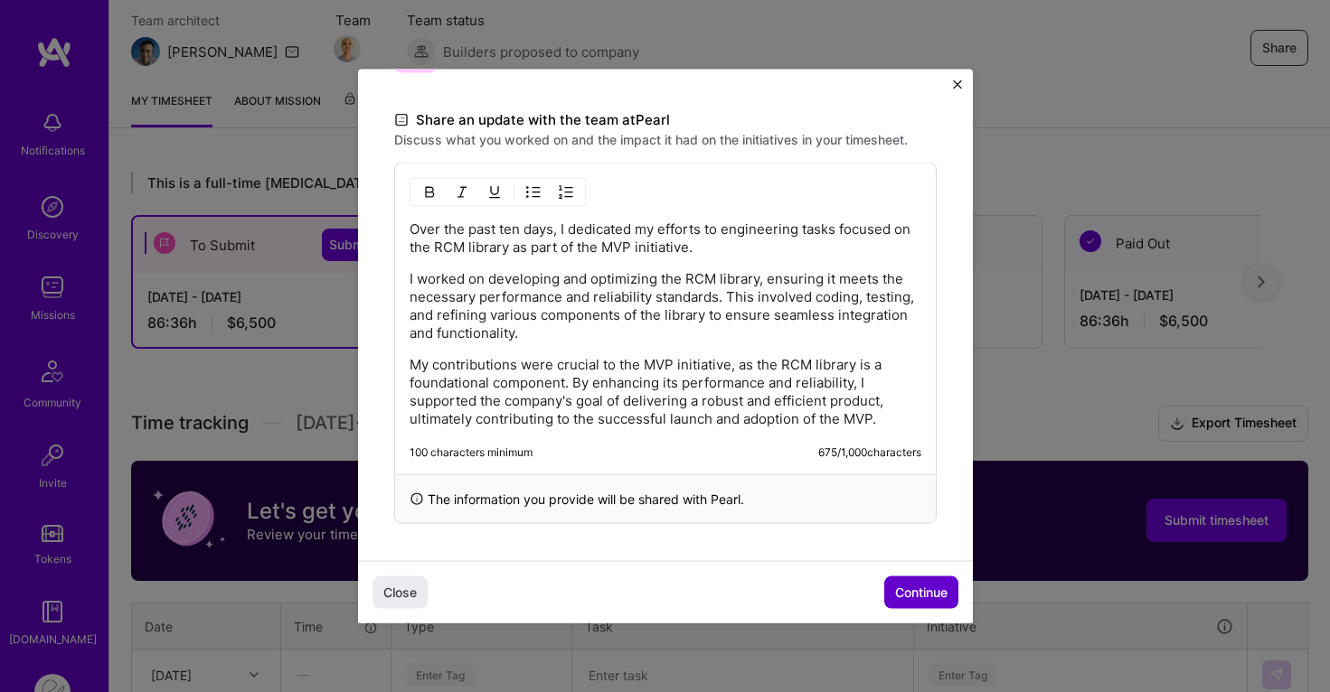
click at [923, 588] on span "Continue" at bounding box center [921, 592] width 52 height 18
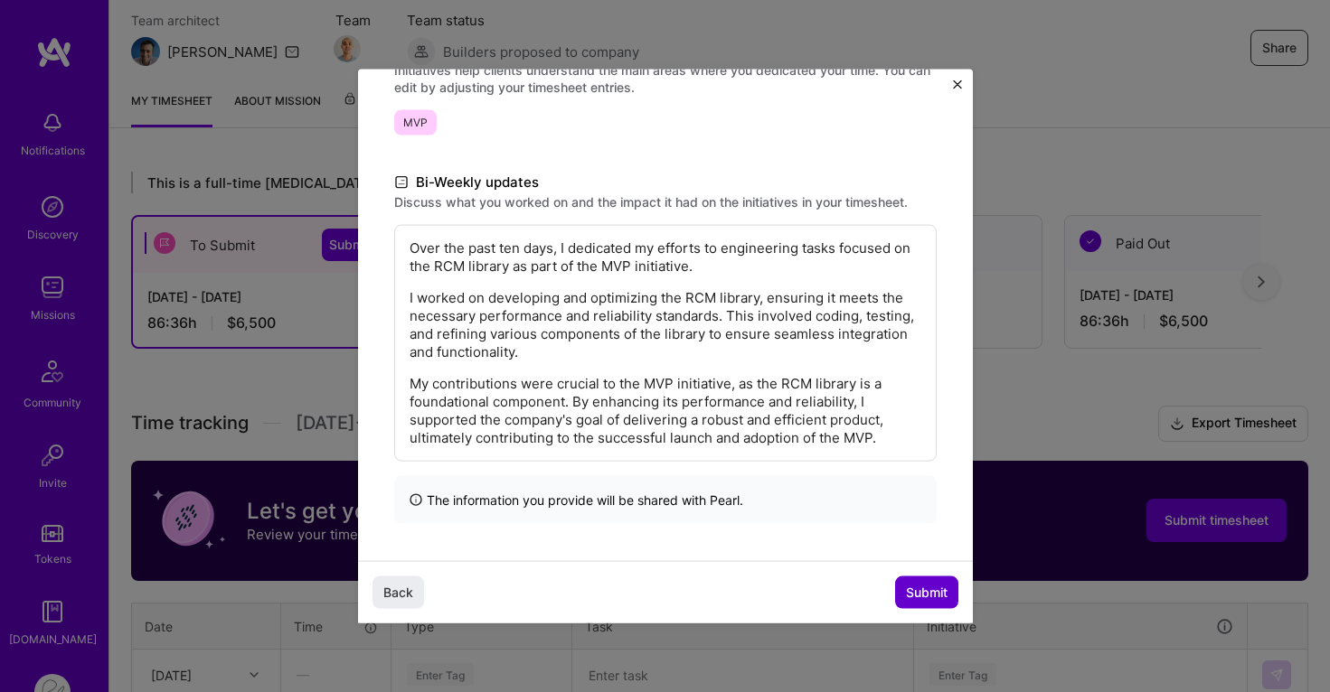
click at [930, 589] on span "Submit" at bounding box center [927, 592] width 42 height 18
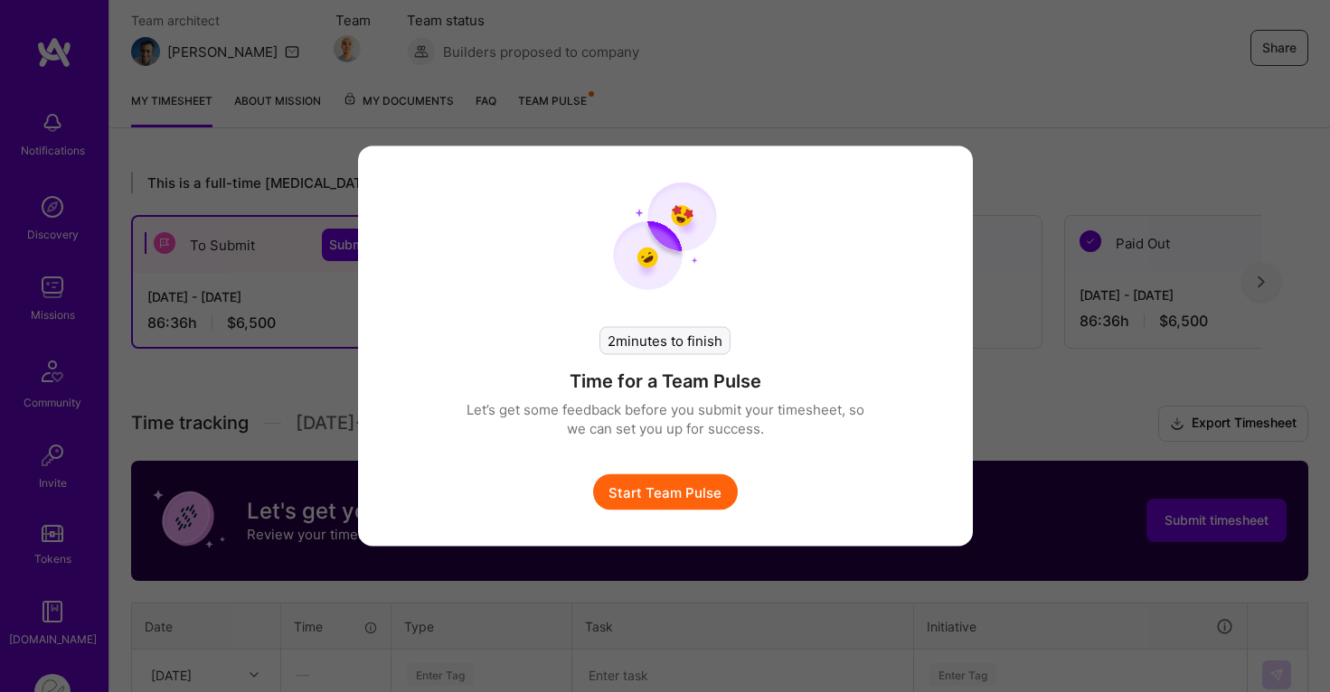
click at [668, 499] on button "Start Team Pulse" at bounding box center [665, 493] width 145 height 36
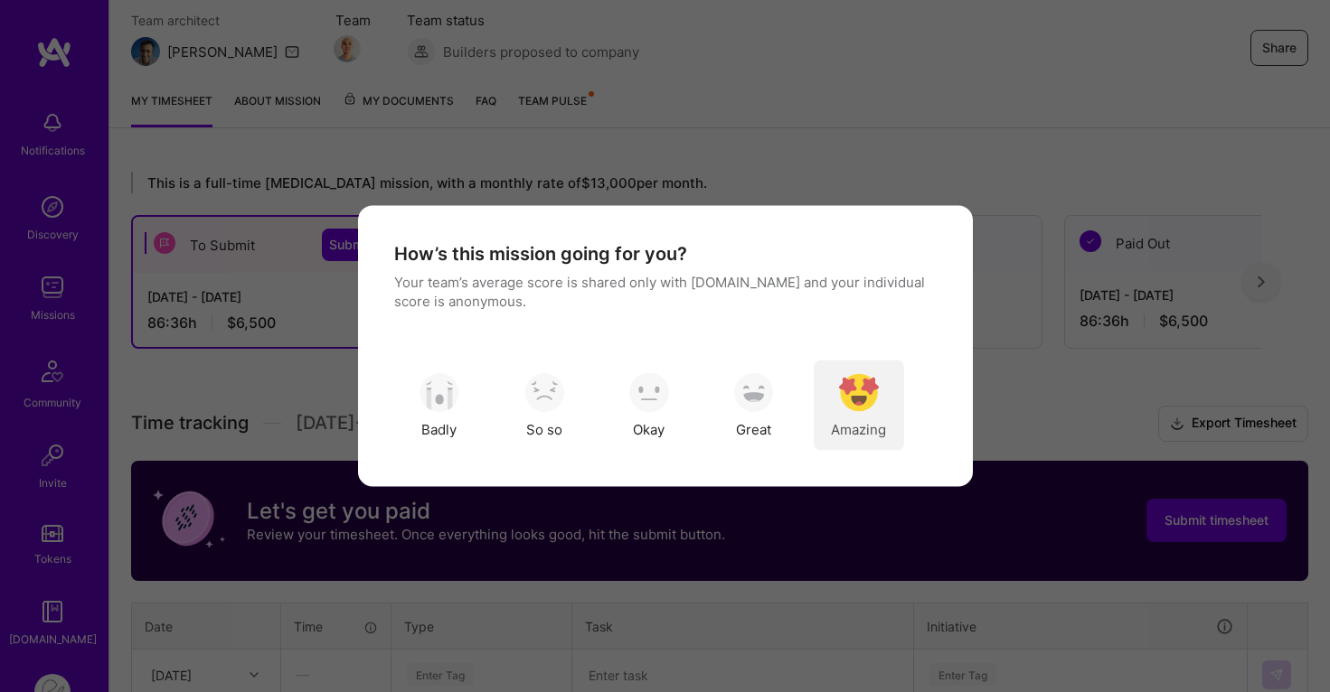
click at [872, 402] on img "modal" at bounding box center [859, 392] width 40 height 40
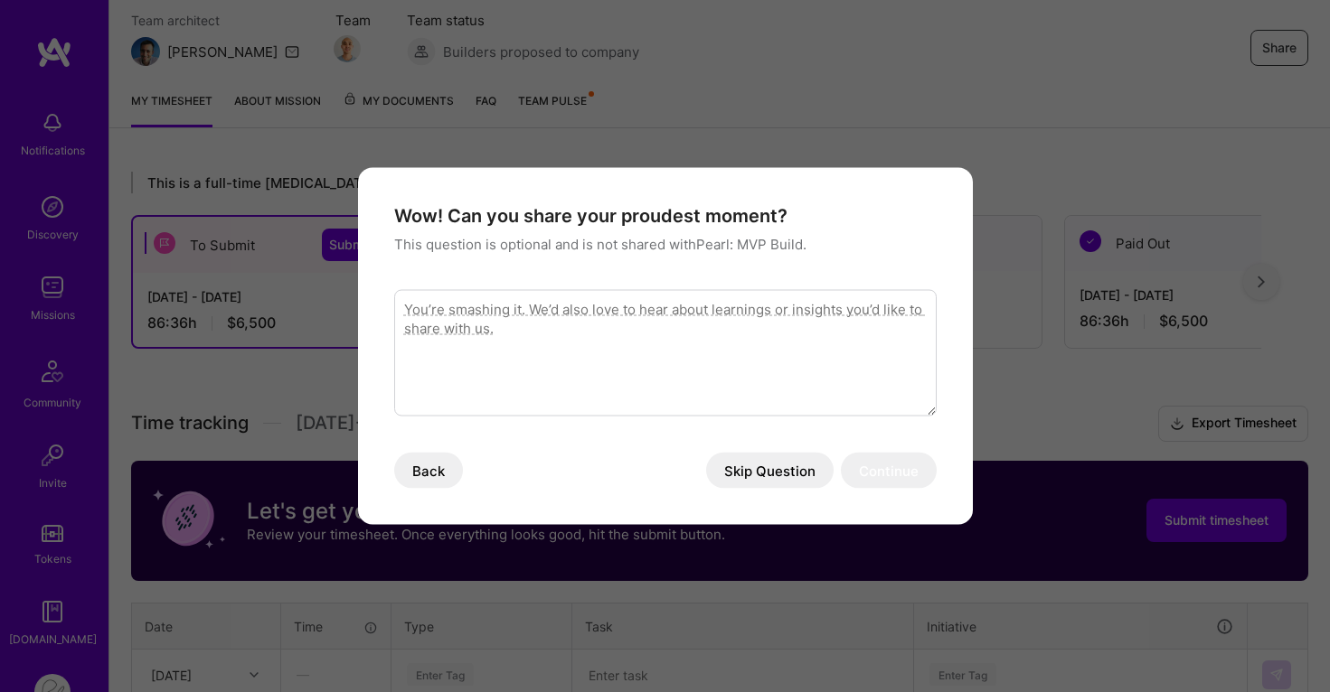
click at [790, 478] on button "Skip Question" at bounding box center [769, 471] width 127 height 36
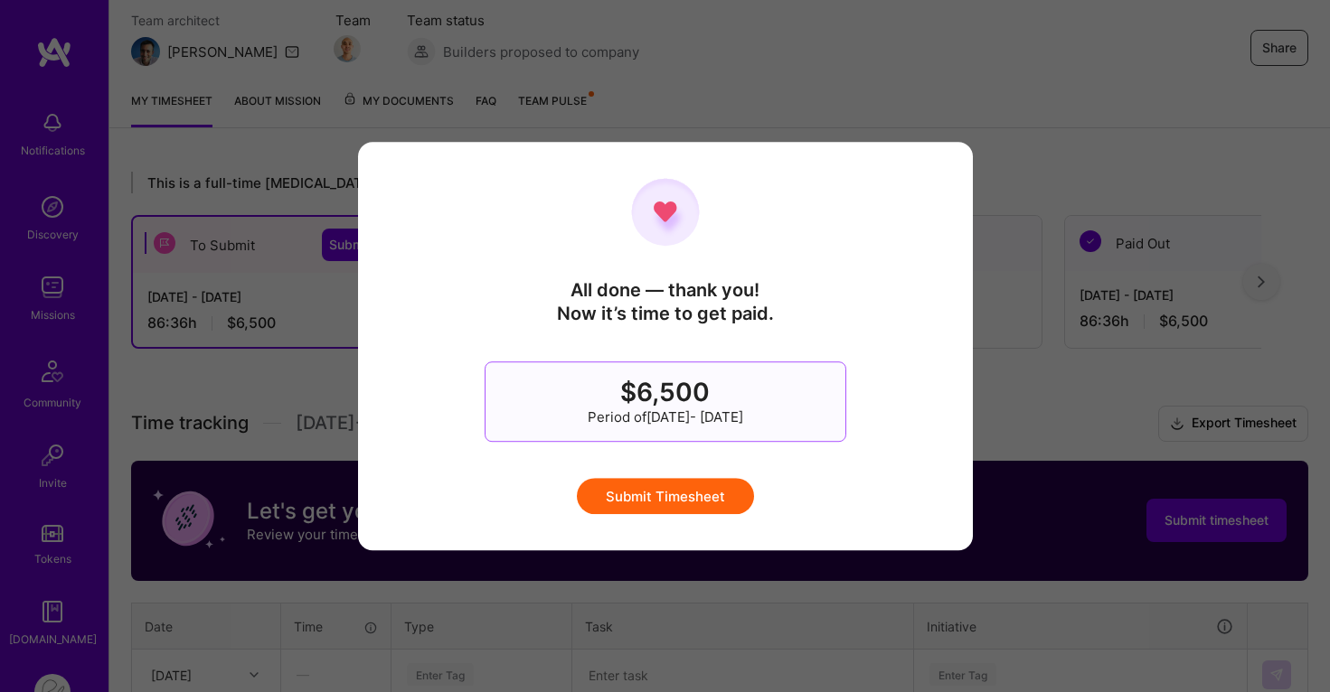
click at [698, 496] on button "Submit Timesheet" at bounding box center [665, 496] width 177 height 36
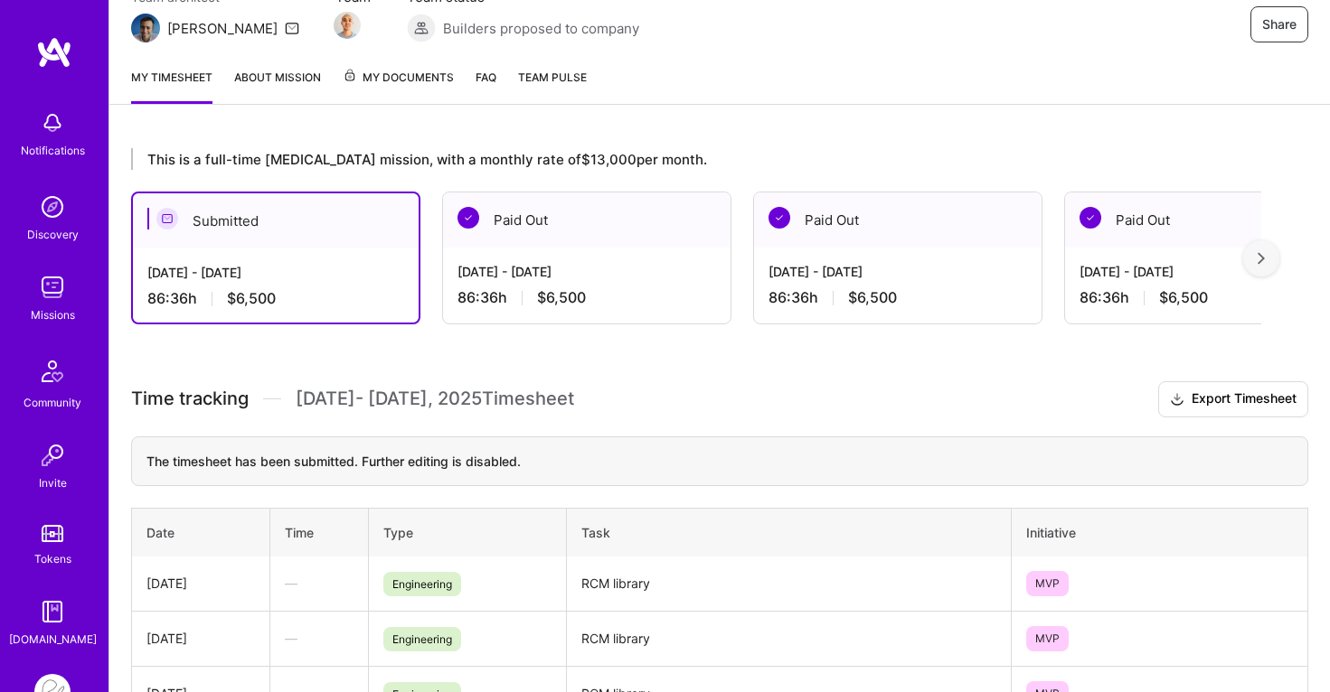
scroll to position [0, 0]
